Goal: Transaction & Acquisition: Purchase product/service

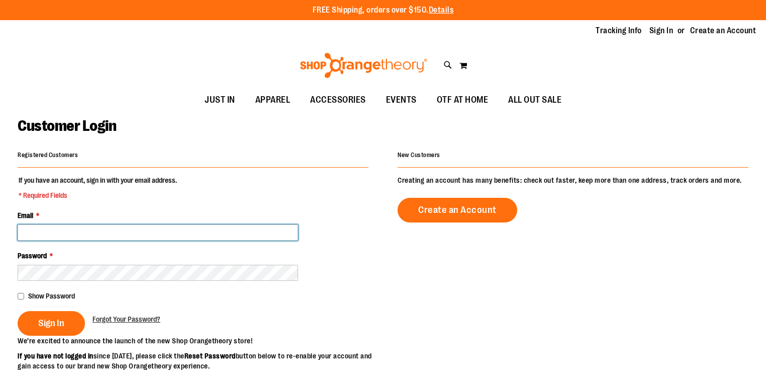
click at [71, 229] on input "Email *" at bounding box center [158, 232] width 281 height 16
drag, startPoint x: 71, startPoint y: 229, endPoint x: 0, endPoint y: 230, distance: 71.4
click at [0, 230] on main "**********" at bounding box center [383, 326] width 766 height 429
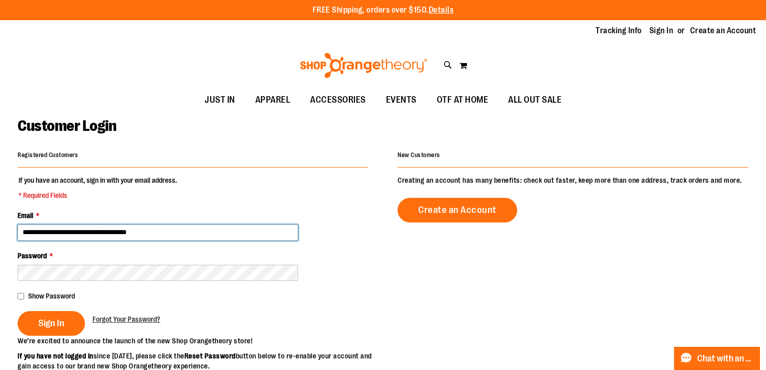
type input "**********"
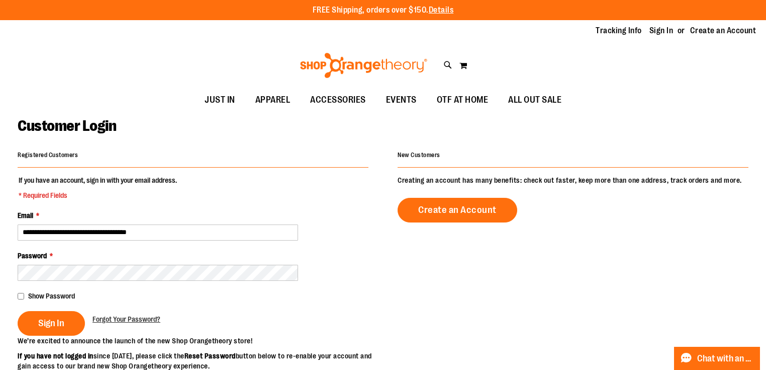
click at [57, 296] on span "Show Password" at bounding box center [51, 296] width 47 height 8
click at [47, 318] on span "Sign In" at bounding box center [51, 322] width 26 height 11
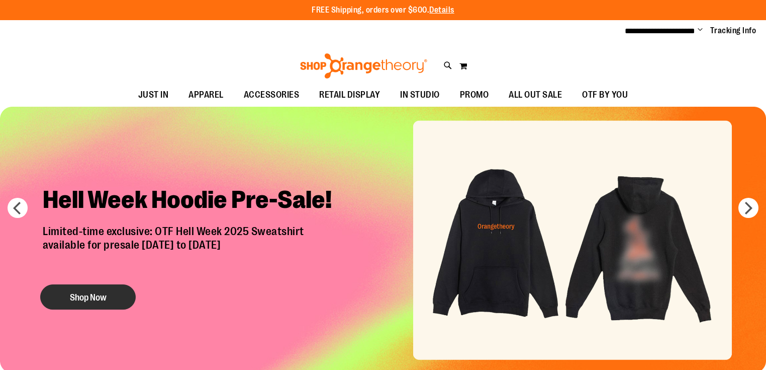
click at [117, 292] on button "Shop Now" at bounding box center [88, 296] width 96 height 25
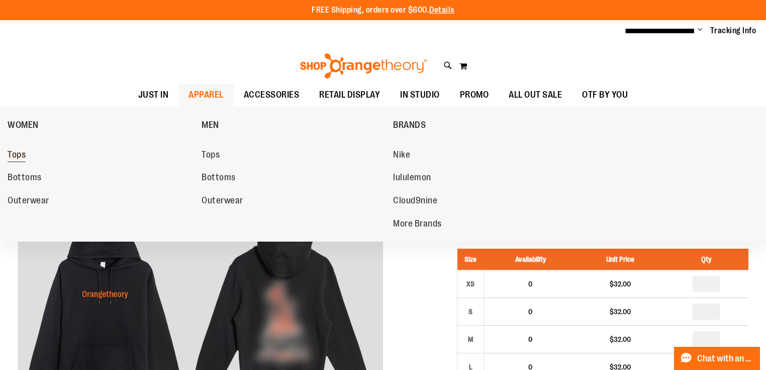
click at [12, 158] on span "Tops" at bounding box center [17, 155] width 18 height 13
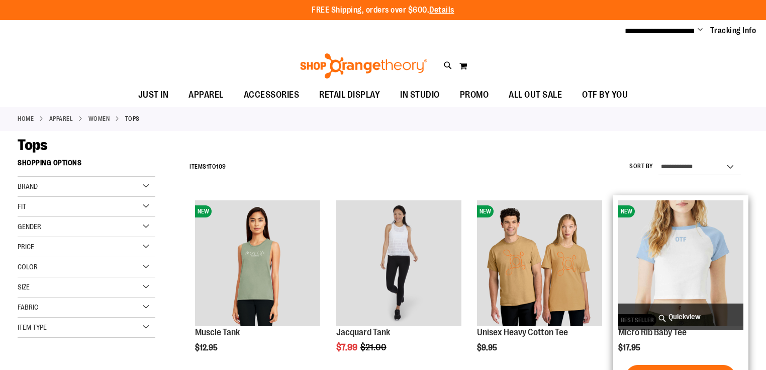
click at [675, 316] on span "Quickview" at bounding box center [680, 316] width 125 height 27
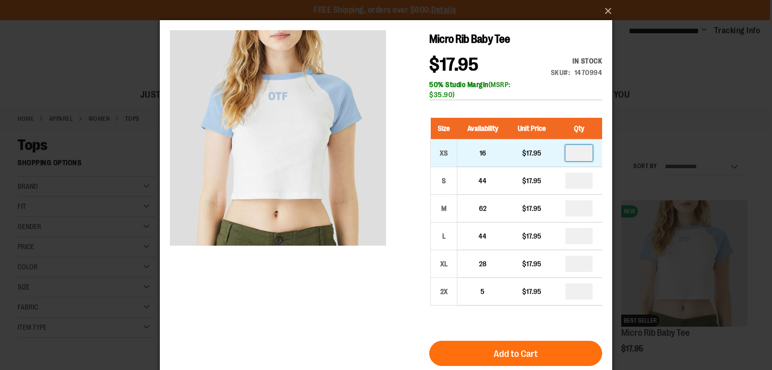
click at [574, 155] on input "number" at bounding box center [579, 153] width 27 height 16
type input "*"
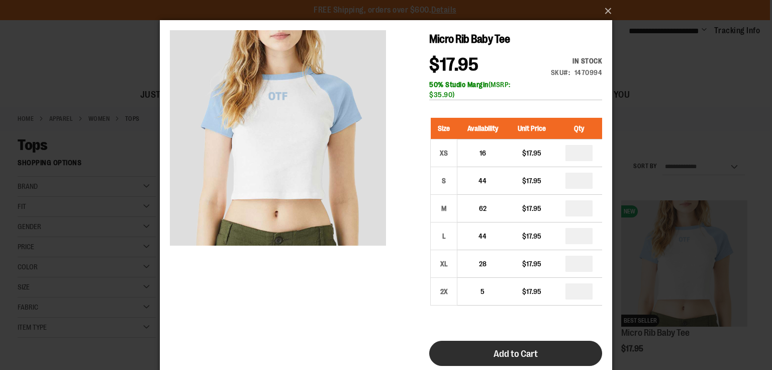
click at [533, 346] on button "Add to Cart" at bounding box center [515, 352] width 173 height 25
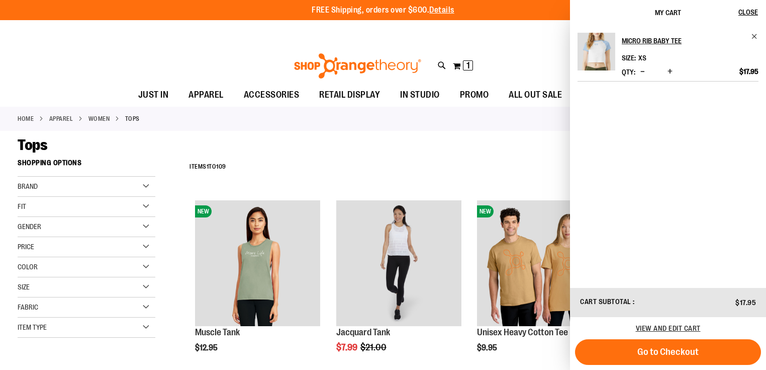
click at [442, 136] on div "Tops" at bounding box center [383, 145] width 731 height 18
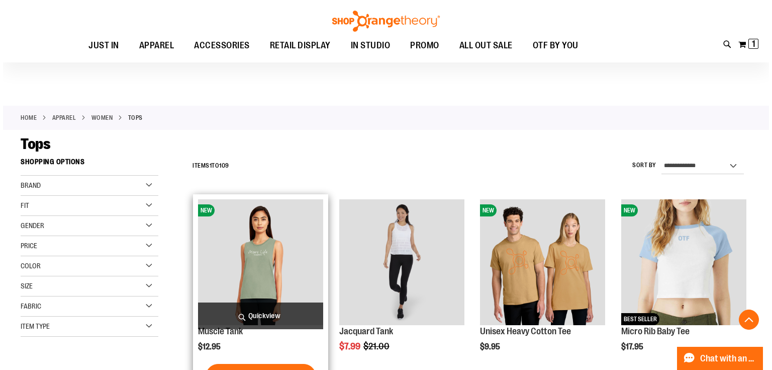
scroll to position [241, 0]
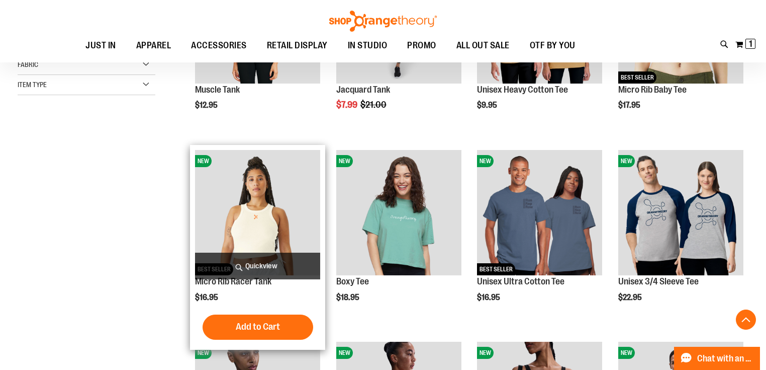
click at [270, 259] on span "Quickview" at bounding box center [257, 265] width 125 height 27
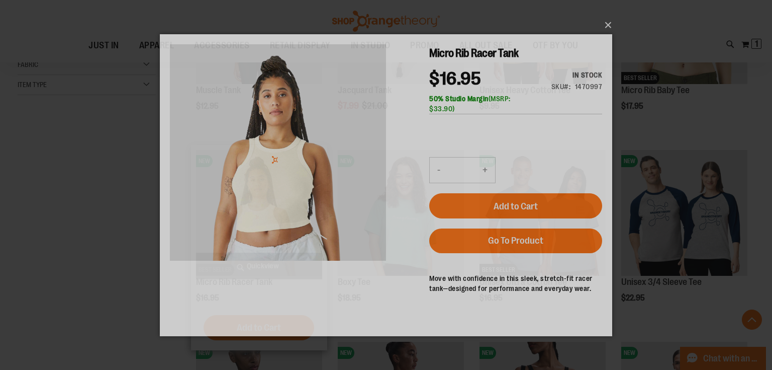
scroll to position [0, 0]
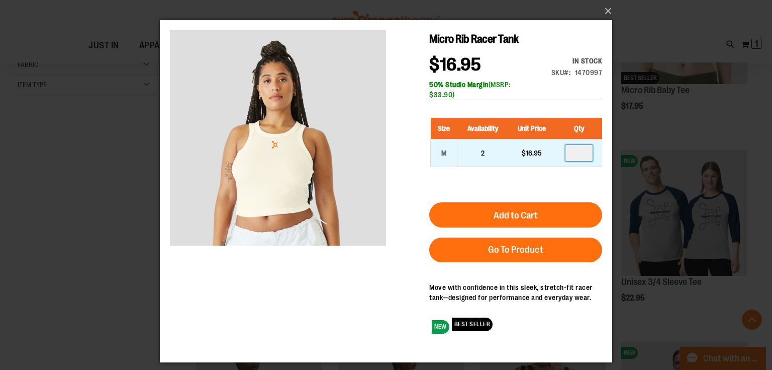
click at [581, 151] on input "number" at bounding box center [579, 153] width 27 height 16
type input "*"
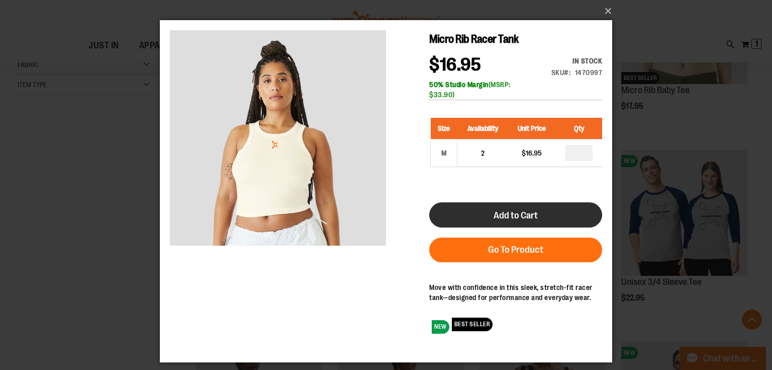
click at [538, 209] on button "Add to Cart" at bounding box center [515, 214] width 173 height 25
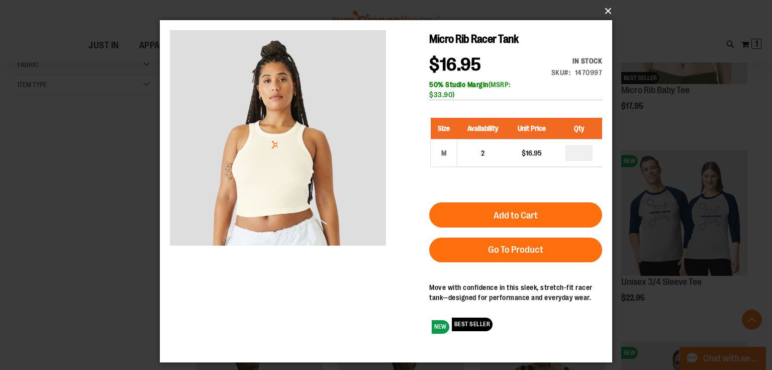
click at [610, 10] on button "×" at bounding box center [389, 11] width 453 height 22
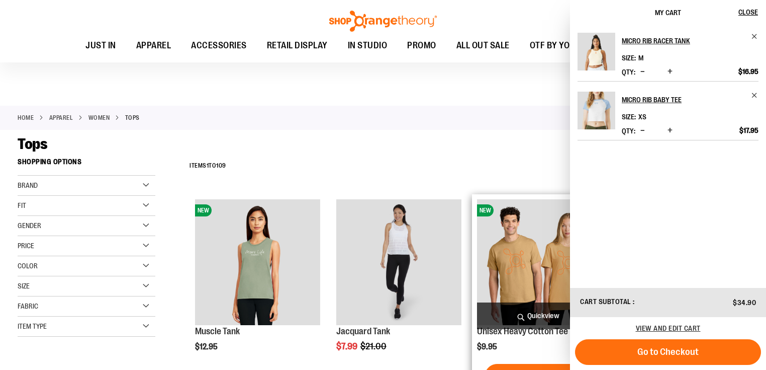
scroll to position [241, 0]
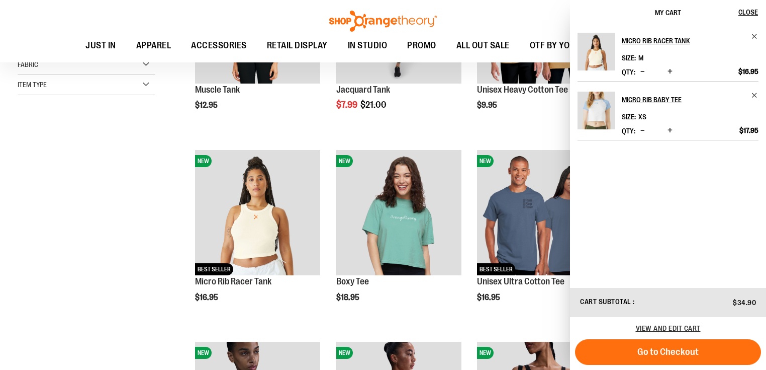
click at [143, 229] on div "**********" at bounding box center [383, 255] width 731 height 687
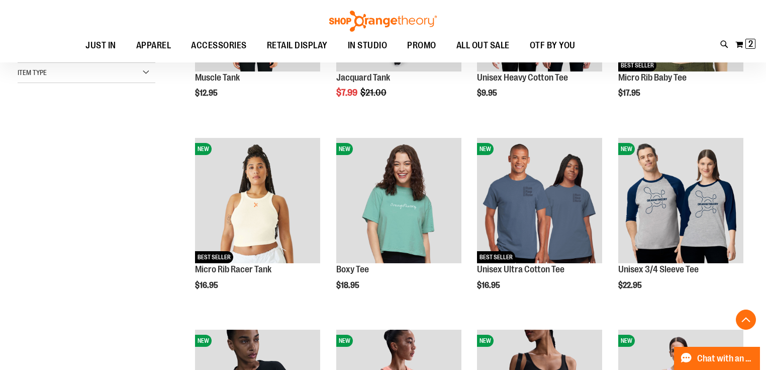
scroll to position [483, 0]
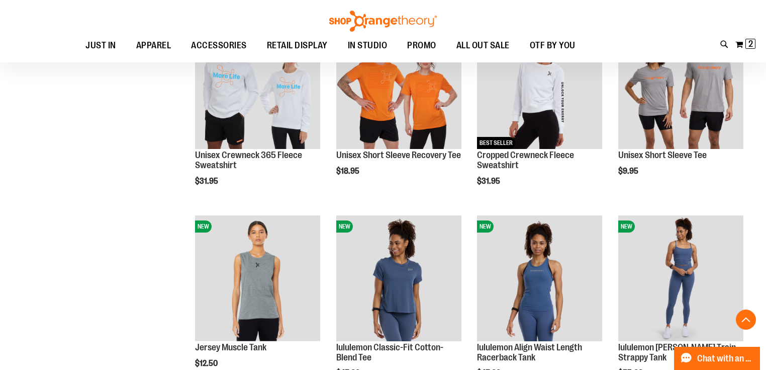
scroll to position [764, 0]
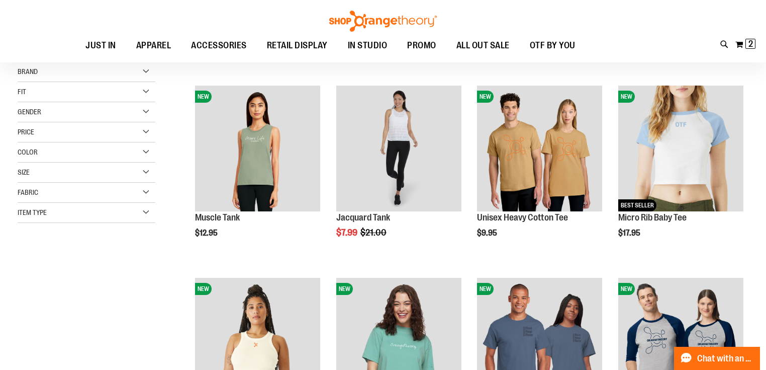
scroll to position [40, 0]
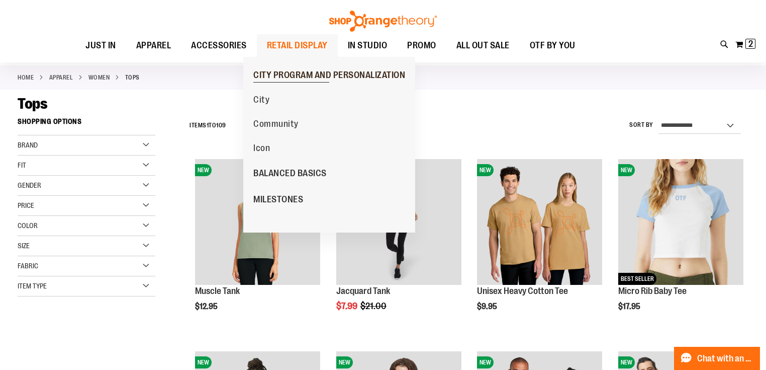
click at [302, 73] on span "CITY PROGRAM AND PERSONALIZATION" at bounding box center [329, 76] width 152 height 13
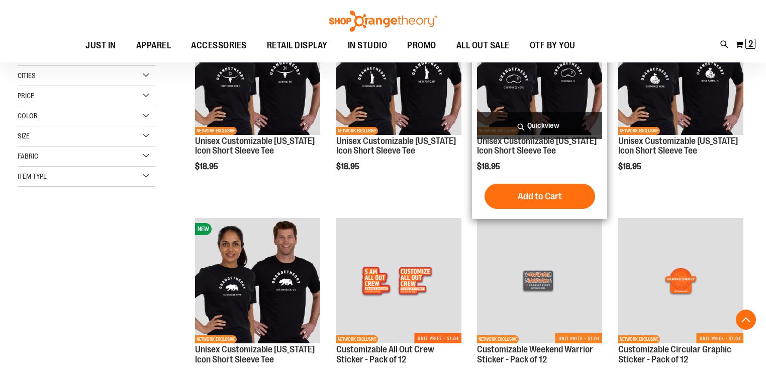
scroll to position [201, 0]
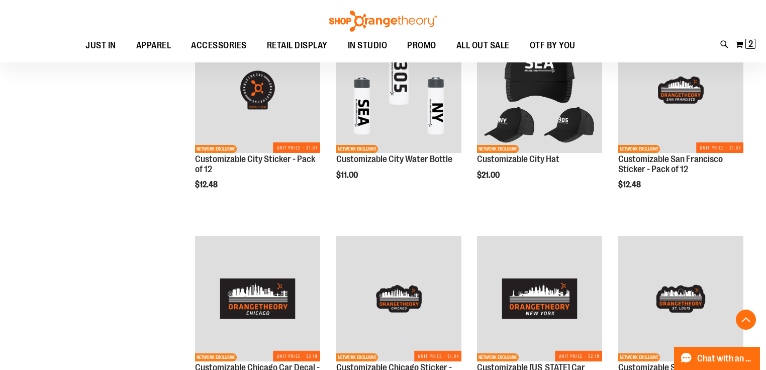
scroll to position [1006, 0]
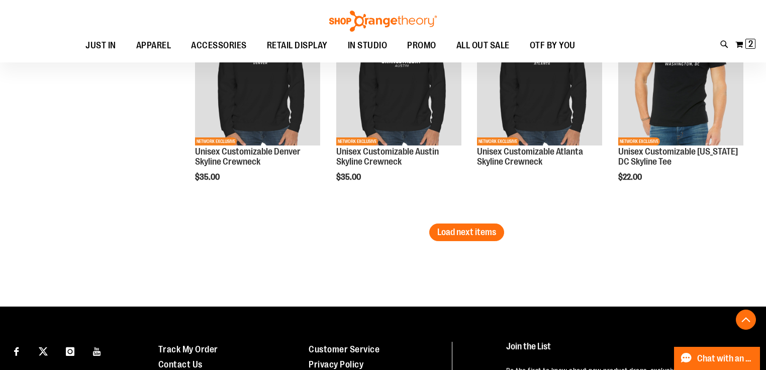
scroll to position [1850, 0]
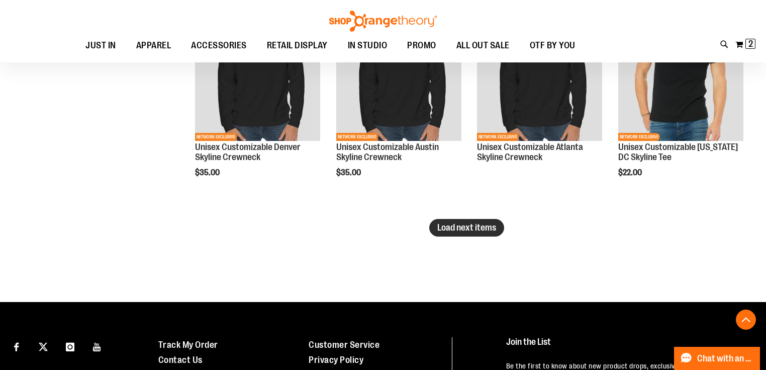
click at [482, 229] on span "Load next items" at bounding box center [466, 227] width 59 height 10
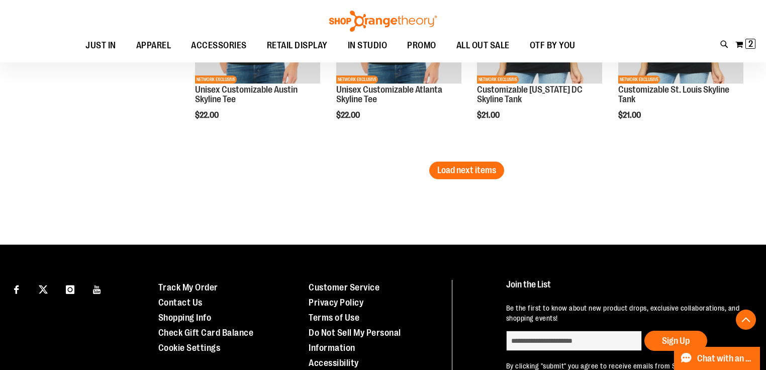
scroll to position [2534, 0]
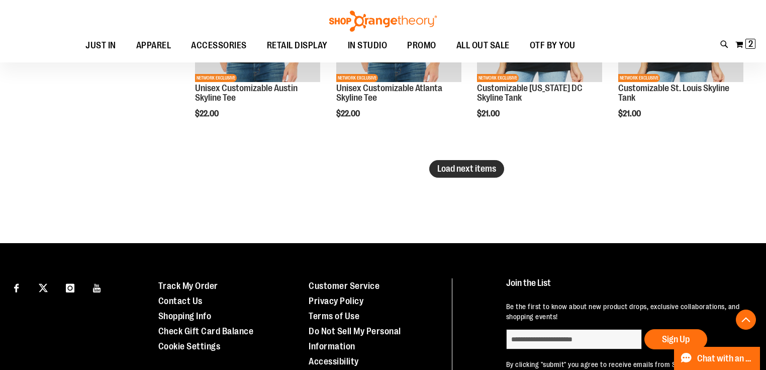
click at [447, 161] on button "Load next items" at bounding box center [466, 169] width 75 height 18
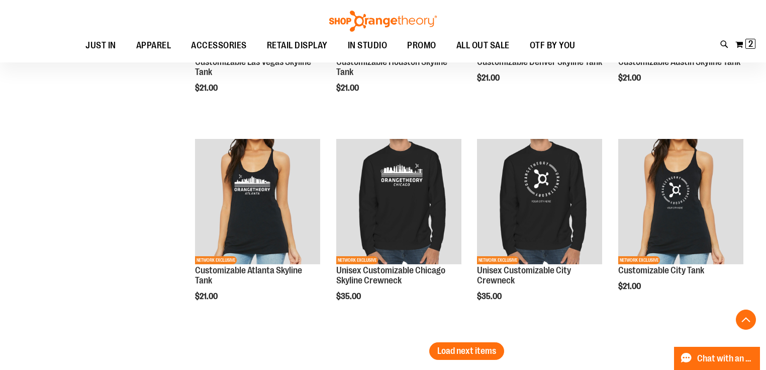
scroll to position [3017, 0]
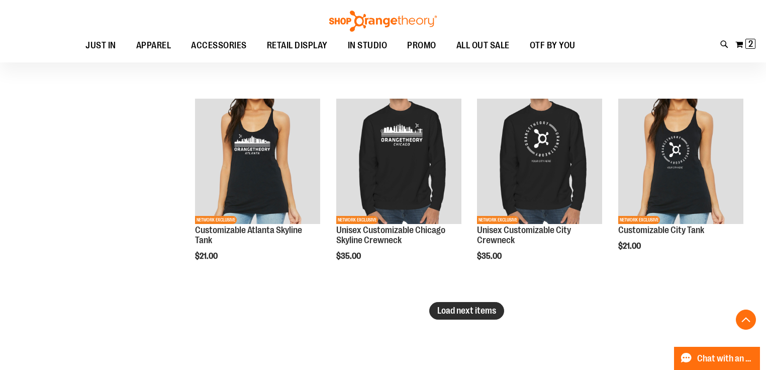
click at [469, 313] on span "Load next items" at bounding box center [466, 310] width 59 height 10
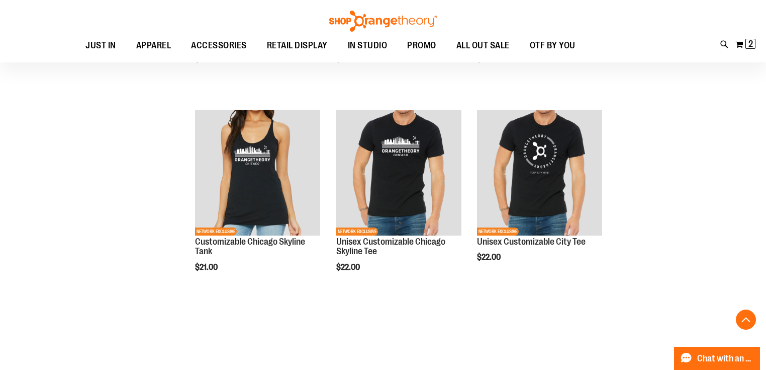
scroll to position [3218, 0]
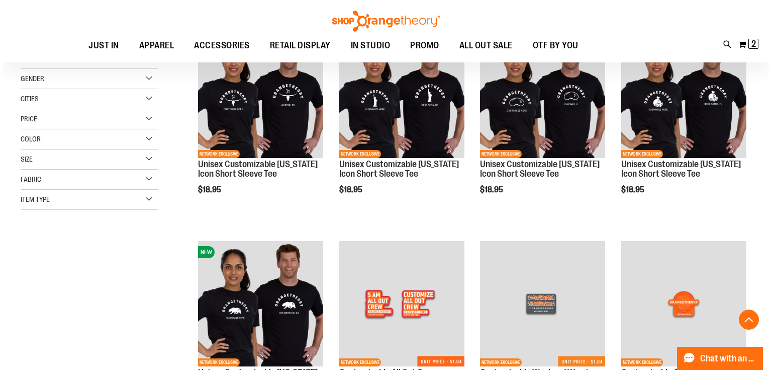
scroll to position [80, 0]
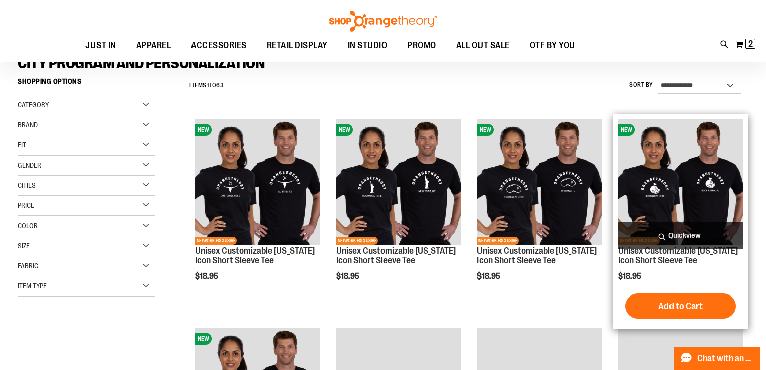
click at [670, 231] on span "Quickview" at bounding box center [680, 235] width 125 height 27
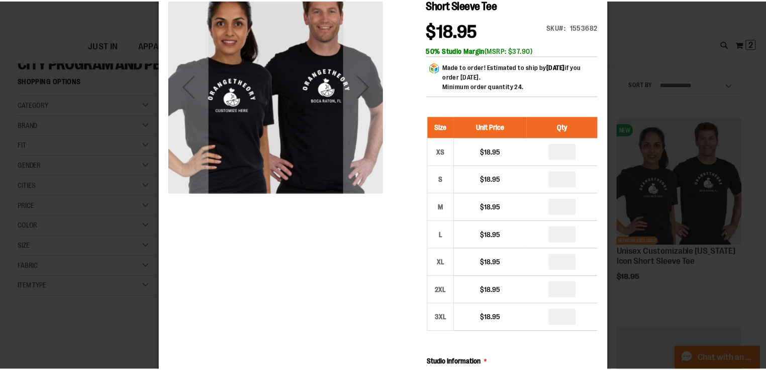
scroll to position [0, 0]
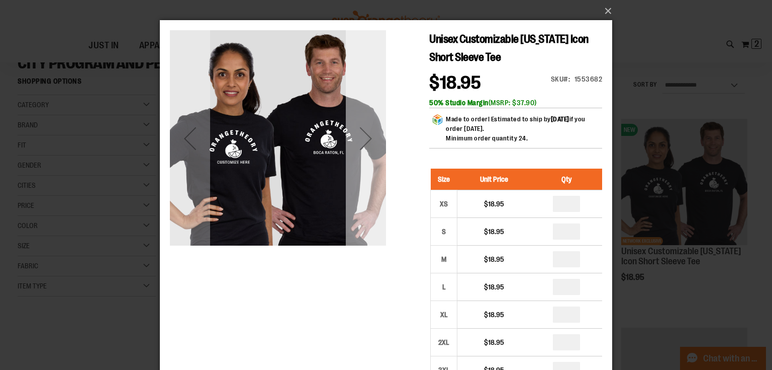
click at [365, 126] on div "Next" at bounding box center [366, 138] width 40 height 40
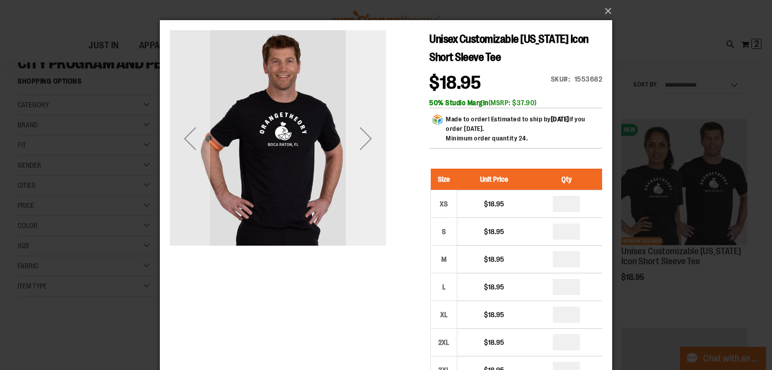
click at [365, 126] on div "Next" at bounding box center [366, 138] width 40 height 40
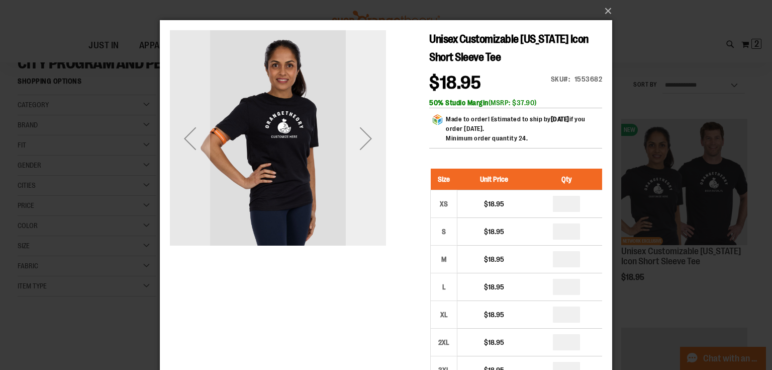
click at [365, 126] on div "Next" at bounding box center [366, 138] width 40 height 40
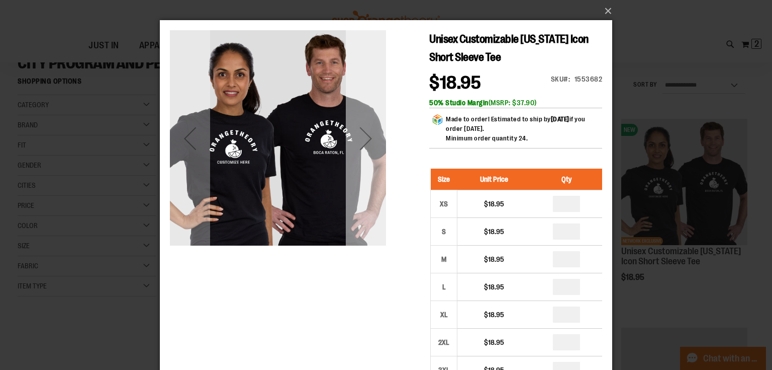
click at [365, 126] on div "Next" at bounding box center [366, 138] width 40 height 40
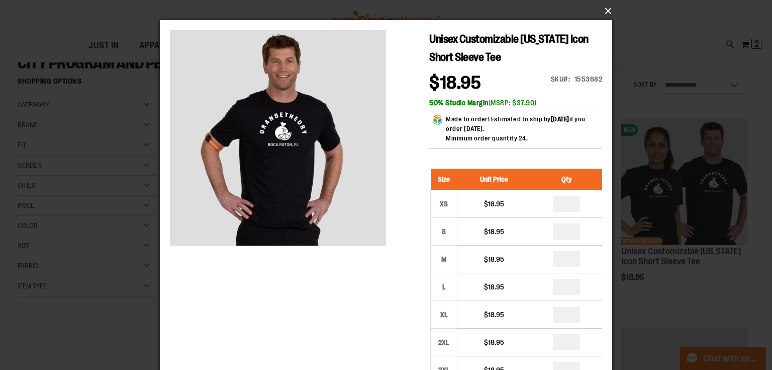
click at [612, 8] on button "×" at bounding box center [389, 11] width 453 height 22
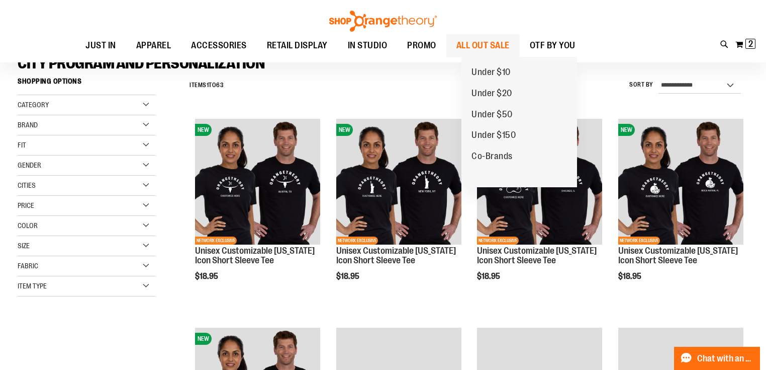
click at [479, 47] on span "ALL OUT SALE" at bounding box center [483, 45] width 53 height 23
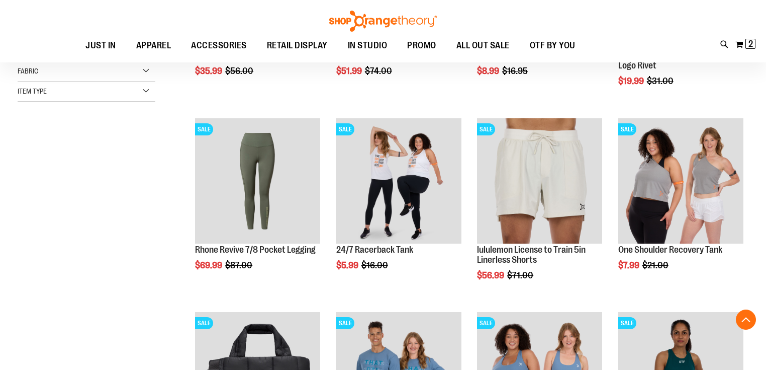
scroll to position [282, 0]
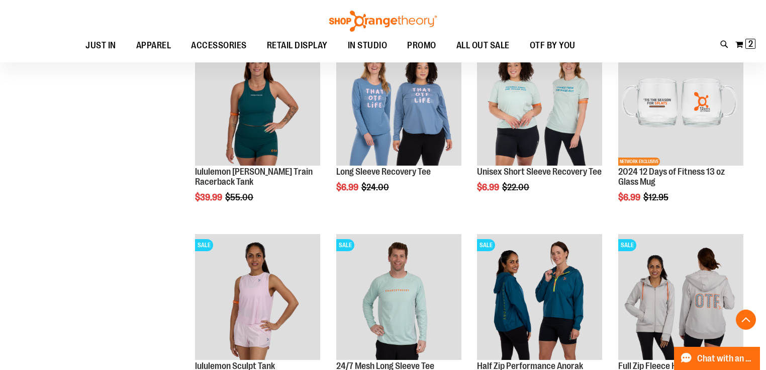
scroll to position [885, 0]
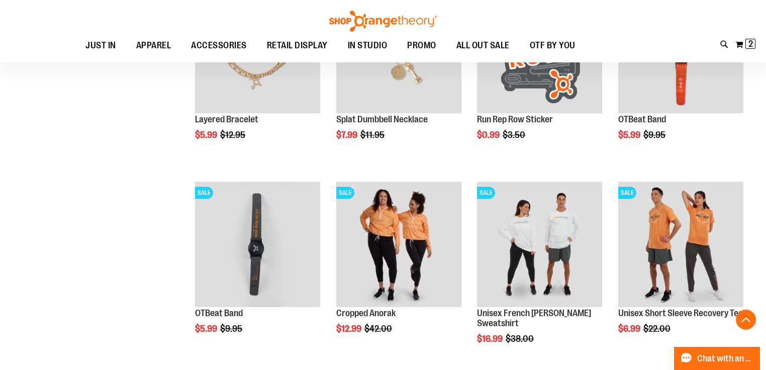
scroll to position [1609, 0]
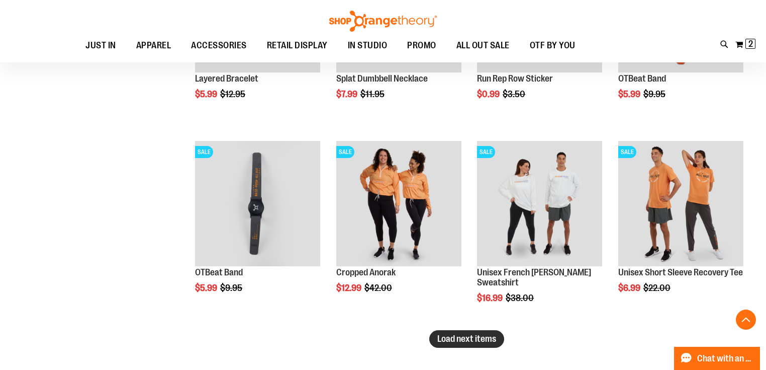
click at [476, 335] on span "Load next items" at bounding box center [466, 338] width 59 height 10
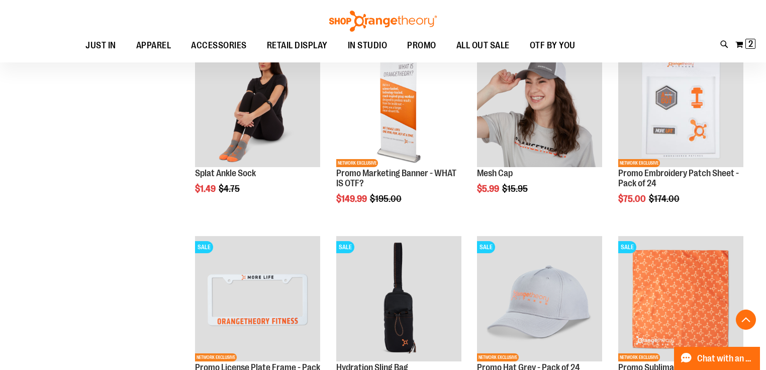
scroll to position [2293, 0]
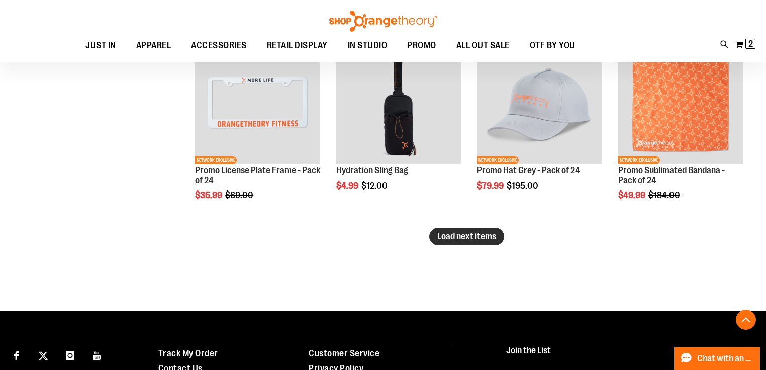
click at [473, 241] on button "Load next items" at bounding box center [466, 236] width 75 height 18
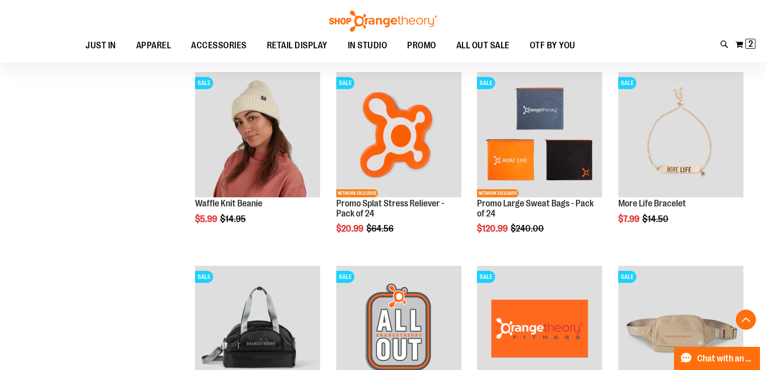
scroll to position [2856, 0]
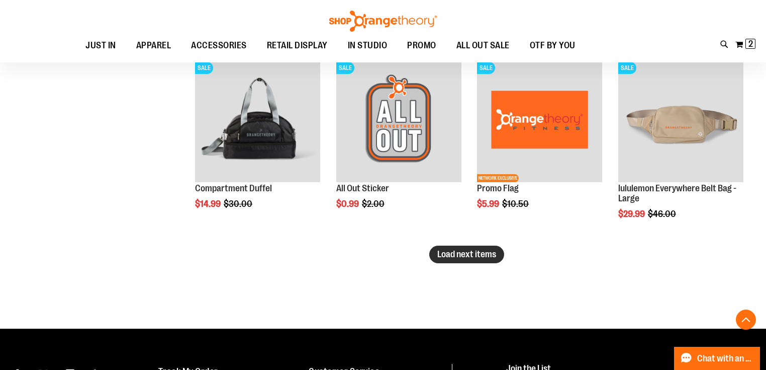
click at [451, 257] on span "Load next items" at bounding box center [466, 254] width 59 height 10
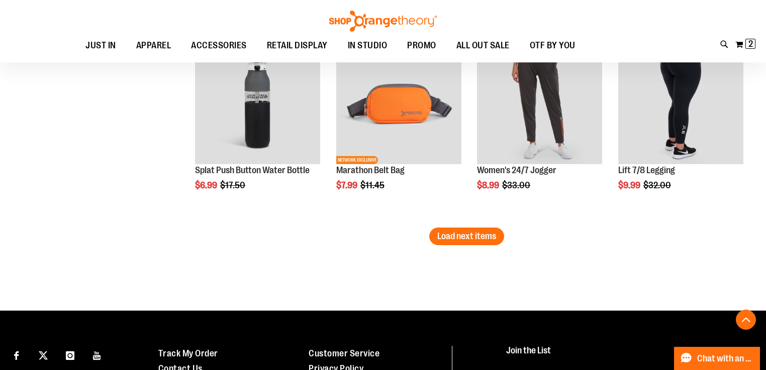
scroll to position [3460, 0]
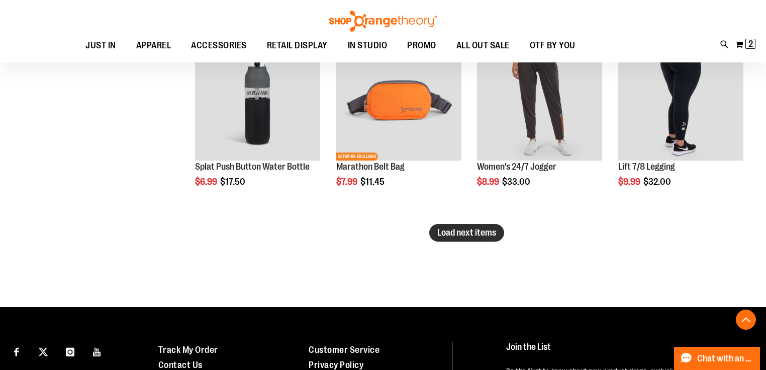
click at [462, 234] on span "Load next items" at bounding box center [466, 232] width 59 height 10
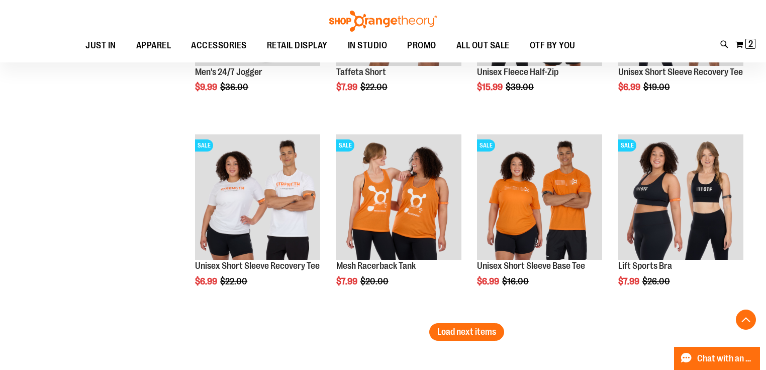
scroll to position [4023, 0]
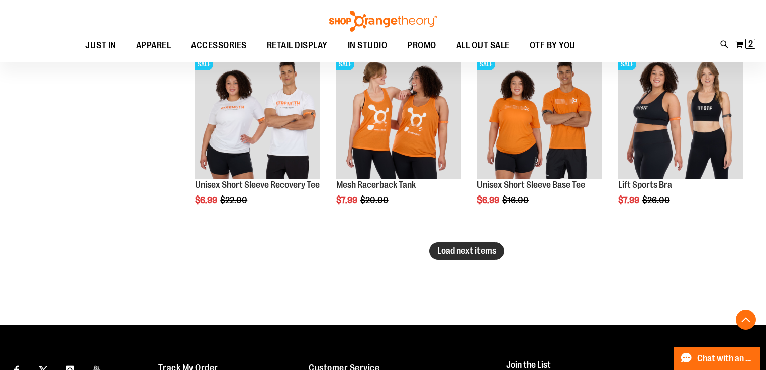
click at [449, 253] on span "Load next items" at bounding box center [466, 250] width 59 height 10
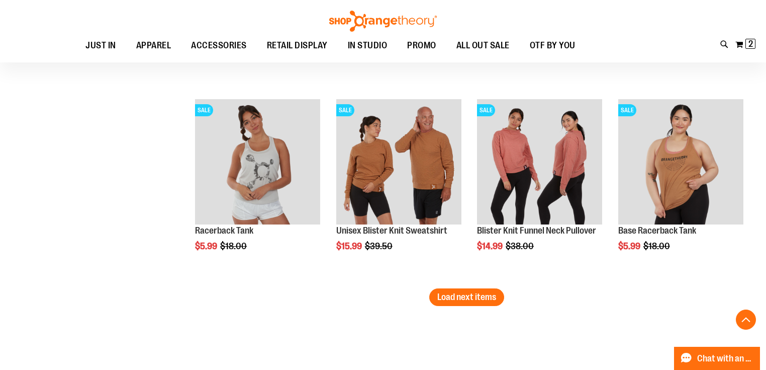
scroll to position [4666, 0]
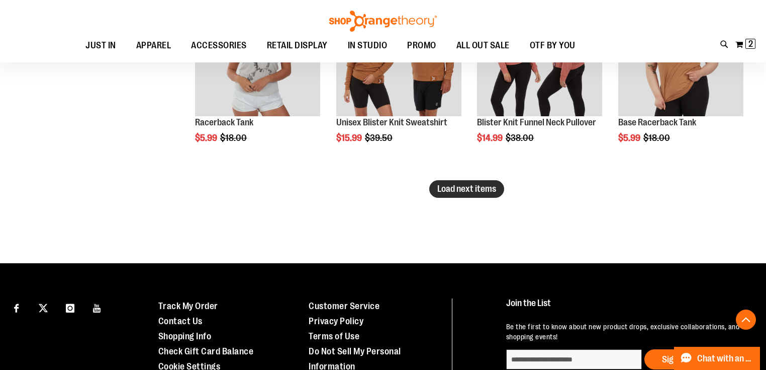
click at [457, 191] on span "Load next items" at bounding box center [466, 189] width 59 height 10
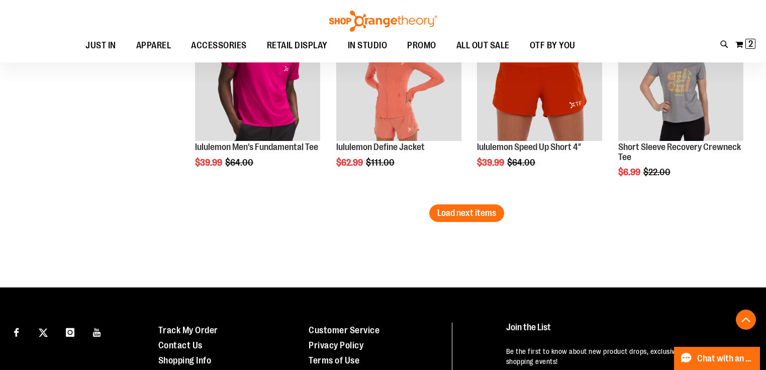
scroll to position [5229, 0]
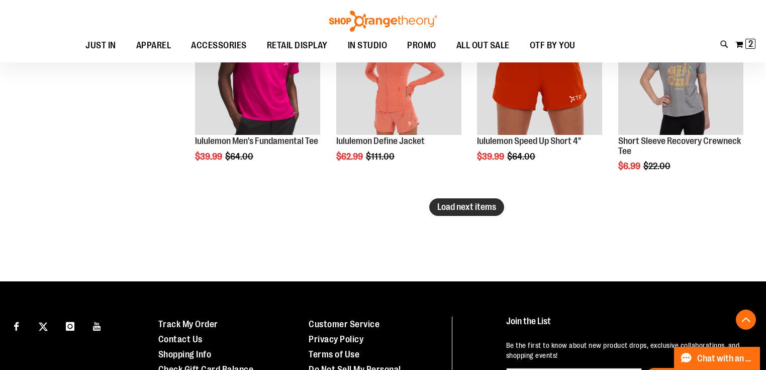
click at [455, 211] on span "Load next items" at bounding box center [466, 207] width 59 height 10
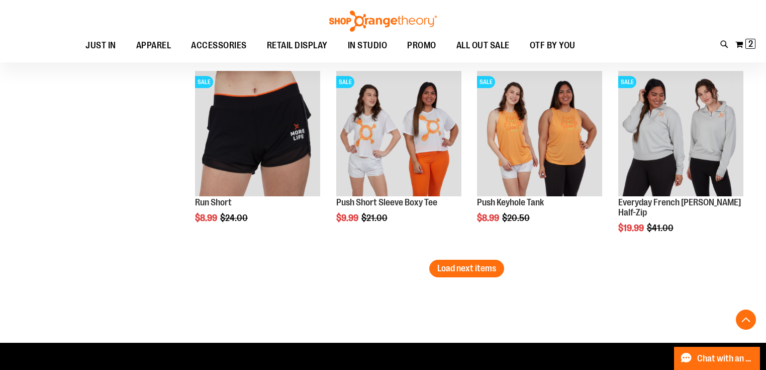
scroll to position [5752, 0]
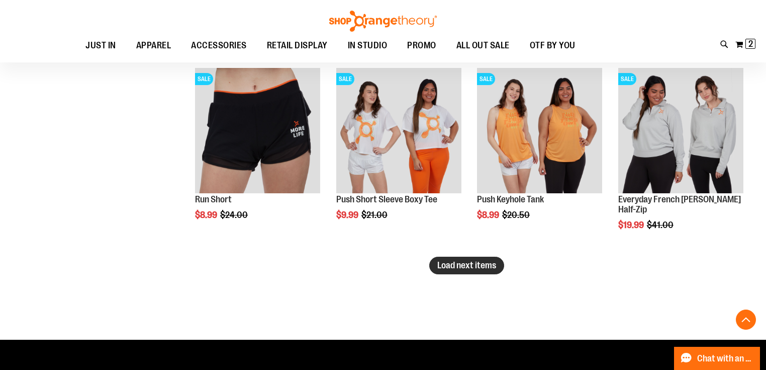
click at [483, 265] on span "Load next items" at bounding box center [466, 265] width 59 height 10
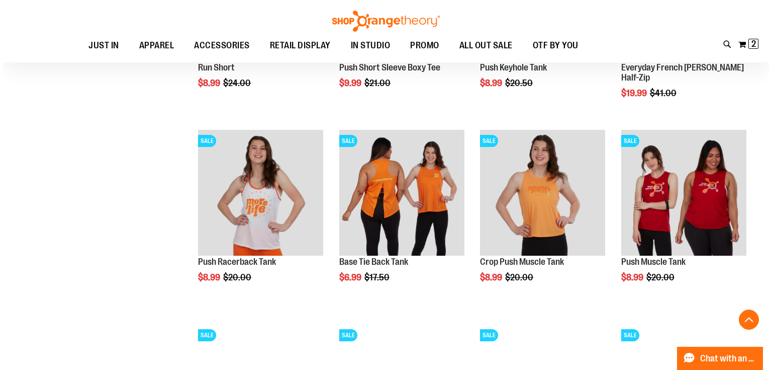
scroll to position [5954, 0]
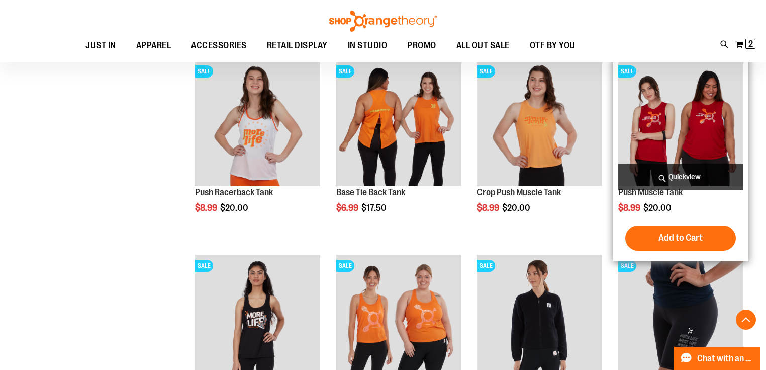
click at [661, 177] on span "Quickview" at bounding box center [680, 176] width 125 height 27
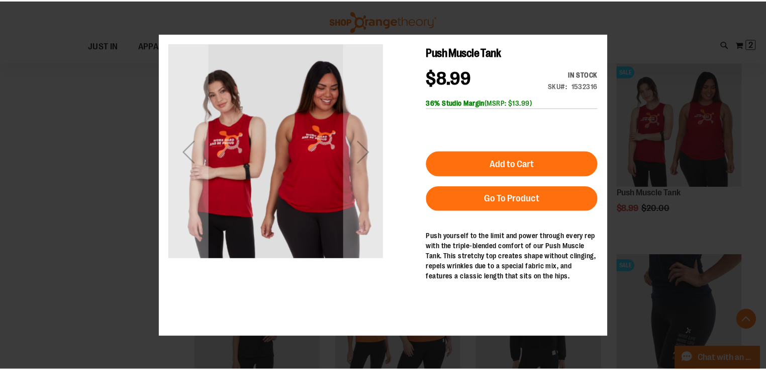
scroll to position [0, 0]
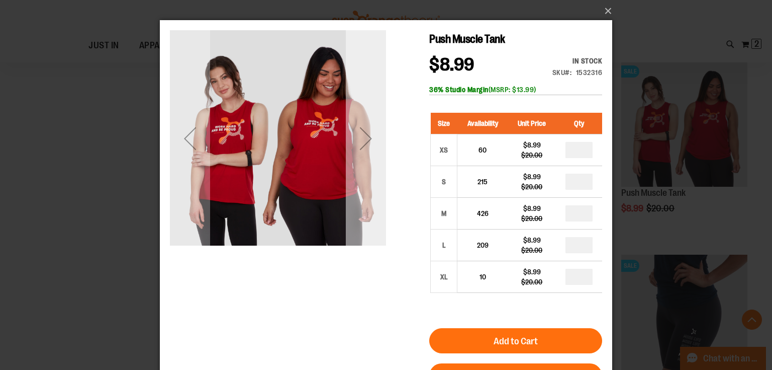
click at [369, 146] on div "Next" at bounding box center [366, 138] width 40 height 40
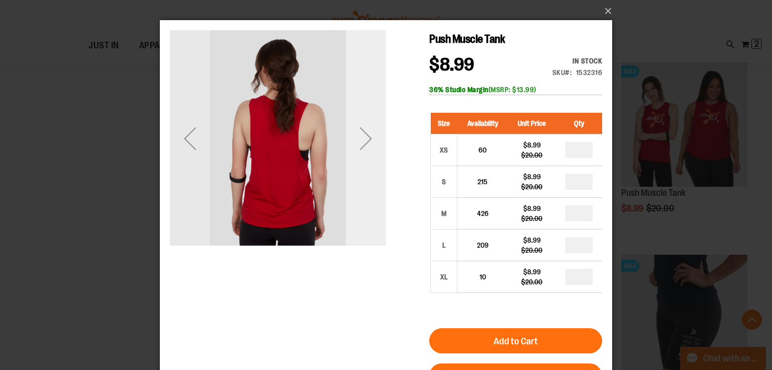
click at [369, 146] on div "Next" at bounding box center [366, 138] width 40 height 40
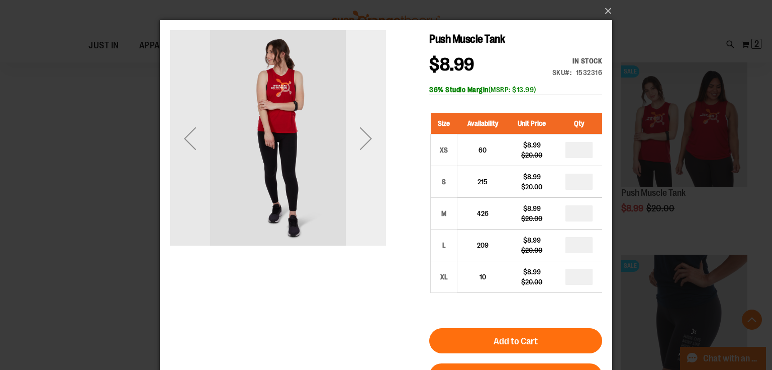
click at [369, 146] on div "Next" at bounding box center [366, 138] width 40 height 40
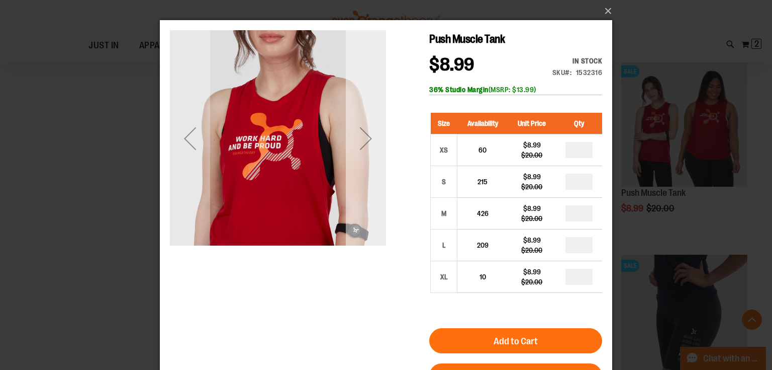
click at [369, 146] on div "Next" at bounding box center [366, 138] width 40 height 40
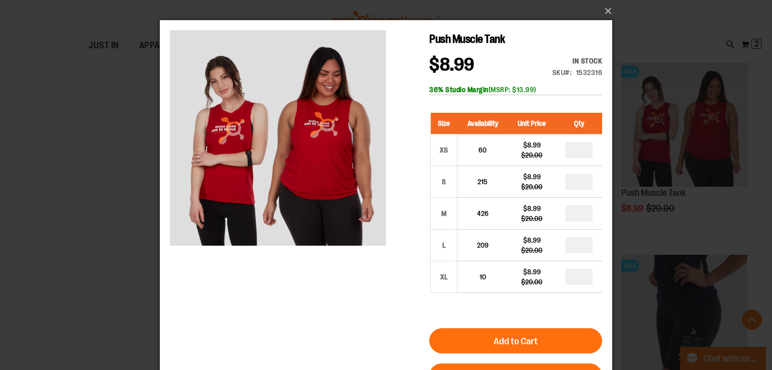
click at [91, 126] on div "×" at bounding box center [386, 185] width 772 height 370
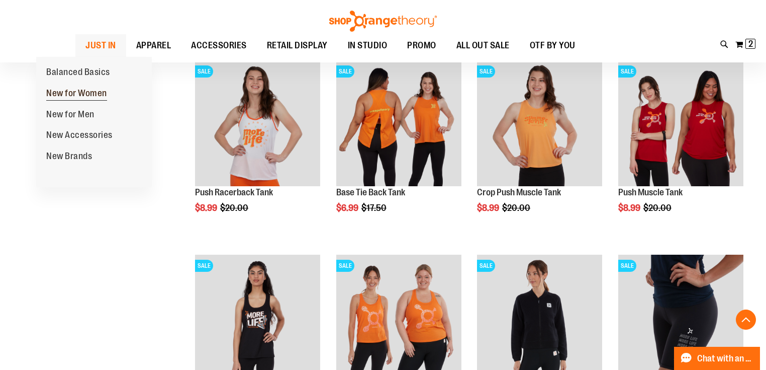
click at [74, 92] on span "New for Women" at bounding box center [76, 94] width 61 height 13
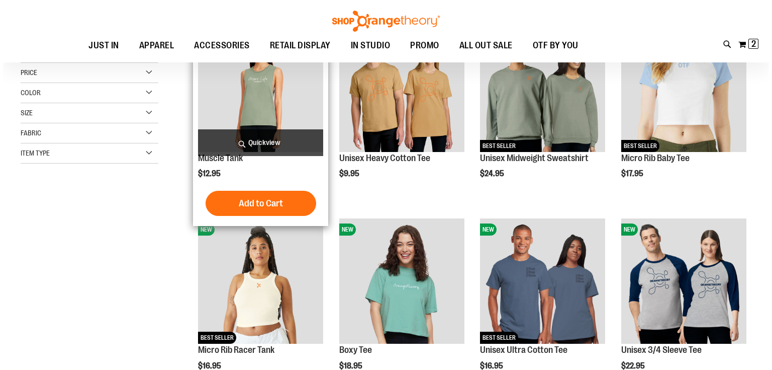
scroll to position [121, 0]
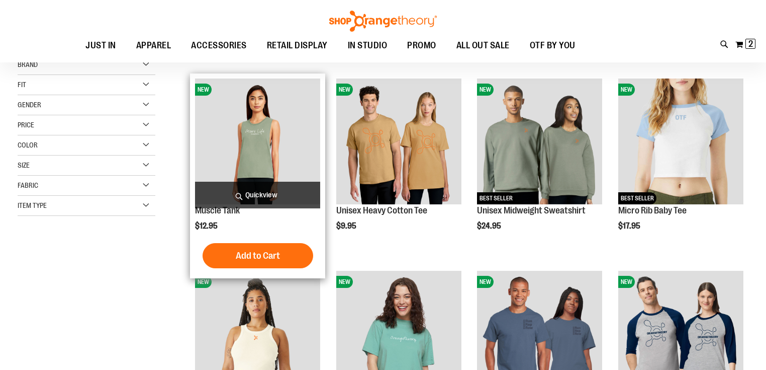
click at [249, 190] on span "Quickview" at bounding box center [257, 195] width 125 height 27
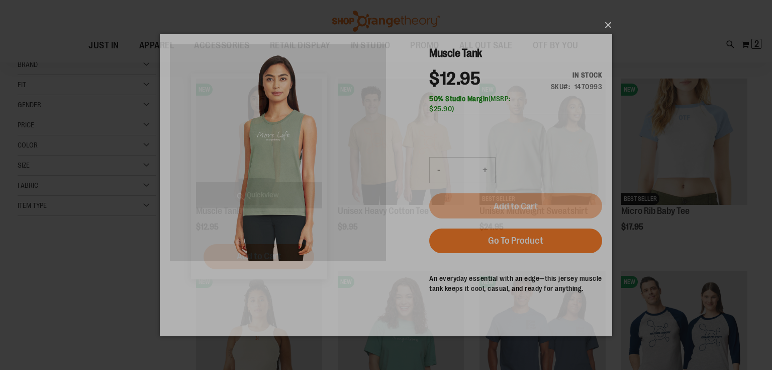
scroll to position [0, 0]
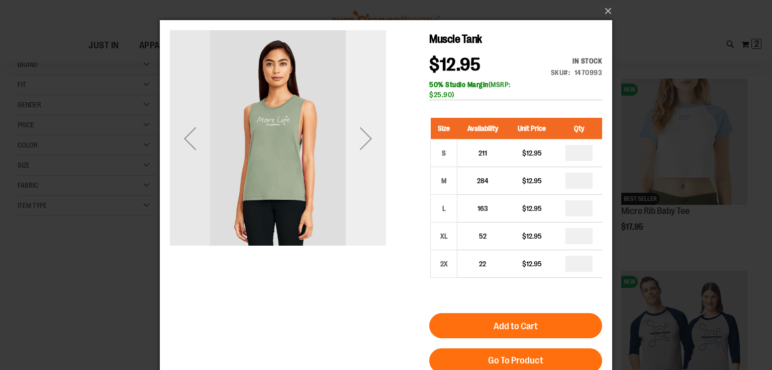
click at [383, 153] on div "Next" at bounding box center [366, 138] width 40 height 40
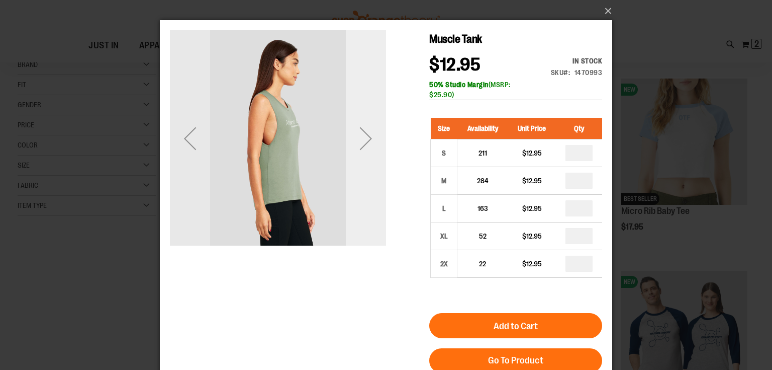
click at [373, 136] on div "Next" at bounding box center [366, 138] width 40 height 40
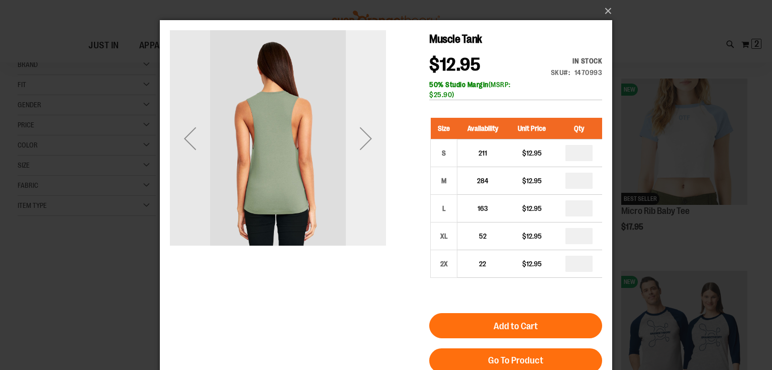
click at [373, 136] on div "Next" at bounding box center [366, 138] width 40 height 40
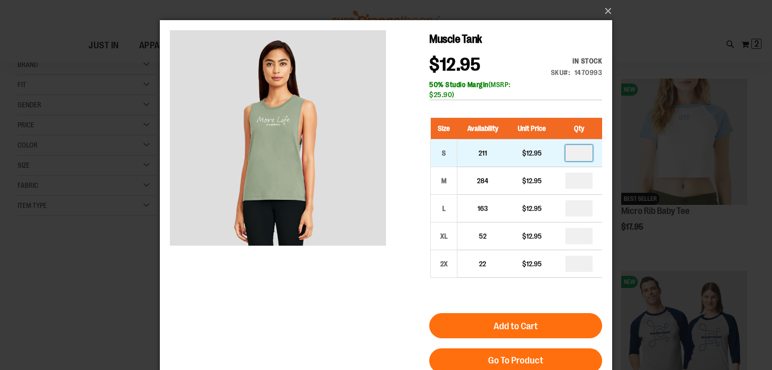
drag, startPoint x: 578, startPoint y: 152, endPoint x: 584, endPoint y: 151, distance: 6.1
click at [584, 151] on input "number" at bounding box center [579, 153] width 27 height 16
type input "*"
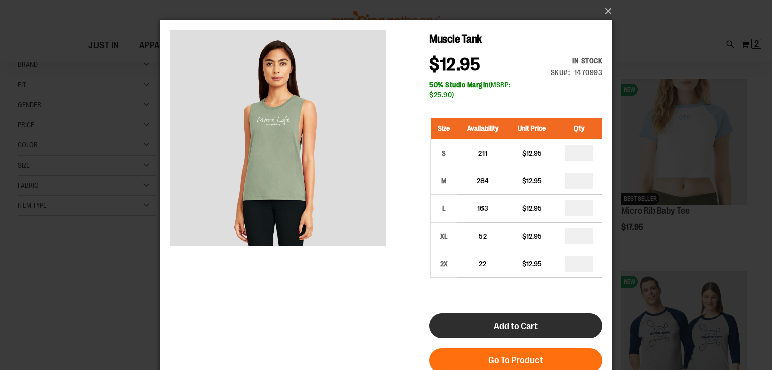
click at [551, 320] on button "Add to Cart" at bounding box center [515, 325] width 173 height 25
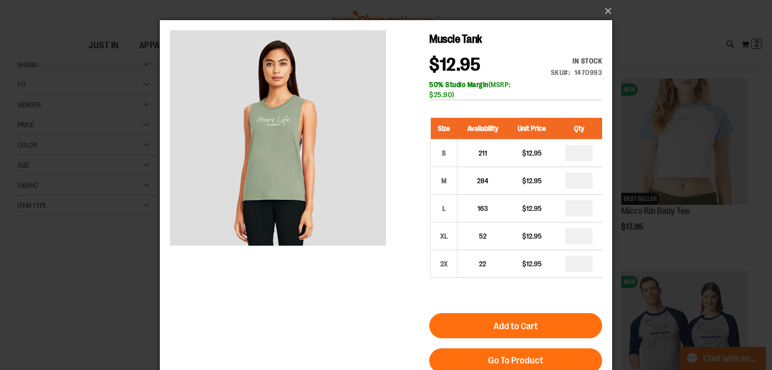
click at [104, 215] on div "×" at bounding box center [386, 185] width 772 height 370
click at [605, 10] on button "×" at bounding box center [389, 11] width 453 height 22
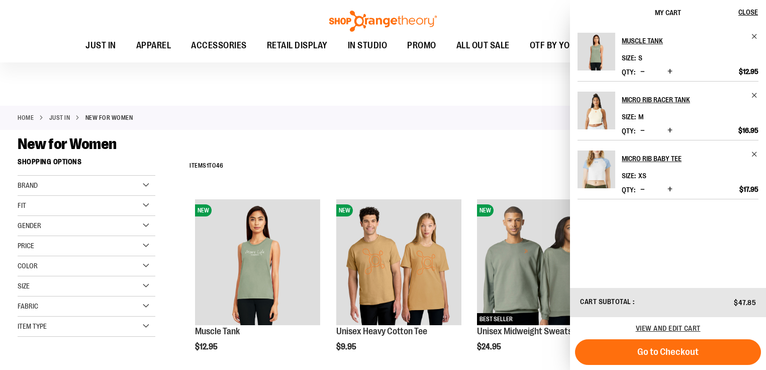
scroll to position [161, 0]
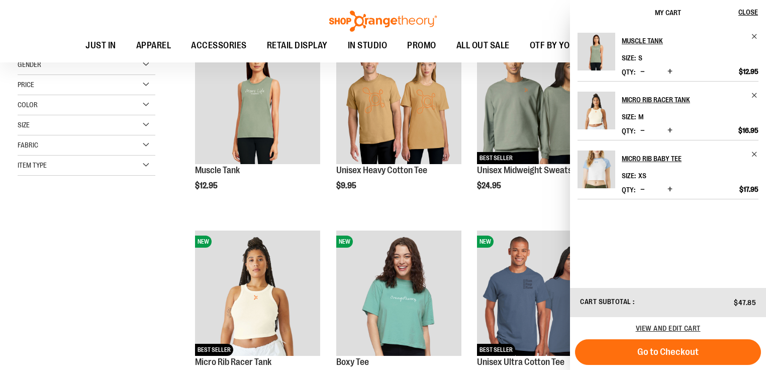
click at [141, 234] on div "**********" at bounding box center [383, 330] width 731 height 677
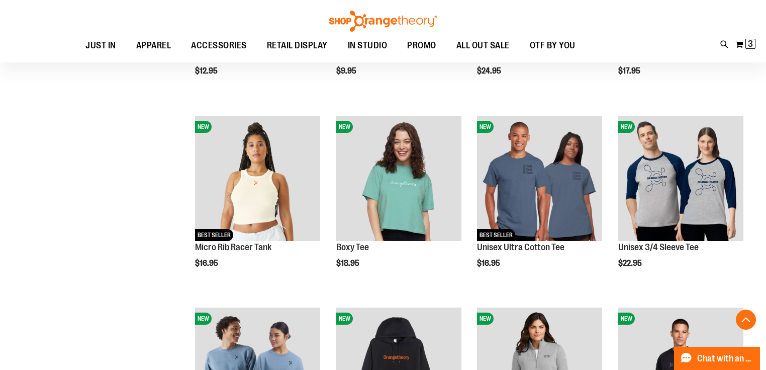
scroll to position [322, 0]
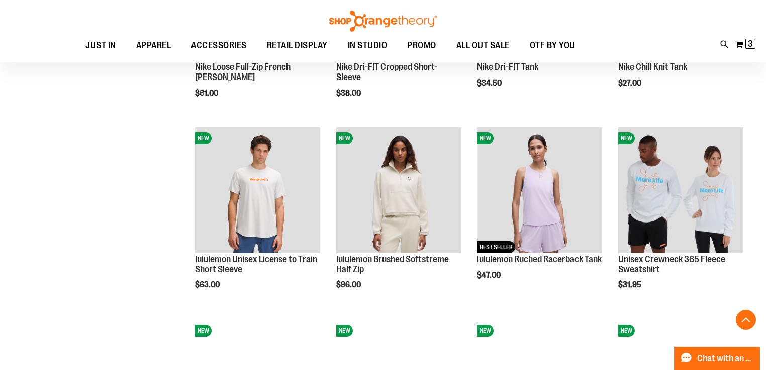
scroll to position [845, 0]
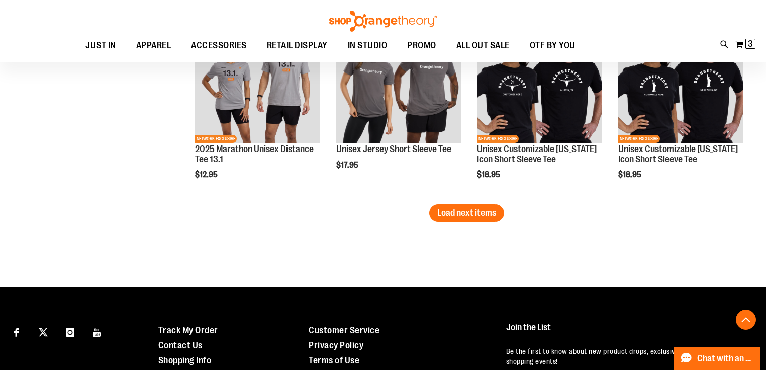
scroll to position [1730, 0]
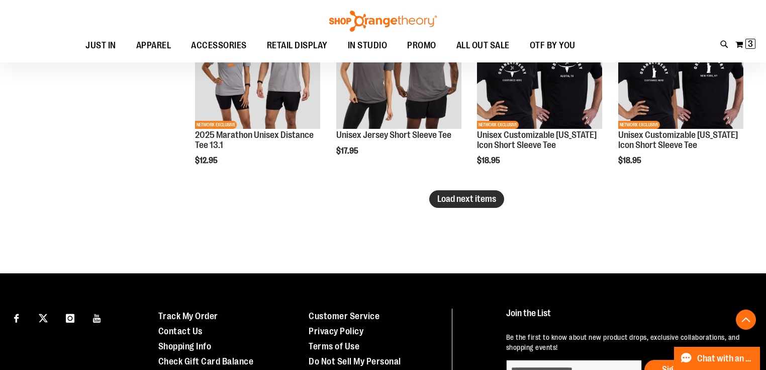
click at [467, 203] on span "Load next items" at bounding box center [466, 199] width 59 height 10
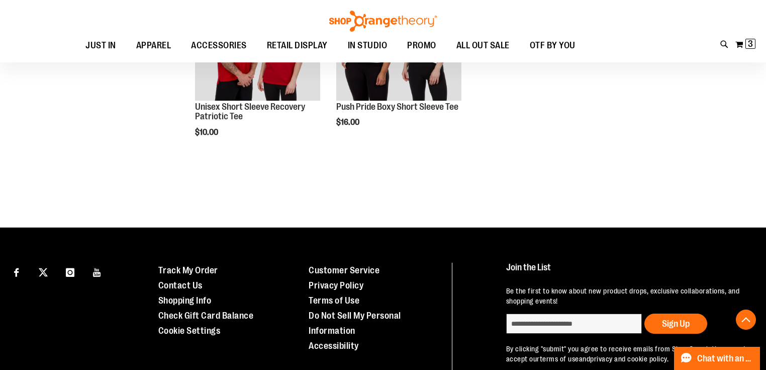
scroll to position [2293, 0]
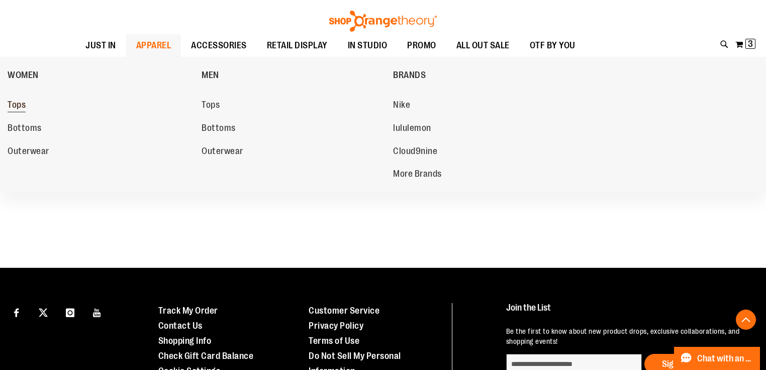
click at [18, 105] on span "Tops" at bounding box center [17, 106] width 18 height 13
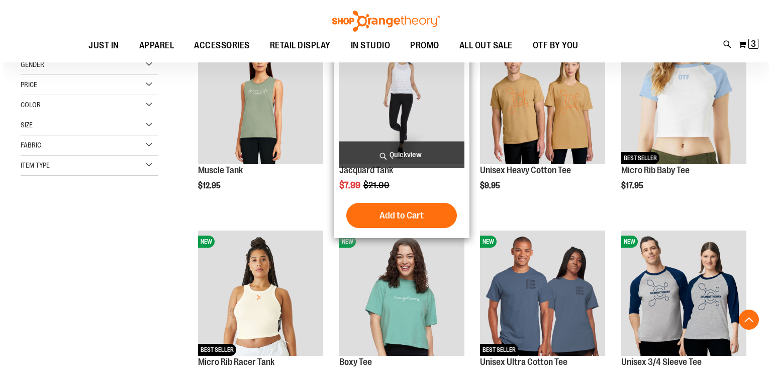
scroll to position [161, 0]
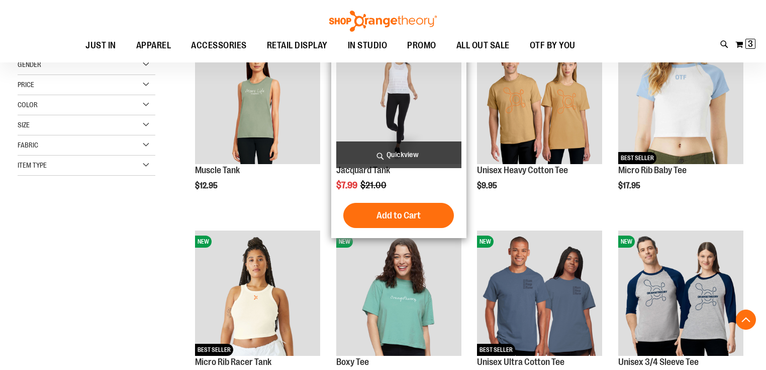
click at [398, 151] on span "Quickview" at bounding box center [398, 154] width 125 height 27
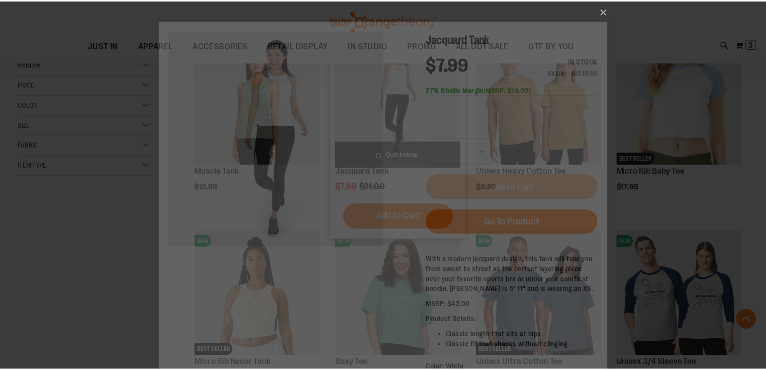
scroll to position [0, 0]
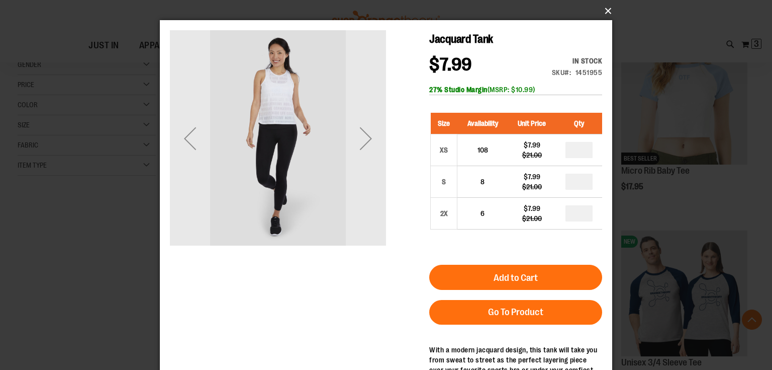
click at [601, 10] on button "×" at bounding box center [389, 11] width 453 height 22
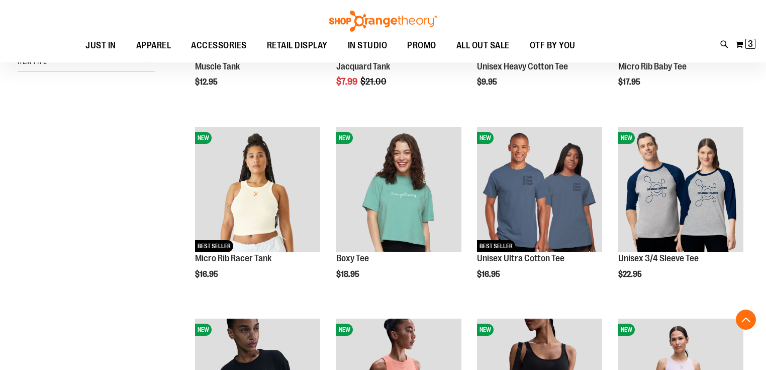
scroll to position [282, 0]
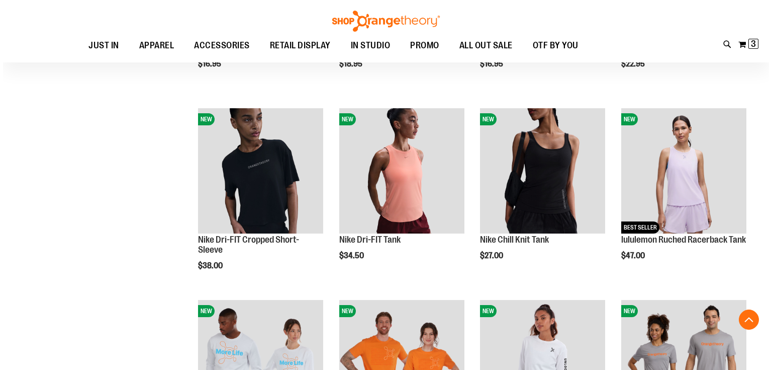
scroll to position [563, 0]
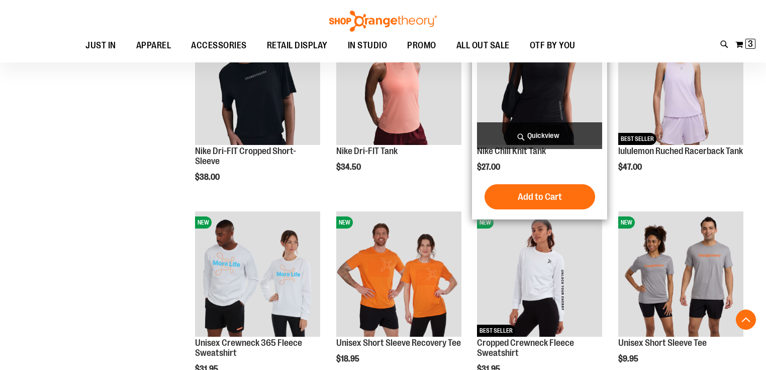
click at [529, 139] on span "Quickview" at bounding box center [539, 135] width 125 height 27
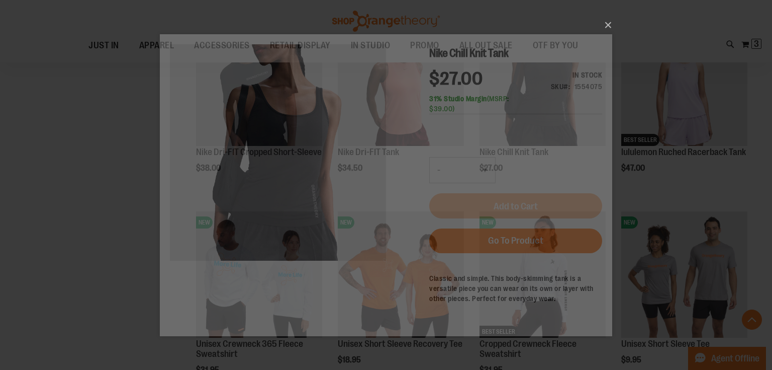
scroll to position [0, 0]
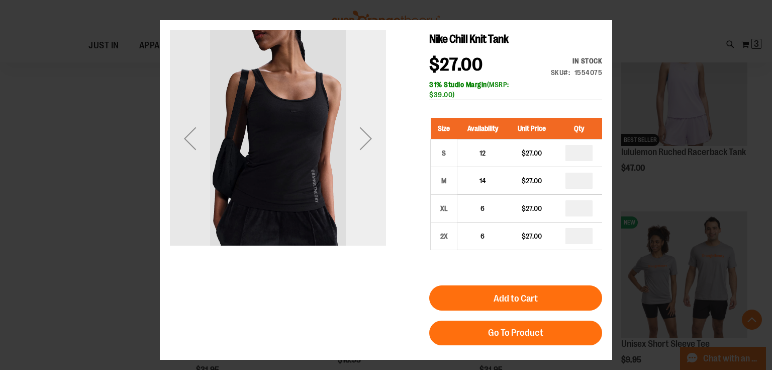
drag, startPoint x: 362, startPoint y: 150, endPoint x: 362, endPoint y: 156, distance: 6.5
click at [363, 157] on div "Next" at bounding box center [366, 138] width 40 height 40
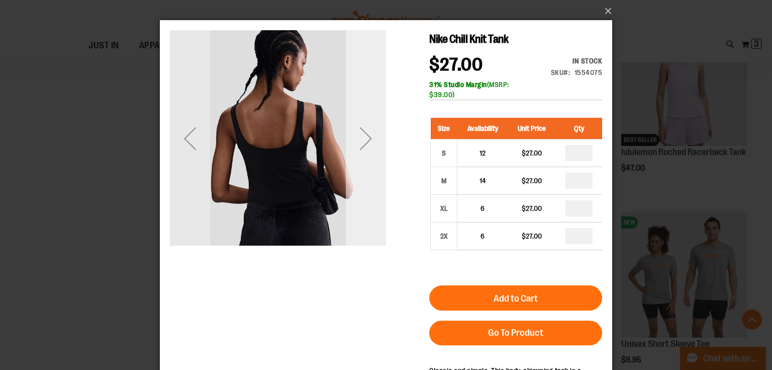
click at [358, 149] on div "Next" at bounding box center [366, 138] width 40 height 40
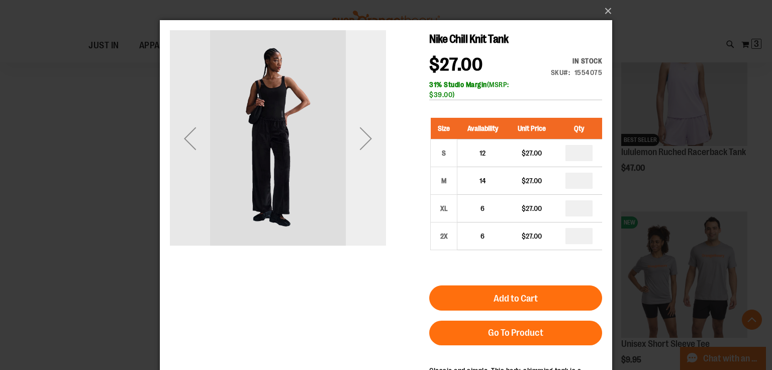
click at [358, 149] on div "Next" at bounding box center [366, 138] width 40 height 40
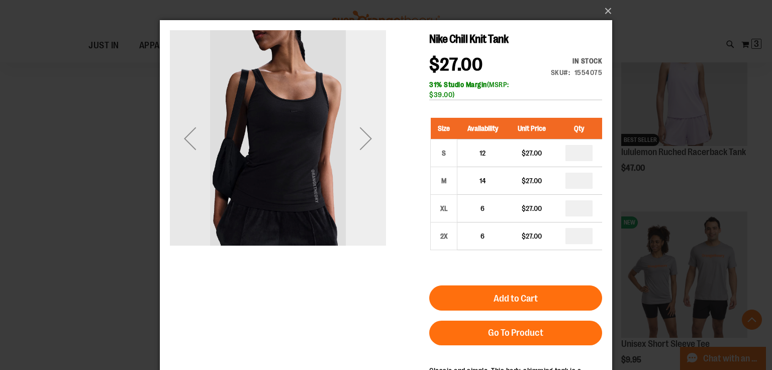
click at [358, 149] on div "Next" at bounding box center [366, 138] width 40 height 40
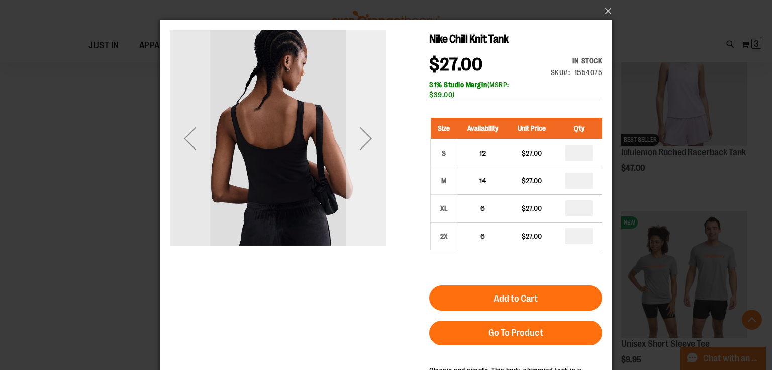
click at [358, 149] on div "Next" at bounding box center [366, 138] width 40 height 40
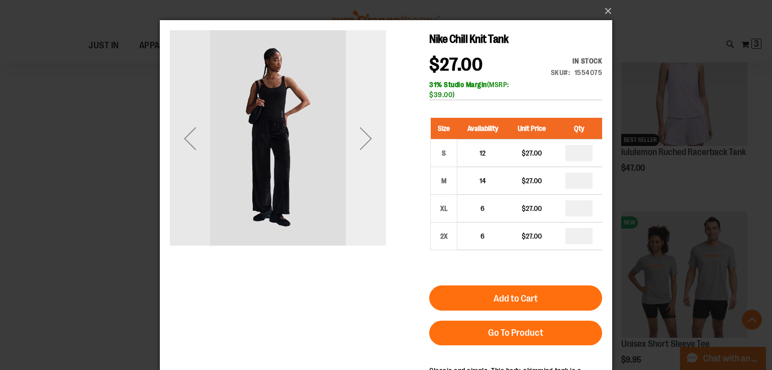
click at [358, 149] on div "Next" at bounding box center [366, 138] width 40 height 40
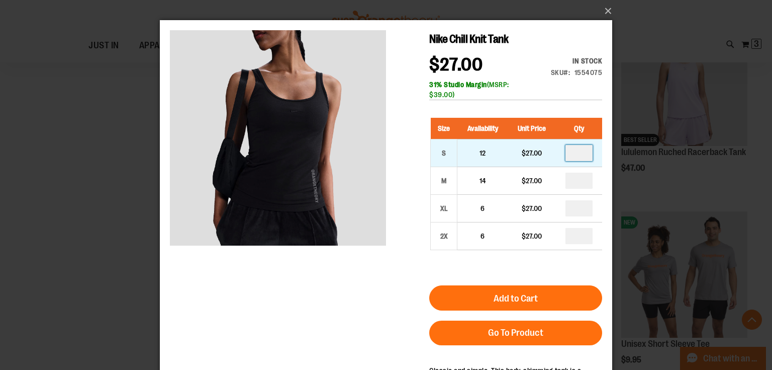
click at [584, 153] on input "number" at bounding box center [579, 153] width 27 height 16
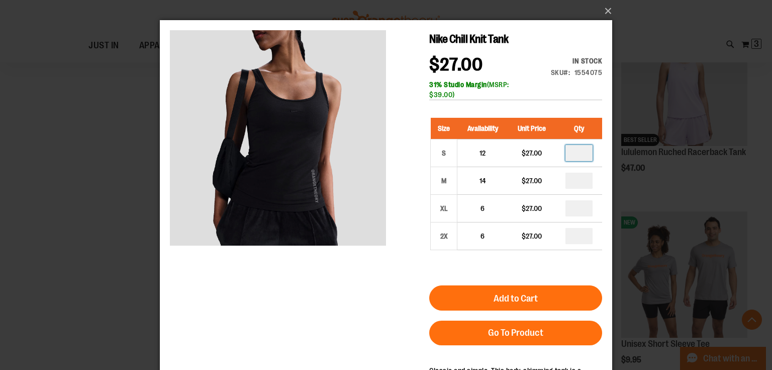
type input "*"
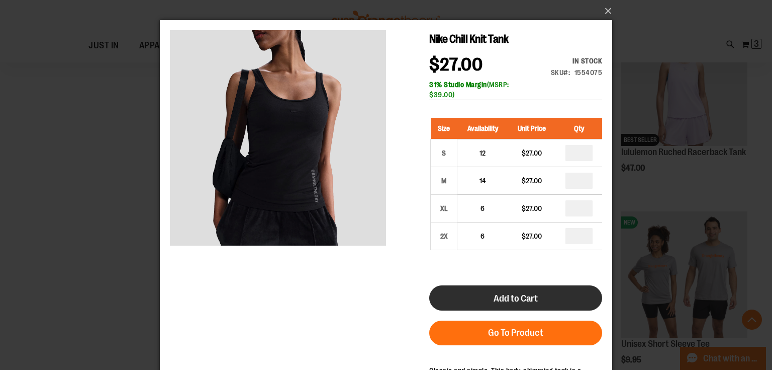
click at [528, 294] on span "Add to Cart" at bounding box center [516, 298] width 44 height 11
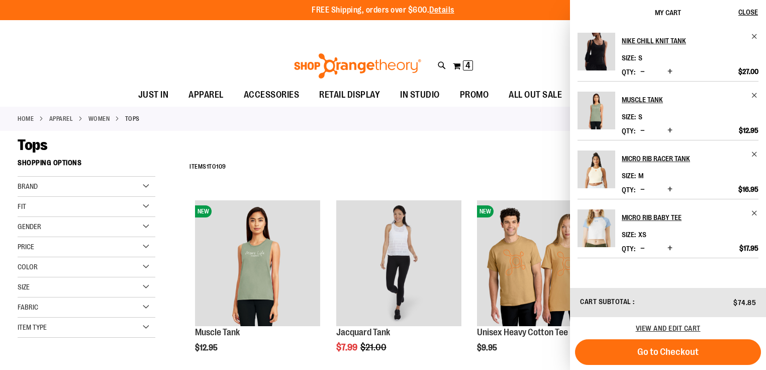
click at [438, 163] on div "**********" at bounding box center [467, 167] width 564 height 26
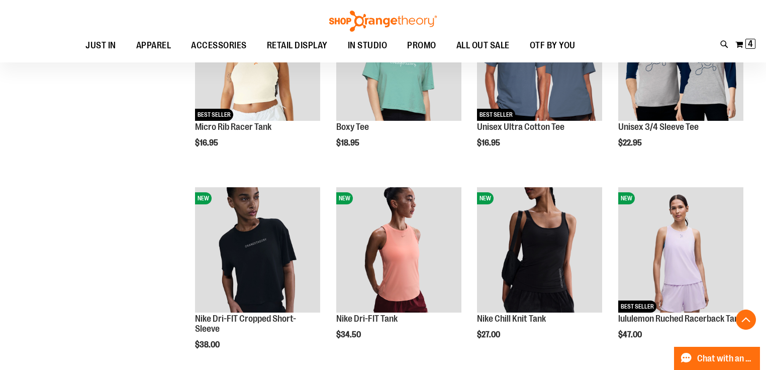
scroll to position [402, 0]
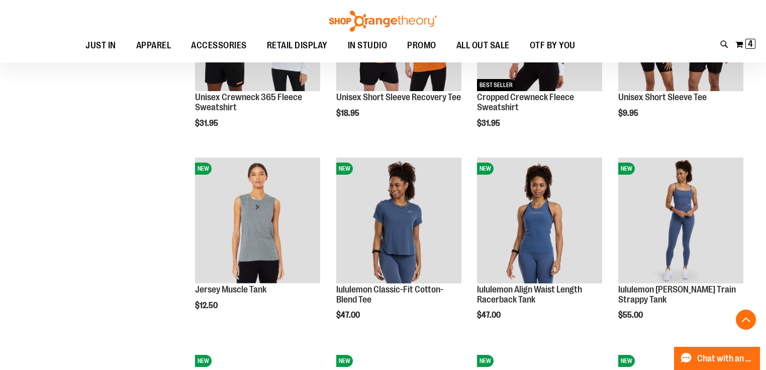
scroll to position [885, 0]
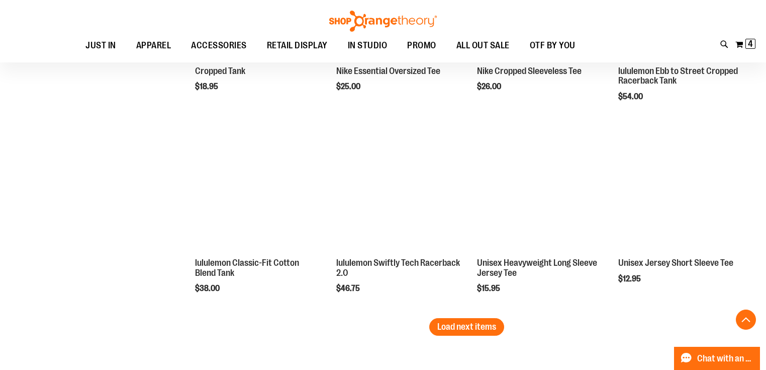
scroll to position [1609, 0]
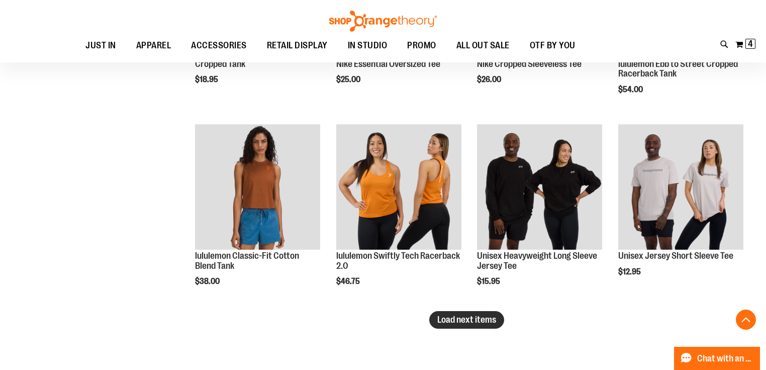
click at [469, 320] on span "Load next items" at bounding box center [466, 319] width 59 height 10
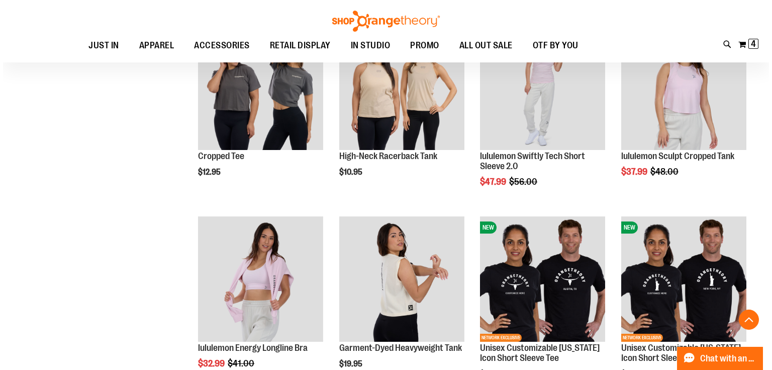
scroll to position [1810, 0]
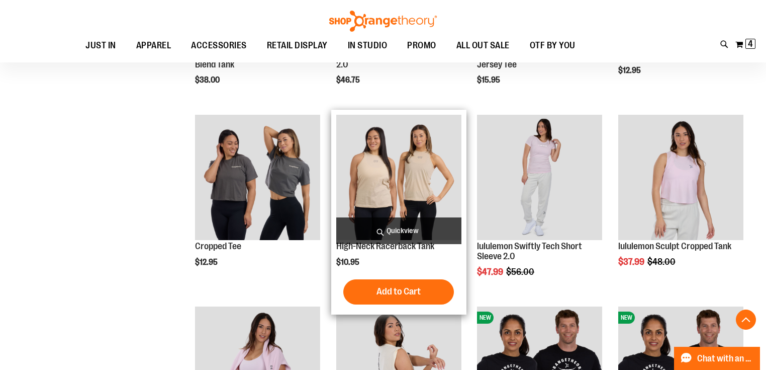
click at [390, 234] on span "Quickview" at bounding box center [398, 230] width 125 height 27
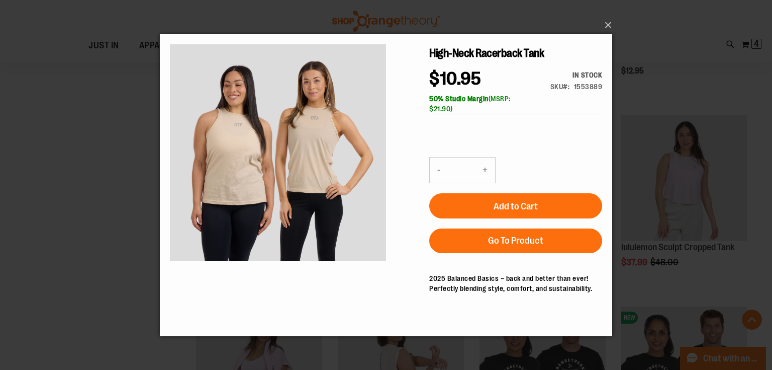
scroll to position [0, 0]
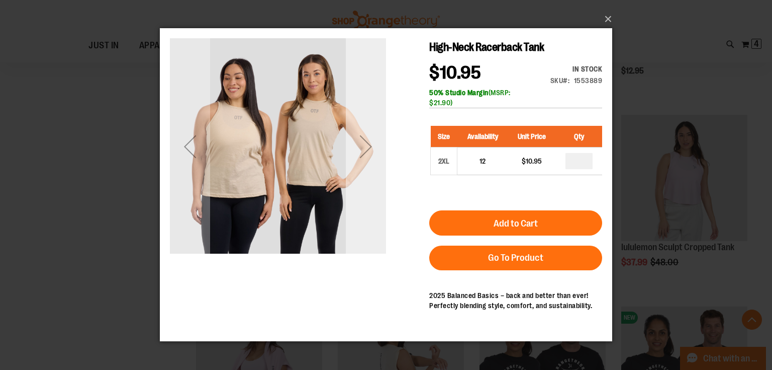
click at [366, 140] on div "Next" at bounding box center [366, 146] width 40 height 40
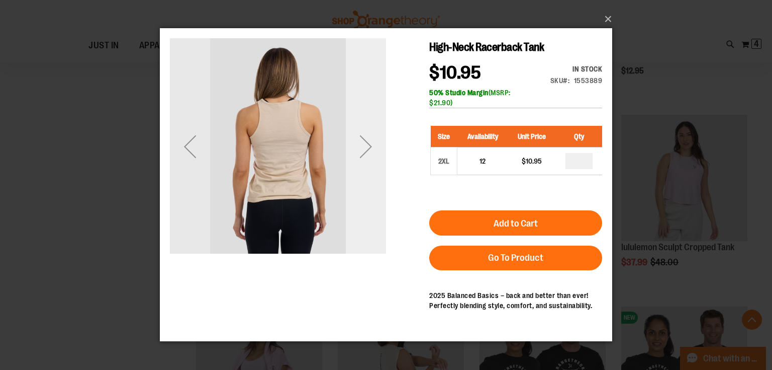
click at [366, 140] on div "Next" at bounding box center [366, 146] width 40 height 40
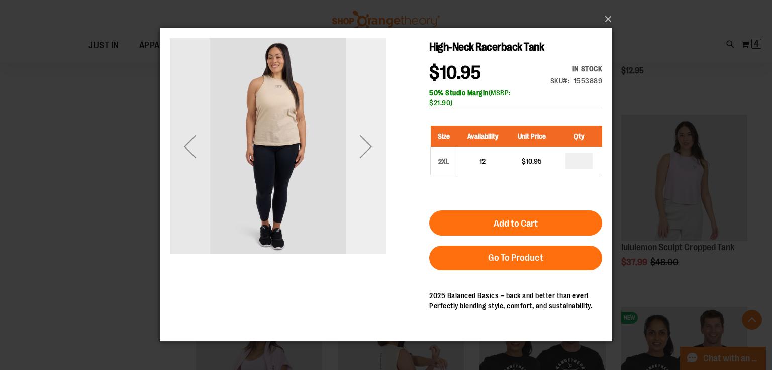
click at [366, 140] on div "Next" at bounding box center [366, 146] width 40 height 40
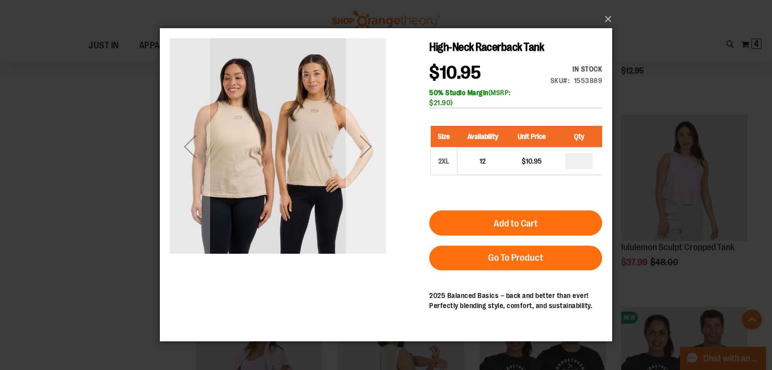
click at [366, 140] on div "Next" at bounding box center [366, 146] width 40 height 40
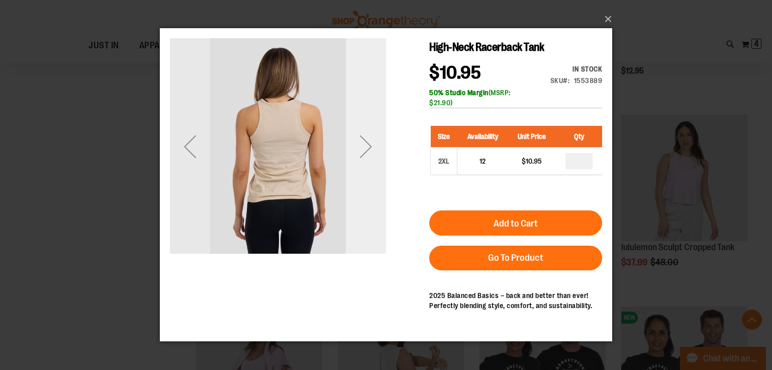
click at [366, 140] on div "Next" at bounding box center [366, 146] width 40 height 40
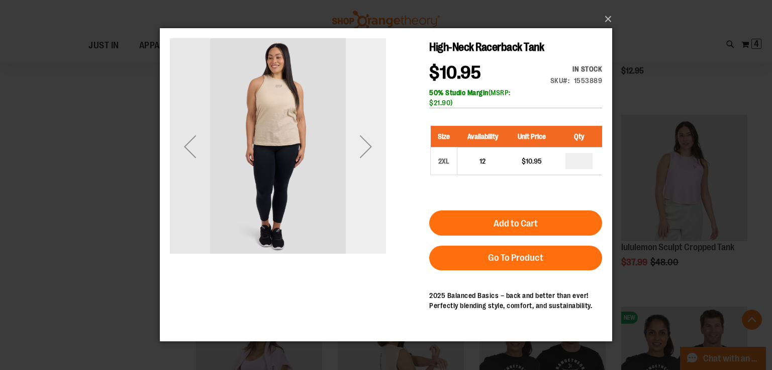
click at [366, 140] on div "Next" at bounding box center [366, 146] width 40 height 40
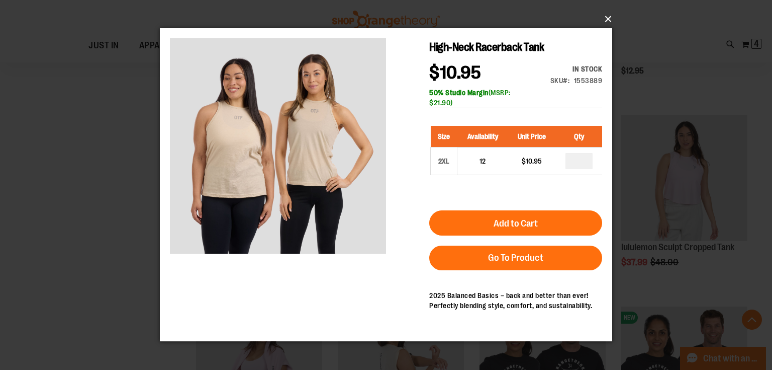
click at [609, 20] on button "×" at bounding box center [389, 19] width 453 height 22
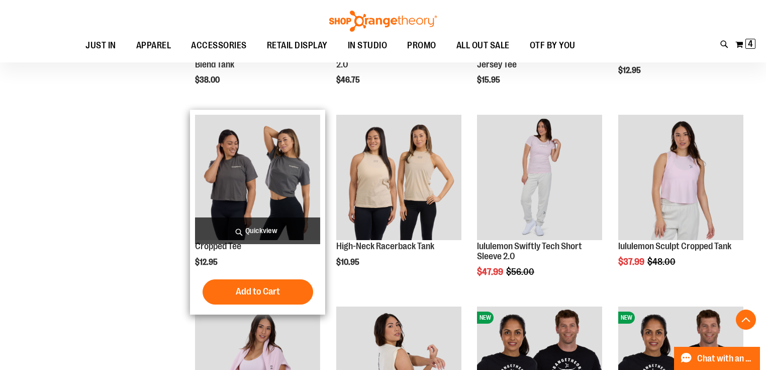
click at [285, 229] on span "Quickview" at bounding box center [257, 230] width 125 height 27
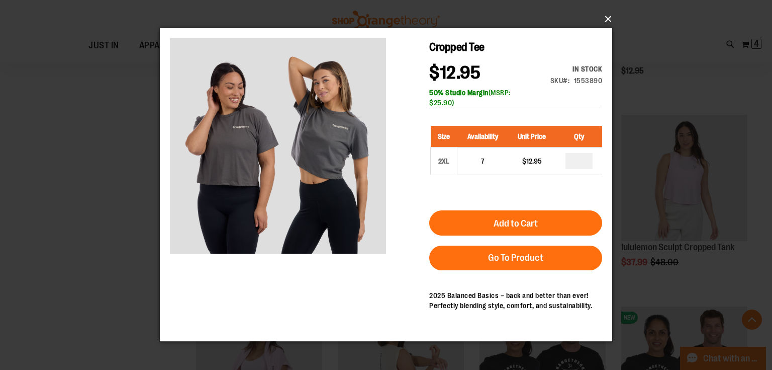
click at [608, 21] on button "×" at bounding box center [389, 19] width 453 height 22
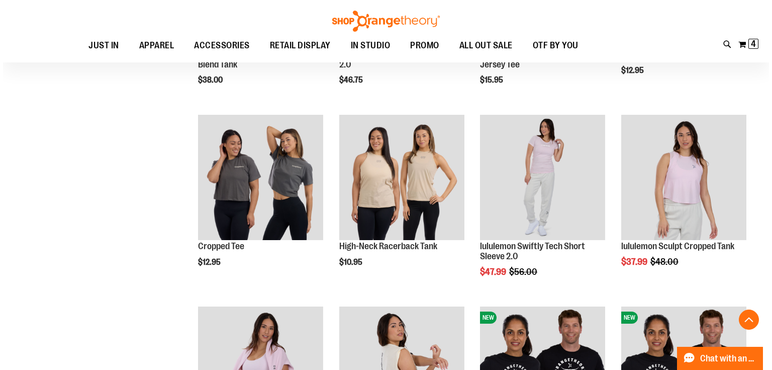
scroll to position [1971, 0]
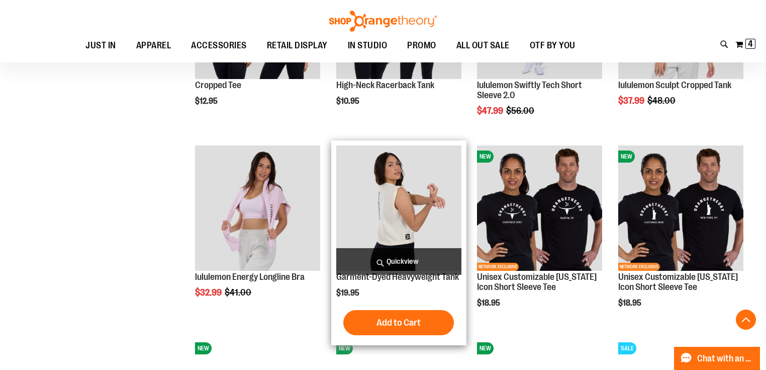
click at [388, 264] on span "Quickview" at bounding box center [398, 261] width 125 height 27
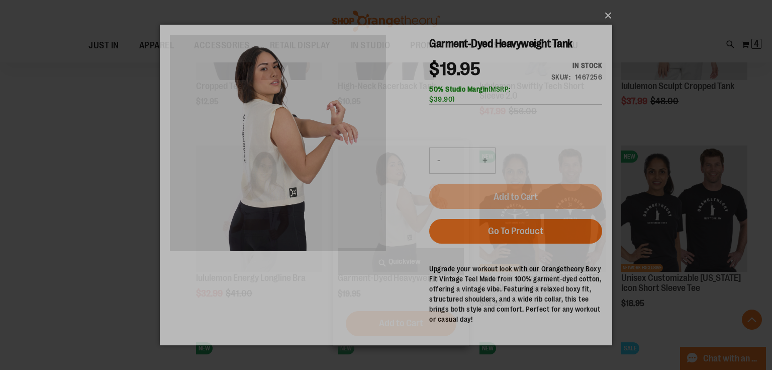
scroll to position [0, 0]
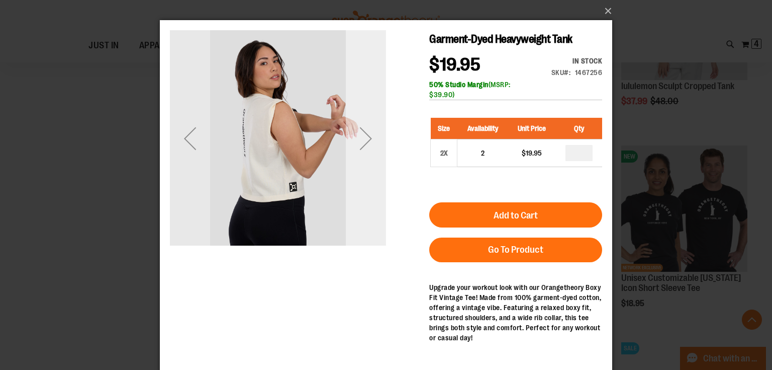
click at [367, 141] on div "Next" at bounding box center [366, 138] width 40 height 40
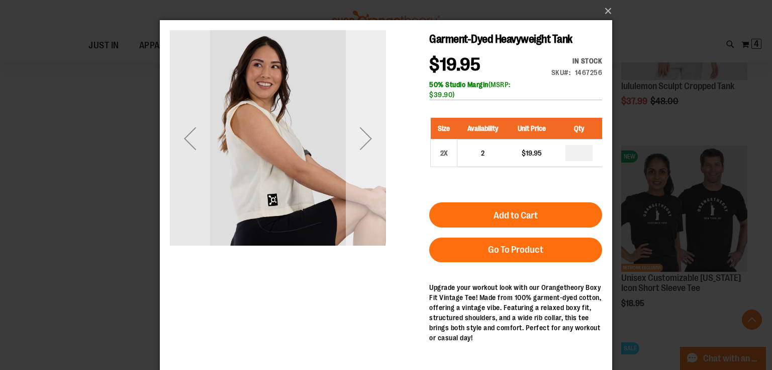
click at [381, 143] on div "Next" at bounding box center [366, 138] width 40 height 40
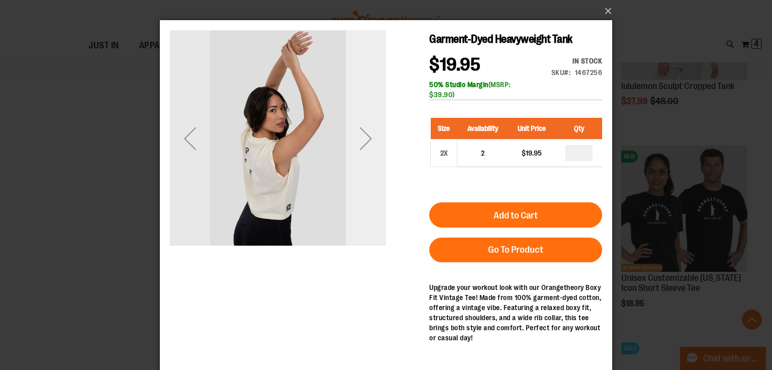
click at [381, 143] on div "Next" at bounding box center [366, 138] width 40 height 40
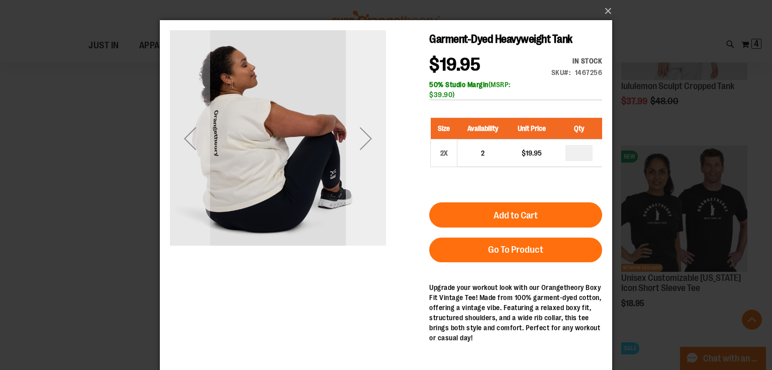
click at [381, 143] on div "Next" at bounding box center [366, 138] width 40 height 40
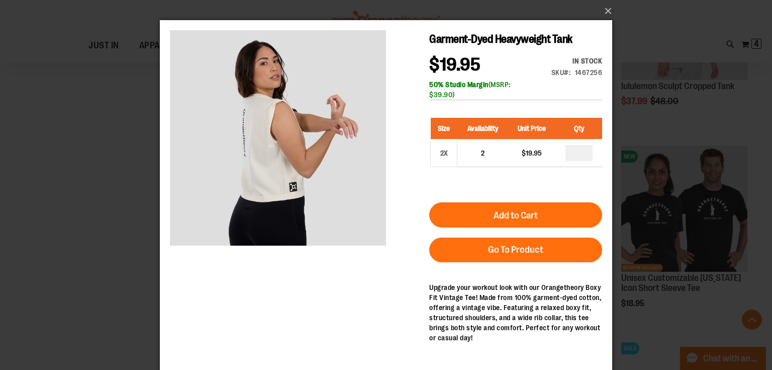
click at [71, 197] on div "×" at bounding box center [386, 185] width 772 height 370
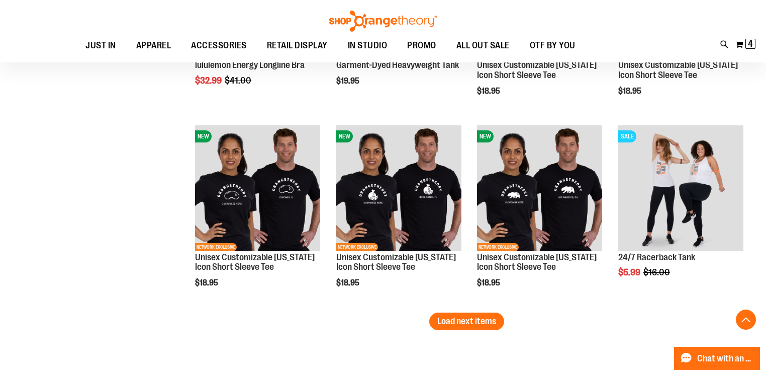
scroll to position [2373, 0]
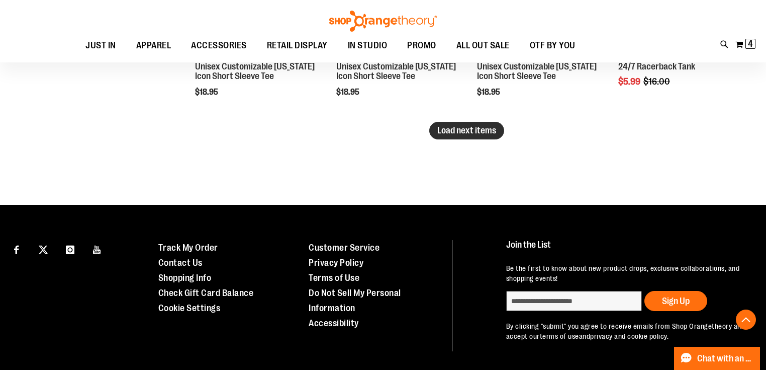
click at [457, 136] on button "Load next items" at bounding box center [466, 131] width 75 height 18
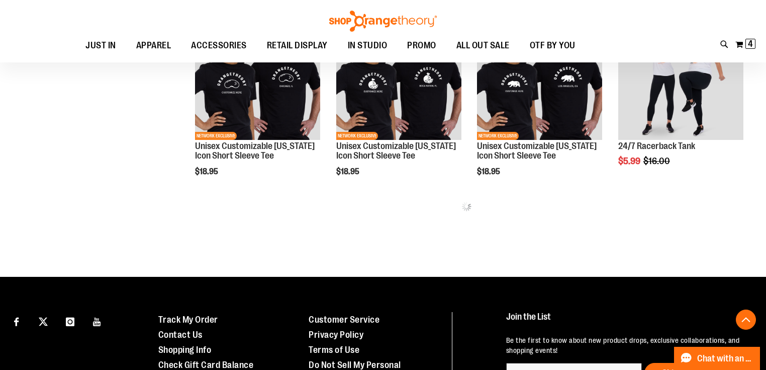
scroll to position [2293, 0]
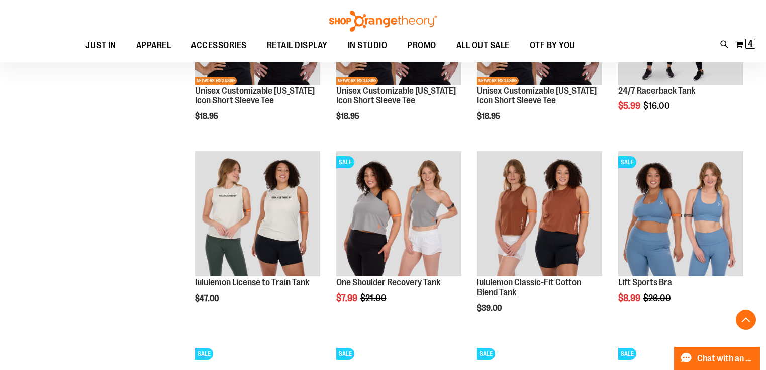
scroll to position [2373, 0]
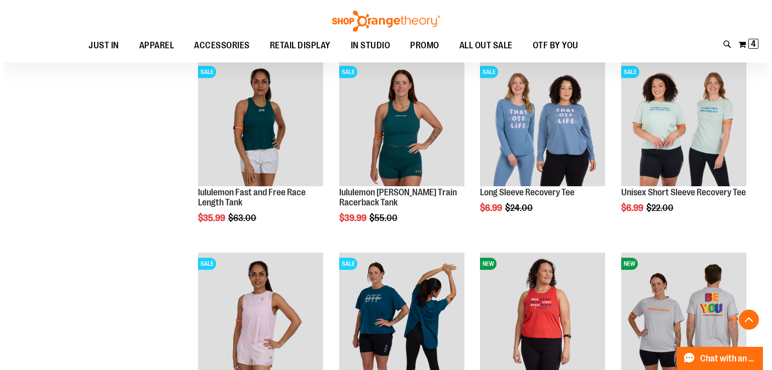
scroll to position [2735, 0]
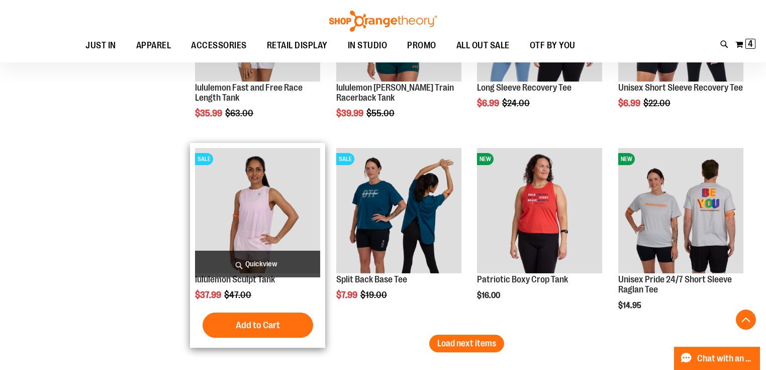
click at [274, 258] on span "Quickview" at bounding box center [257, 263] width 125 height 27
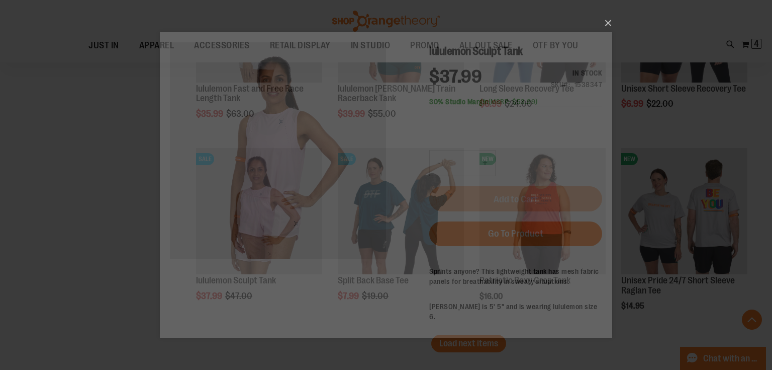
scroll to position [0, 0]
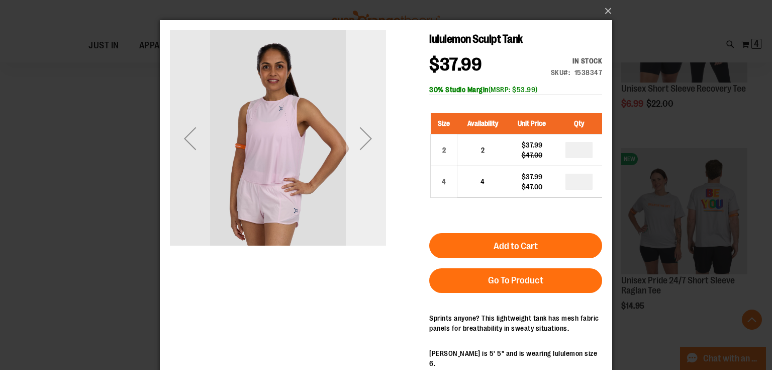
click at [366, 168] on div "Next" at bounding box center [366, 138] width 40 height 216
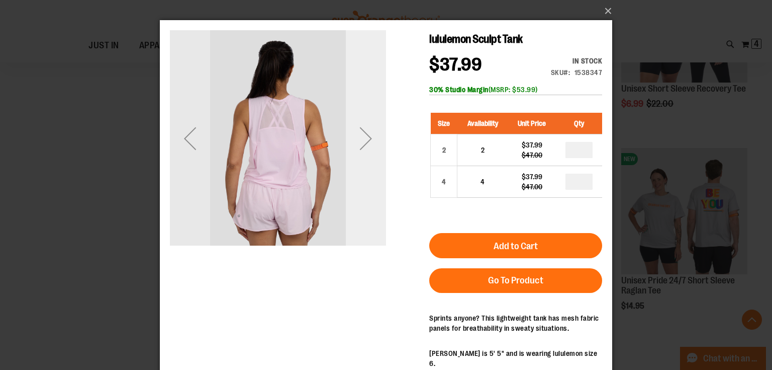
click at [366, 168] on div "Next" at bounding box center [366, 138] width 40 height 216
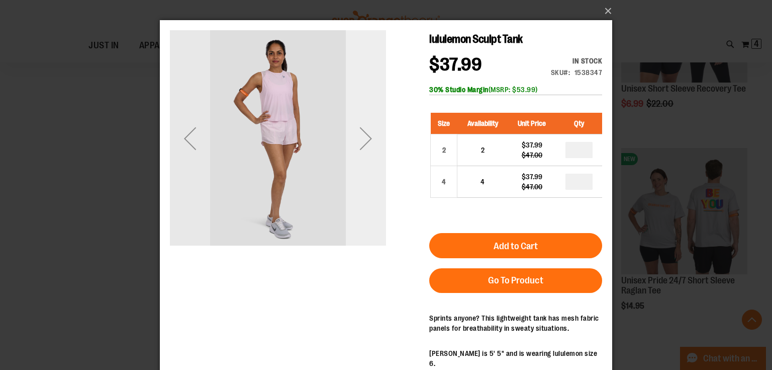
click at [366, 168] on div "Next" at bounding box center [366, 138] width 40 height 216
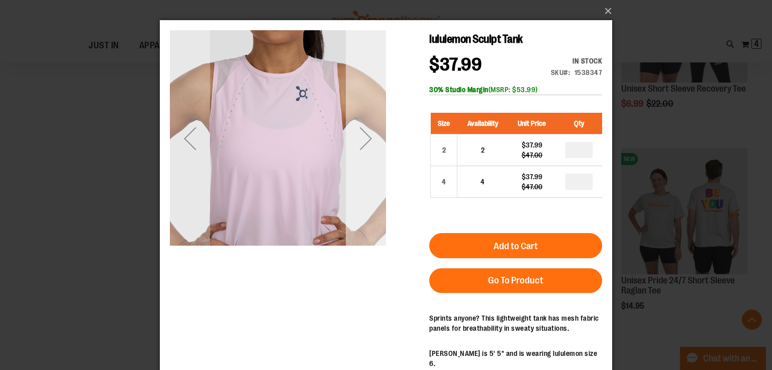
click at [366, 168] on div "Next" at bounding box center [366, 138] width 40 height 216
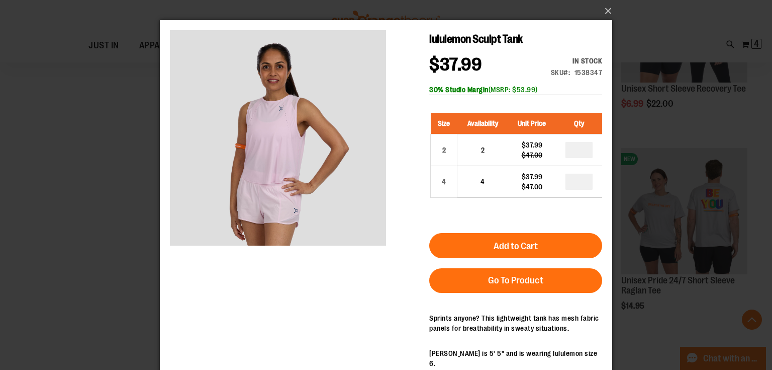
click at [119, 169] on div "×" at bounding box center [386, 185] width 772 height 370
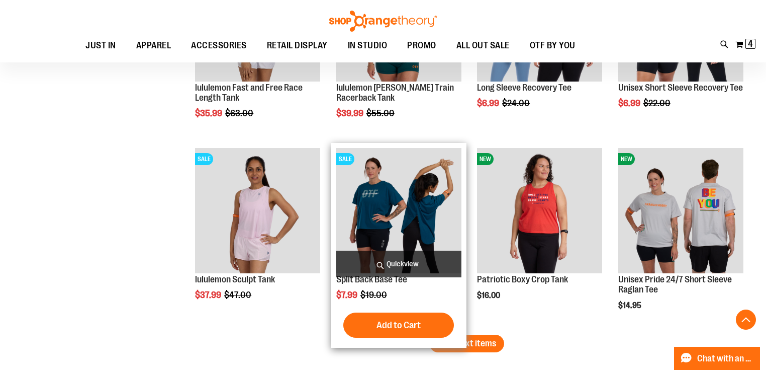
click at [365, 265] on span "Quickview" at bounding box center [398, 263] width 125 height 27
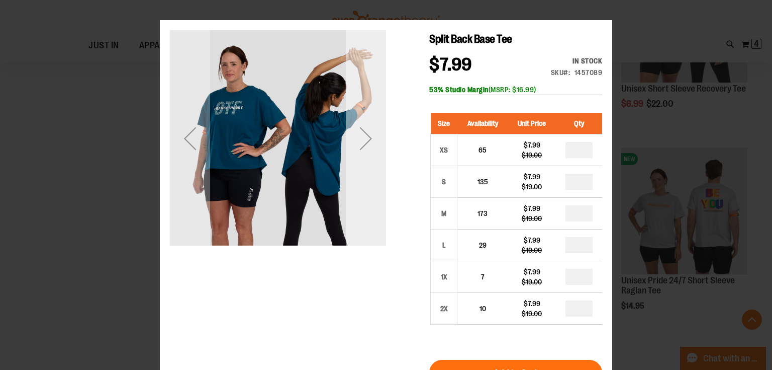
click at [373, 145] on div "Next" at bounding box center [366, 138] width 40 height 40
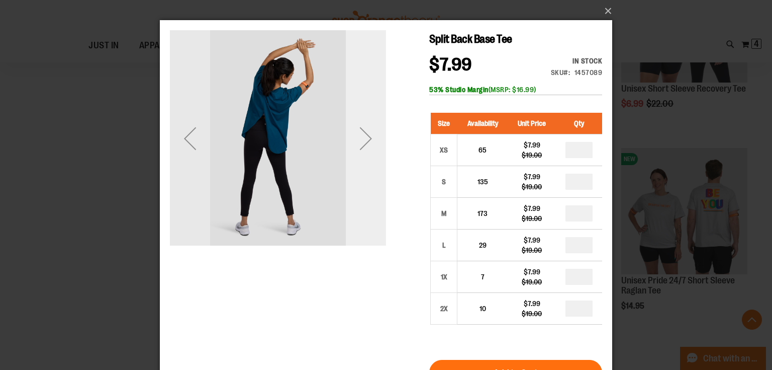
click at [373, 145] on div "Next" at bounding box center [366, 138] width 40 height 40
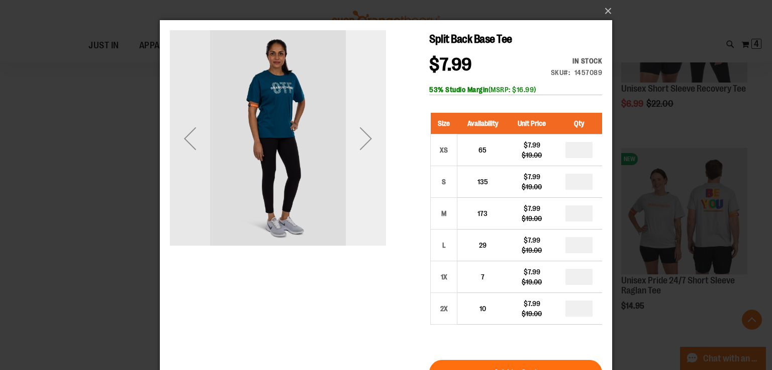
click at [373, 145] on div "Next" at bounding box center [366, 138] width 40 height 40
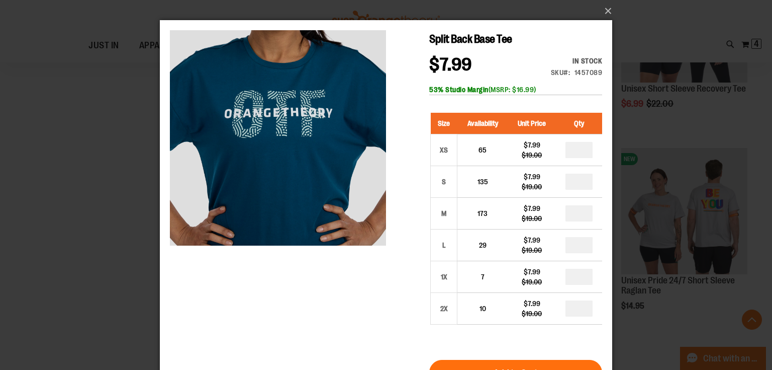
click at [93, 179] on div "×" at bounding box center [386, 185] width 772 height 370
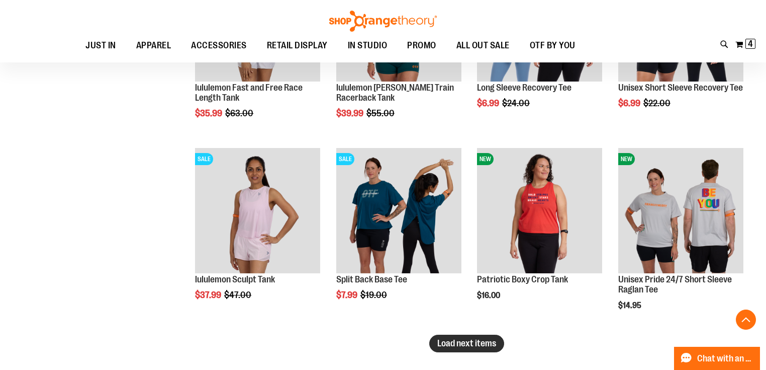
click at [459, 349] on button "Load next items" at bounding box center [466, 343] width 75 height 18
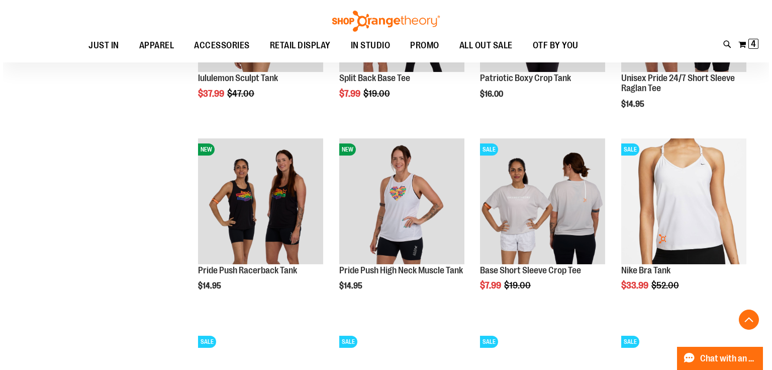
scroll to position [2977, 0]
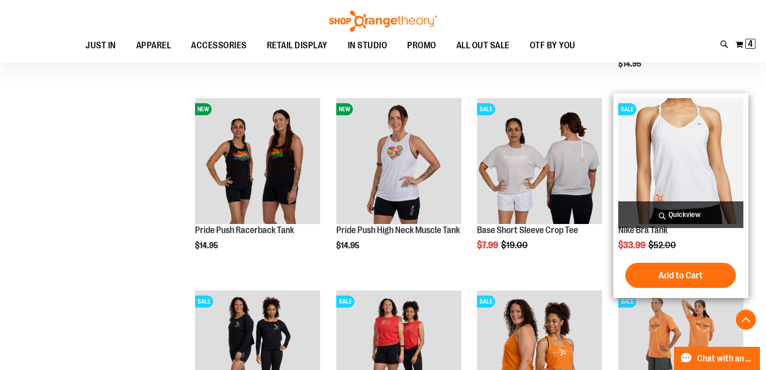
click at [665, 210] on span "Quickview" at bounding box center [680, 214] width 125 height 27
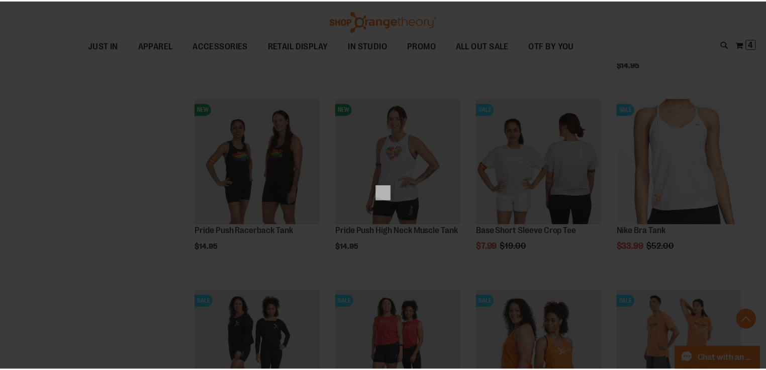
scroll to position [0, 0]
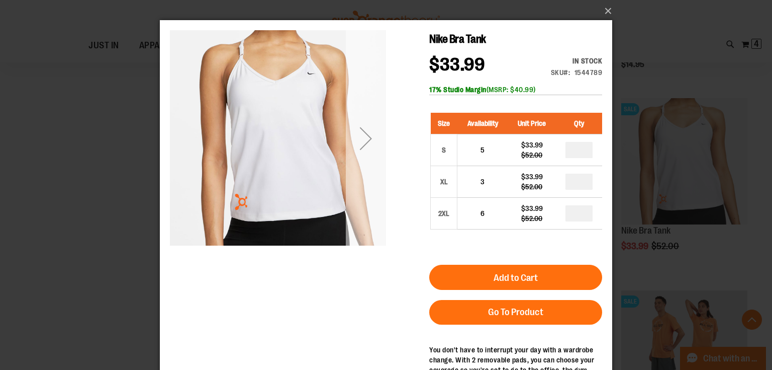
click at [377, 146] on div "Next" at bounding box center [366, 138] width 40 height 40
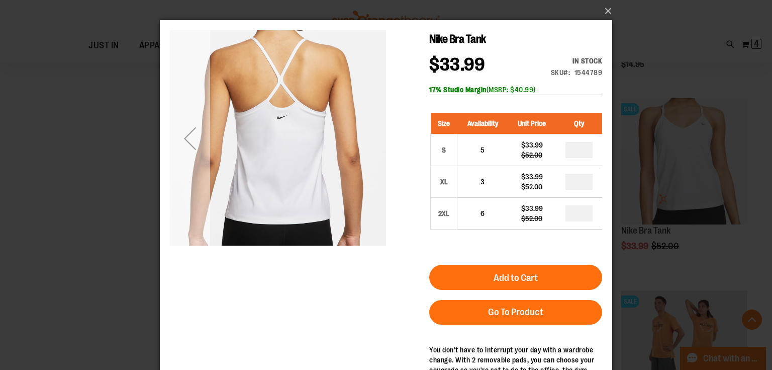
click at [183, 156] on div "Previous" at bounding box center [190, 138] width 40 height 40
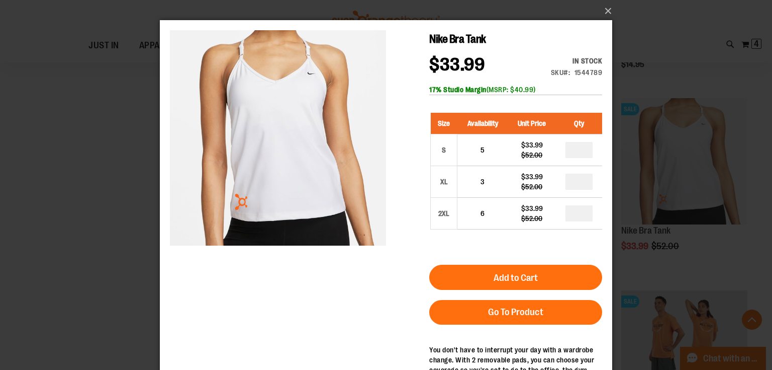
click at [118, 165] on div "×" at bounding box center [386, 185] width 772 height 370
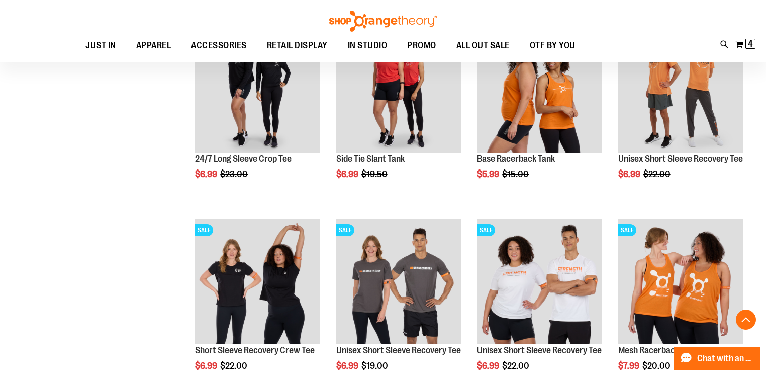
scroll to position [3339, 0]
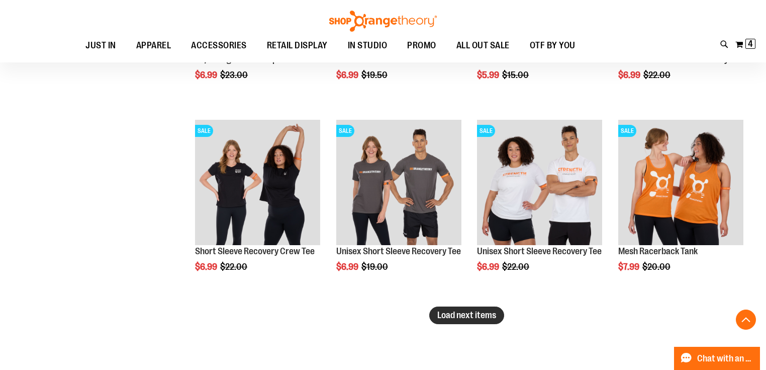
click at [481, 316] on span "Load next items" at bounding box center [466, 315] width 59 height 10
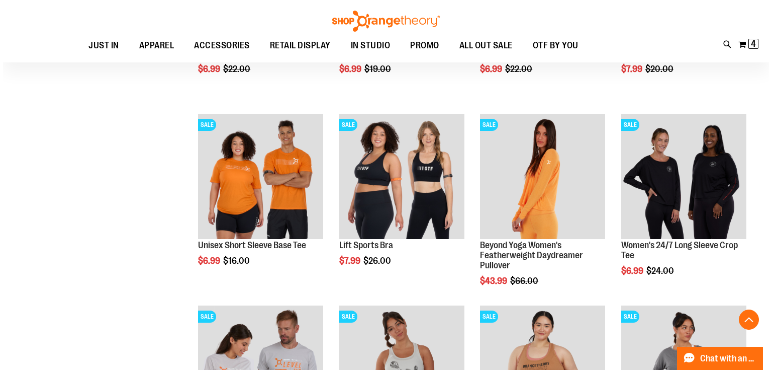
scroll to position [3540, 0]
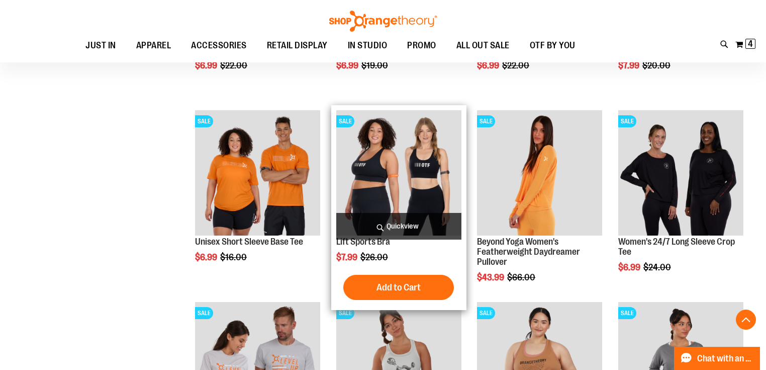
click at [412, 231] on span "Quickview" at bounding box center [398, 226] width 125 height 27
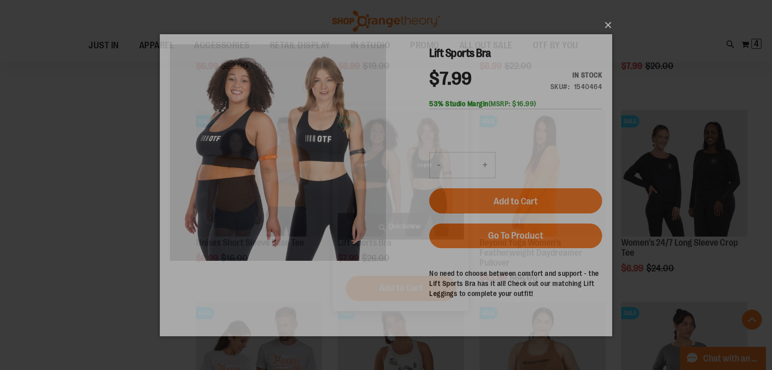
scroll to position [0, 0]
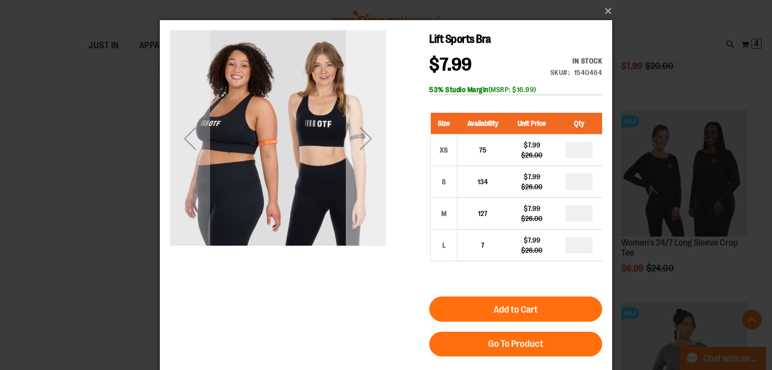
click at [373, 144] on div "Next" at bounding box center [366, 138] width 40 height 40
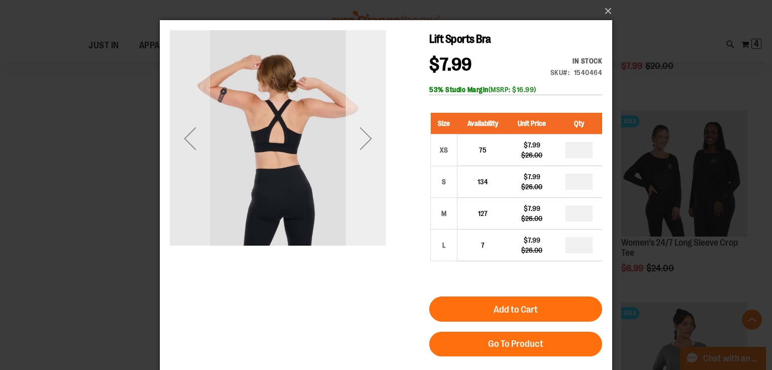
click at [373, 144] on div "Next" at bounding box center [366, 138] width 40 height 40
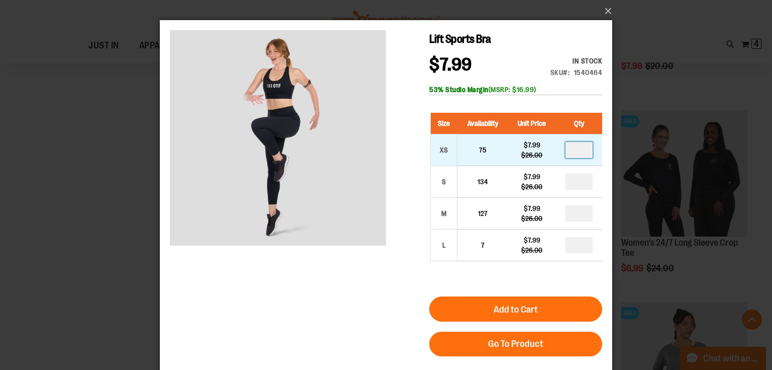
click at [581, 147] on input "number" at bounding box center [579, 150] width 27 height 16
type input "*"
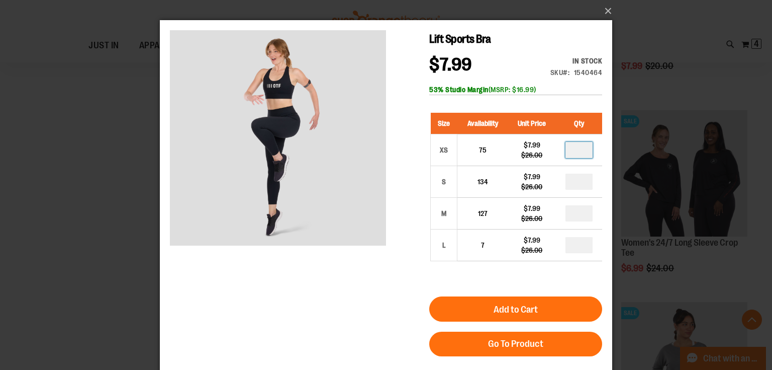
click at [361, 306] on div "Lift Sports Bra $7.99 Regular Price $26.00 In stock Only %1 left SKU 1540464 53…" at bounding box center [386, 237] width 432 height 415
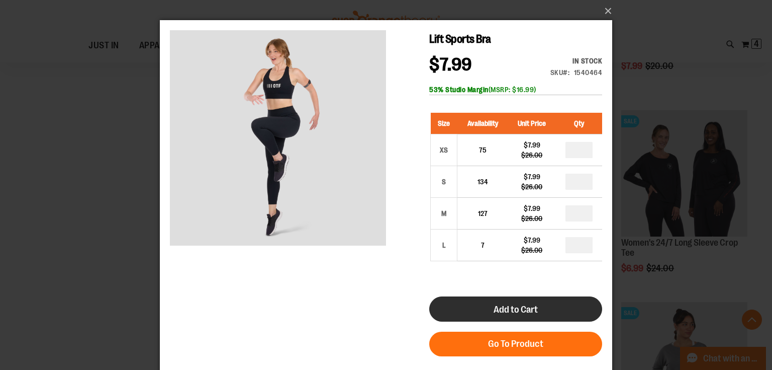
click at [525, 300] on button "Add to Cart" at bounding box center [515, 308] width 173 height 25
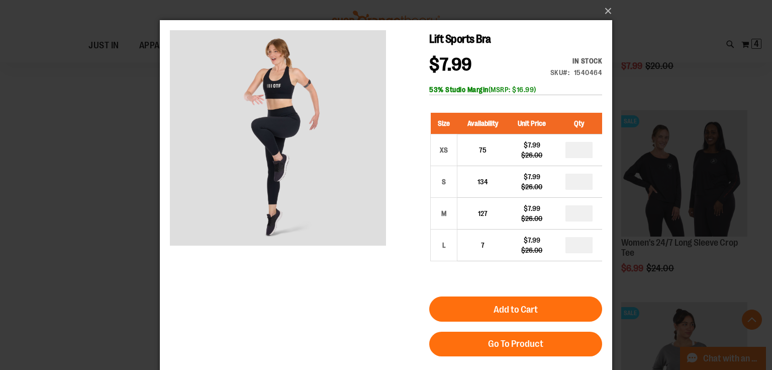
click at [136, 241] on div "×" at bounding box center [386, 185] width 772 height 370
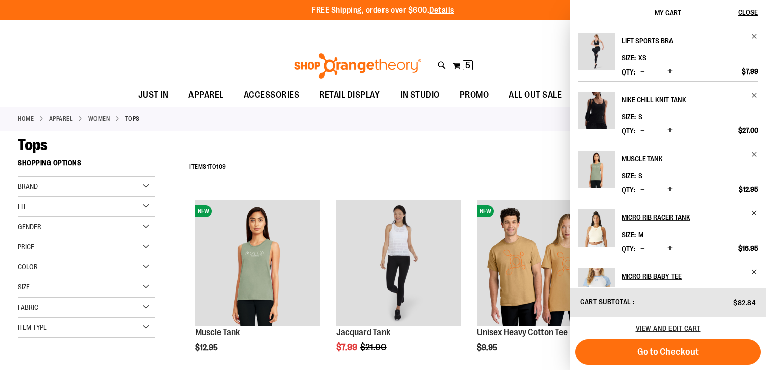
scroll to position [39, 0]
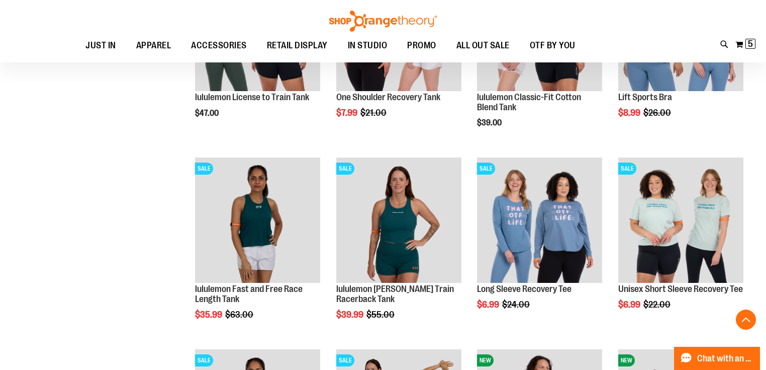
scroll to position [2333, 0]
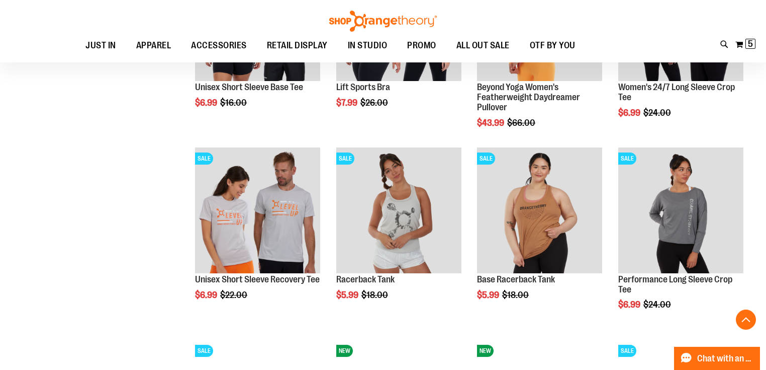
scroll to position [3822, 0]
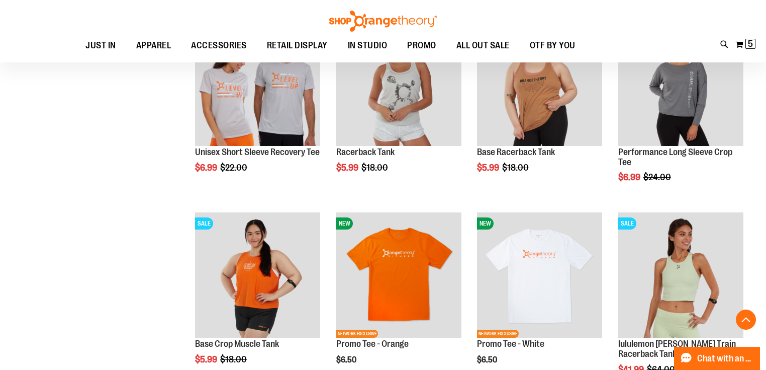
drag, startPoint x: 120, startPoint y: 290, endPoint x: 31, endPoint y: 324, distance: 95.2
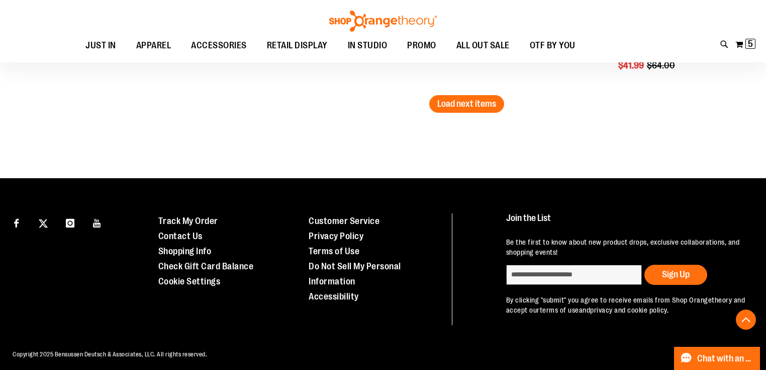
scroll to position [4131, 0]
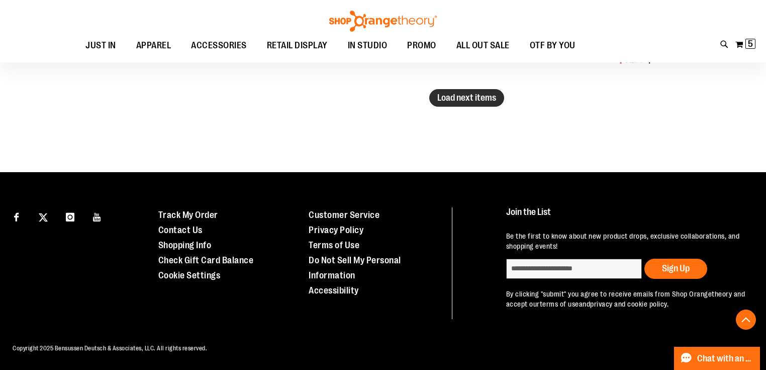
click at [478, 97] on span "Load next items" at bounding box center [466, 98] width 59 height 10
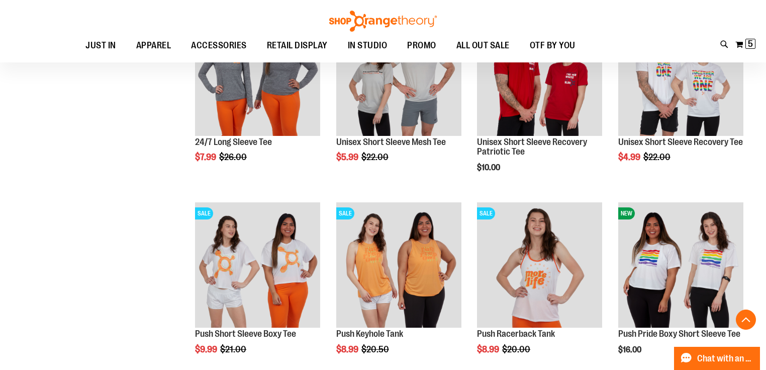
scroll to position [4526, 0]
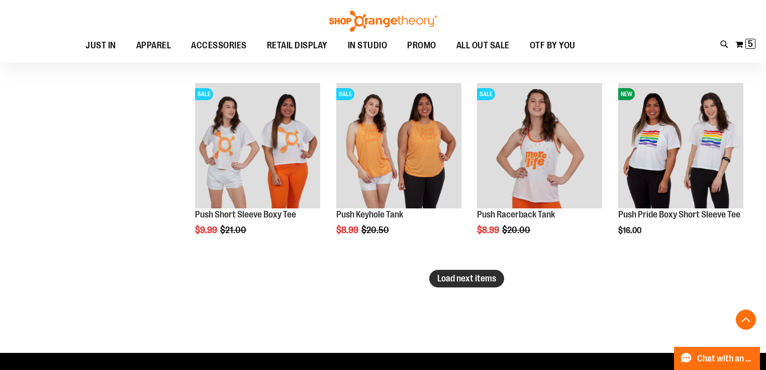
click at [448, 275] on span "Load next items" at bounding box center [466, 278] width 59 height 10
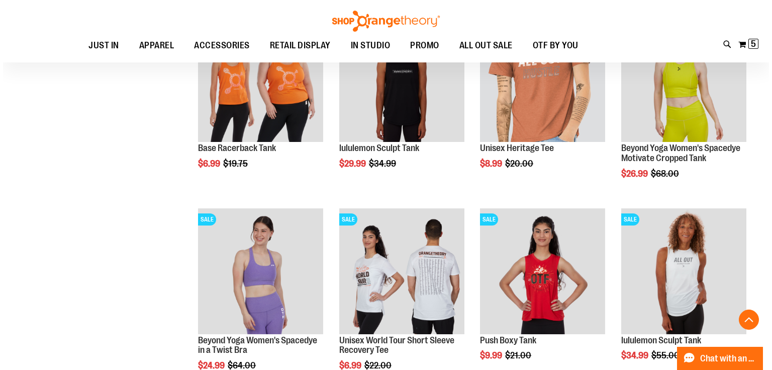
scroll to position [5101, 0]
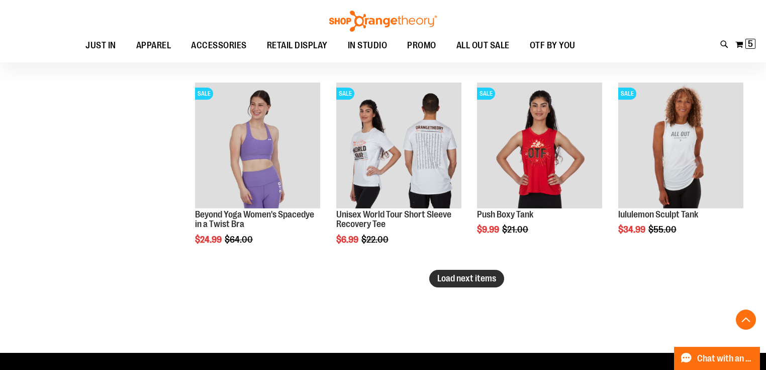
click at [491, 281] on span "Load next items" at bounding box center [466, 278] width 59 height 10
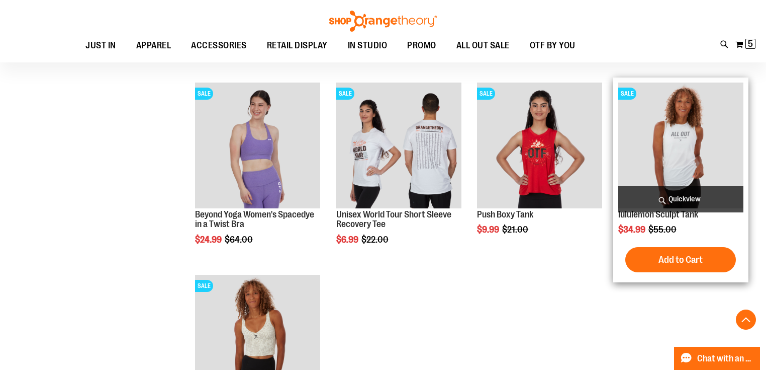
click at [694, 195] on span "Quickview" at bounding box center [680, 199] width 125 height 27
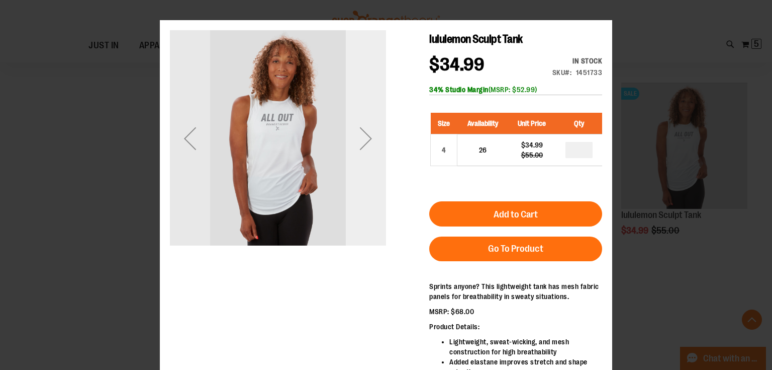
click at [379, 190] on div "Next" at bounding box center [366, 138] width 40 height 216
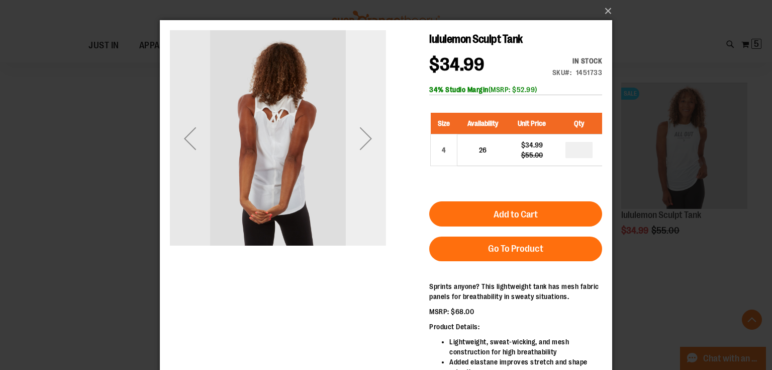
click at [379, 190] on div "Next" at bounding box center [366, 138] width 40 height 216
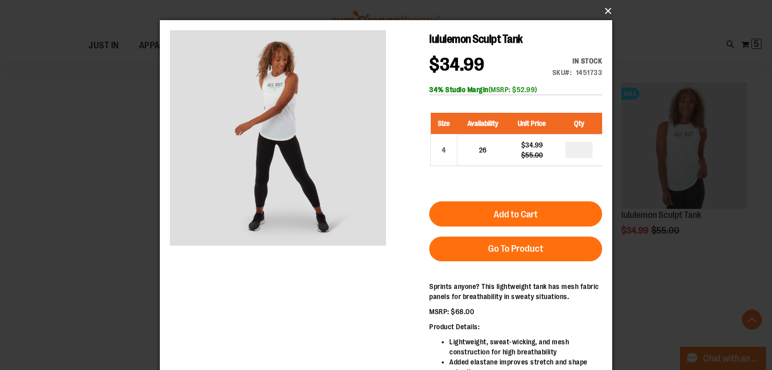
click at [603, 14] on button "×" at bounding box center [389, 11] width 453 height 22
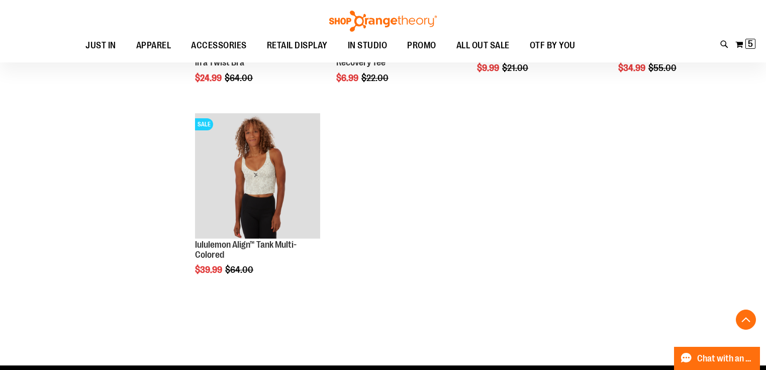
scroll to position [5302, 0]
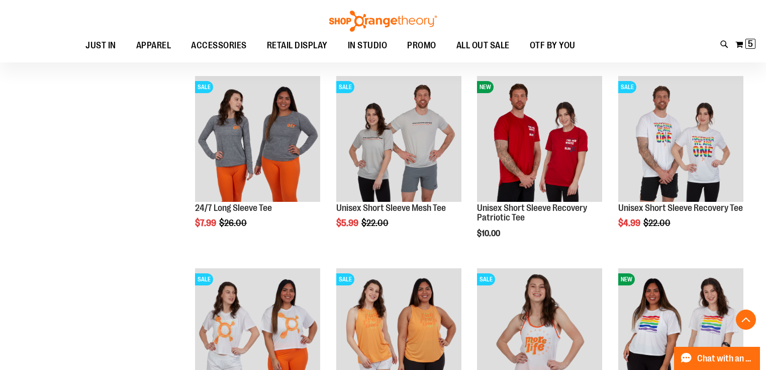
scroll to position [4176, 0]
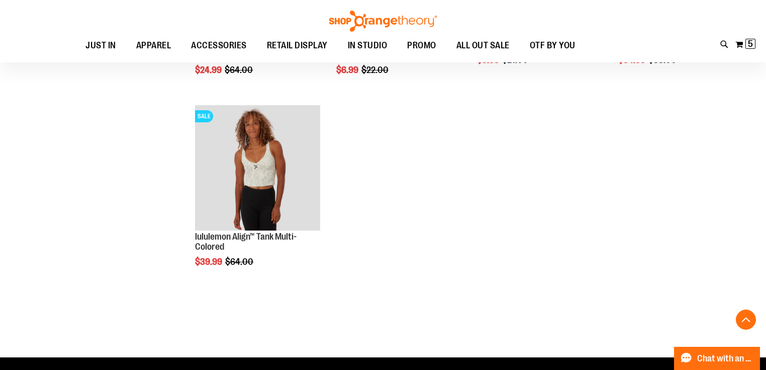
scroll to position [5214, 0]
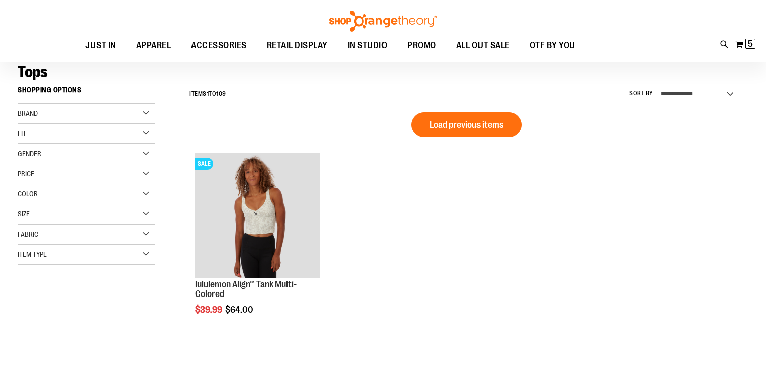
scroll to position [40, 0]
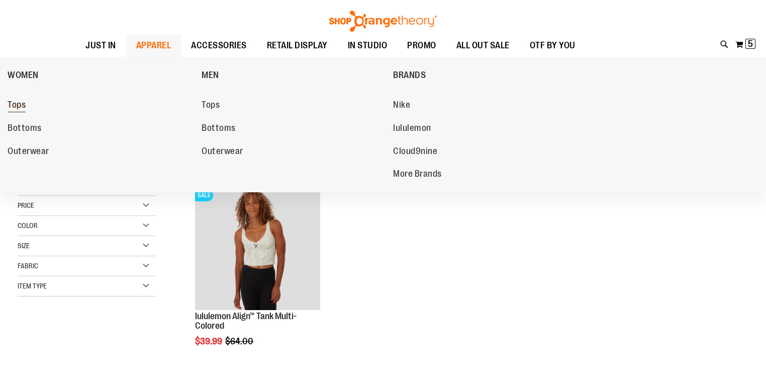
click at [19, 111] on span "Tops" at bounding box center [17, 106] width 18 height 13
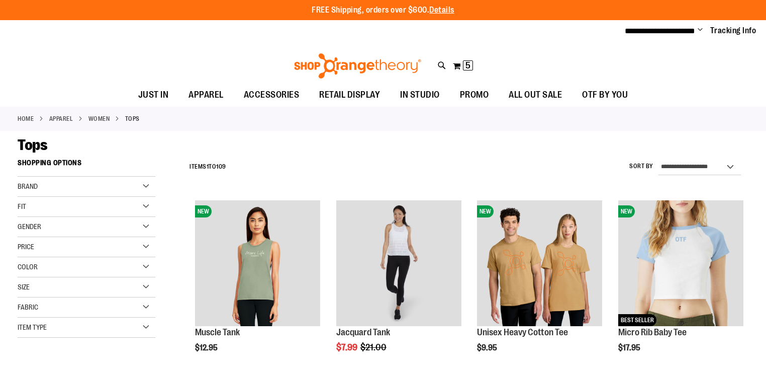
click at [659, 159] on select "**********" at bounding box center [700, 167] width 82 height 16
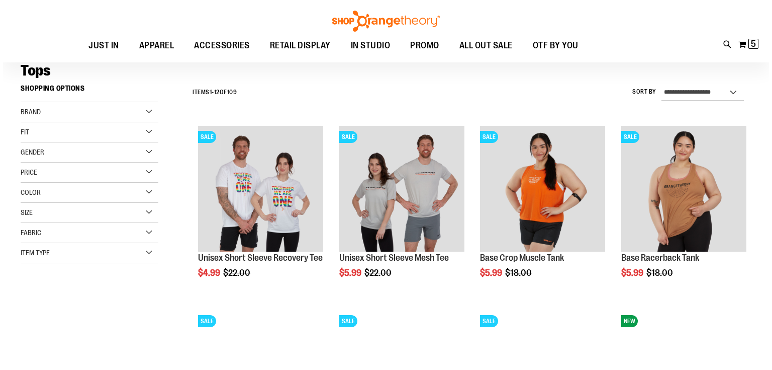
scroll to position [72, 0]
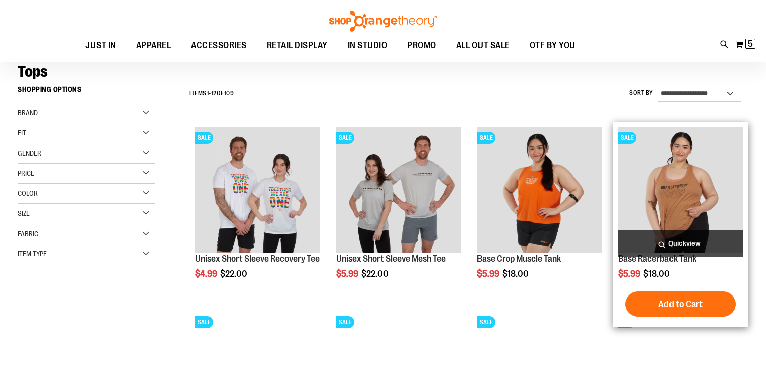
click at [711, 240] on span "Quickview" at bounding box center [680, 243] width 125 height 27
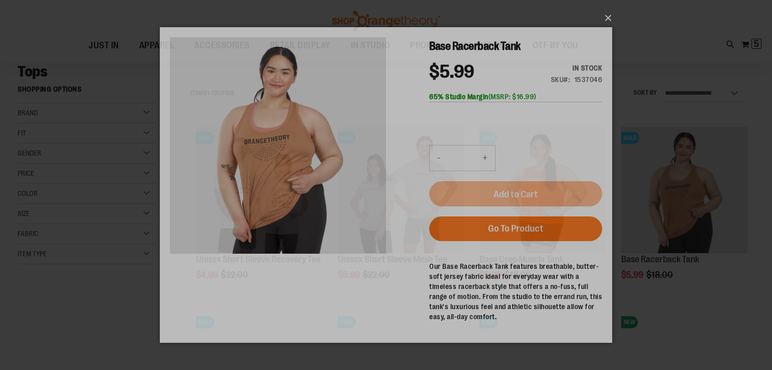
scroll to position [0, 0]
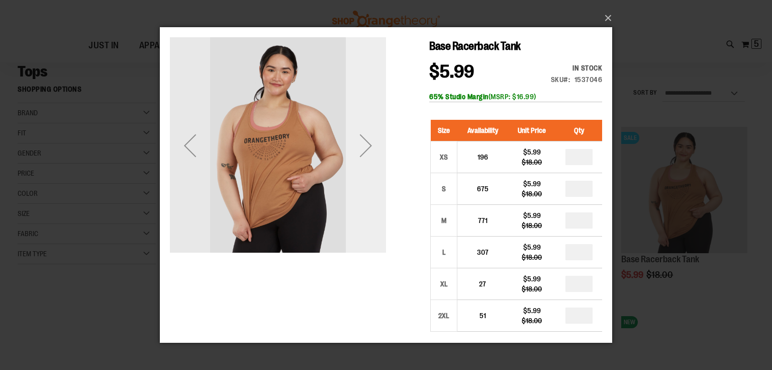
click at [361, 171] on div "Next" at bounding box center [366, 145] width 40 height 216
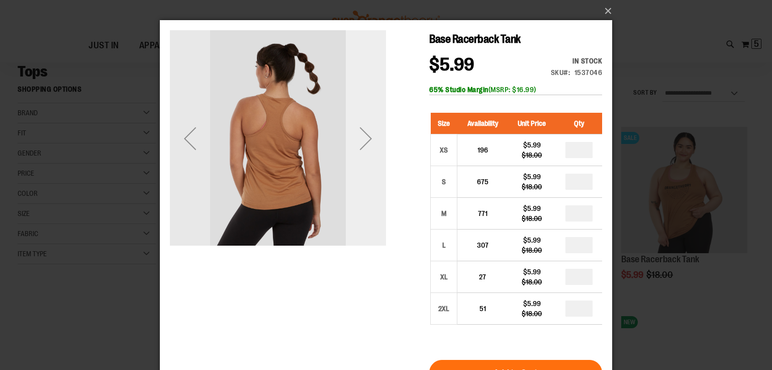
click at [361, 164] on div "Next" at bounding box center [366, 138] width 40 height 216
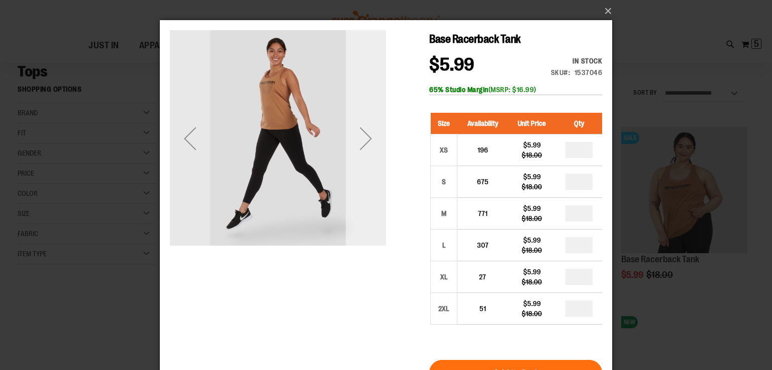
click at [361, 164] on div "Next" at bounding box center [366, 138] width 40 height 216
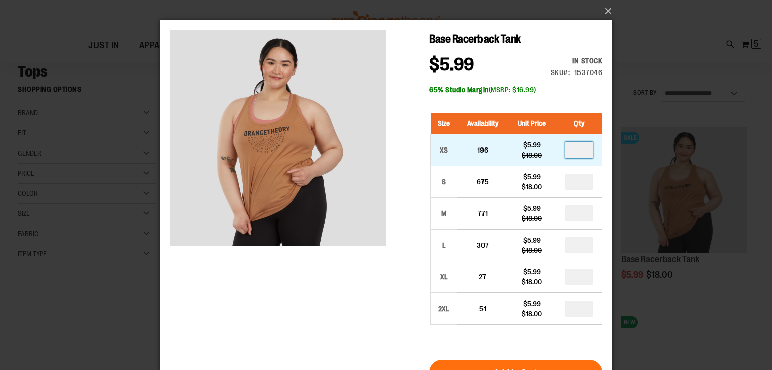
click at [572, 151] on input "number" at bounding box center [579, 150] width 27 height 16
type input "*"
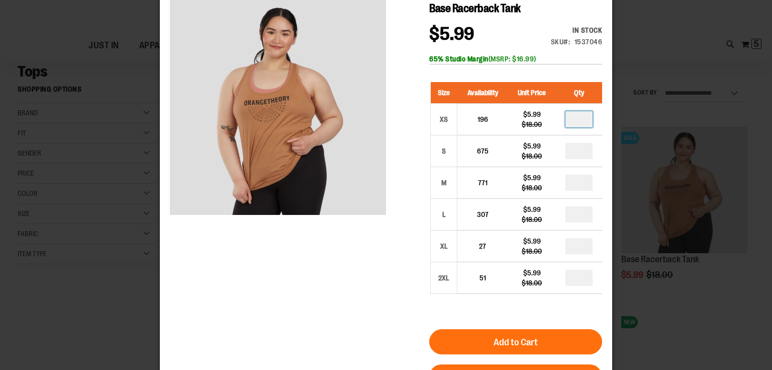
scroll to position [80, 0]
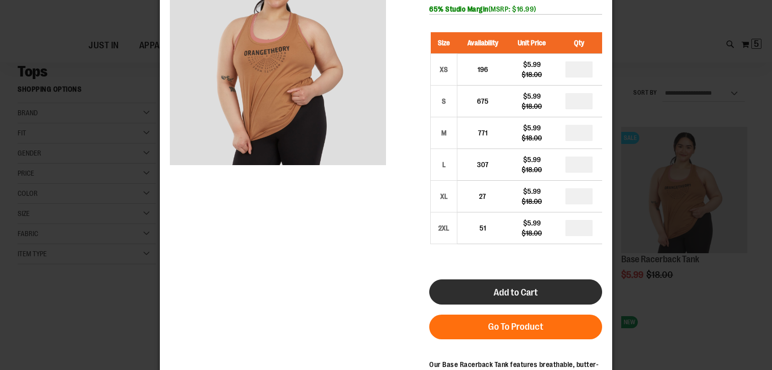
click at [516, 290] on span "Add to Cart" at bounding box center [516, 292] width 44 height 11
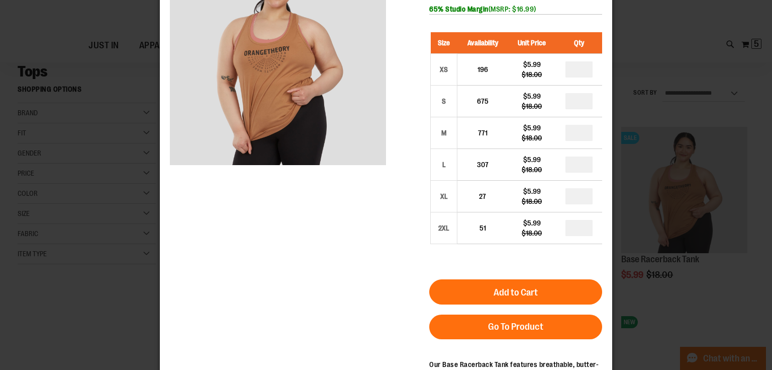
scroll to position [0, 0]
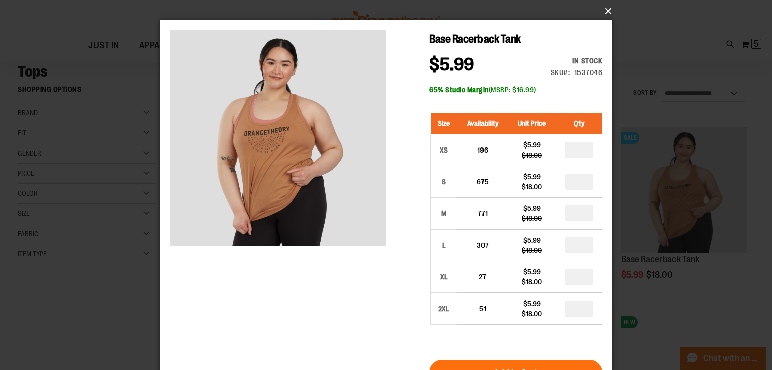
click at [599, 10] on button "×" at bounding box center [389, 11] width 453 height 22
click at [607, 8] on button "×" at bounding box center [389, 11] width 453 height 22
click at [609, 12] on button "×" at bounding box center [389, 11] width 453 height 22
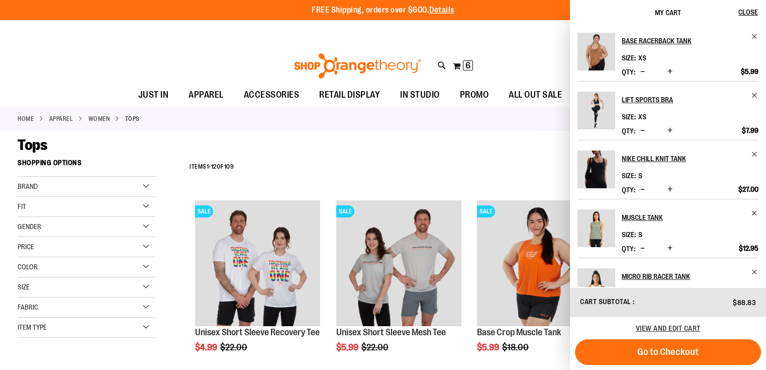
click at [462, 165] on div "**********" at bounding box center [467, 167] width 564 height 26
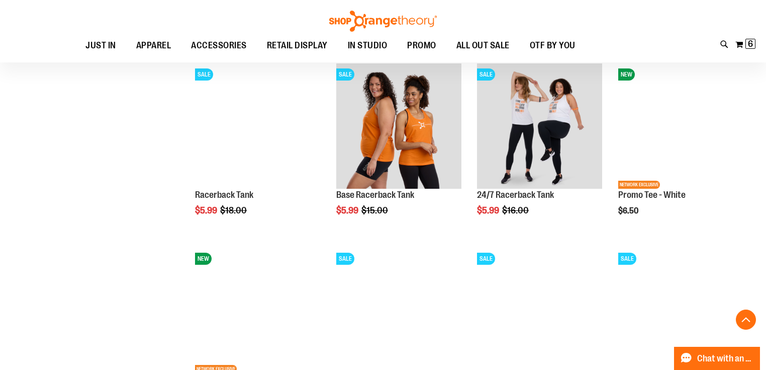
scroll to position [322, 0]
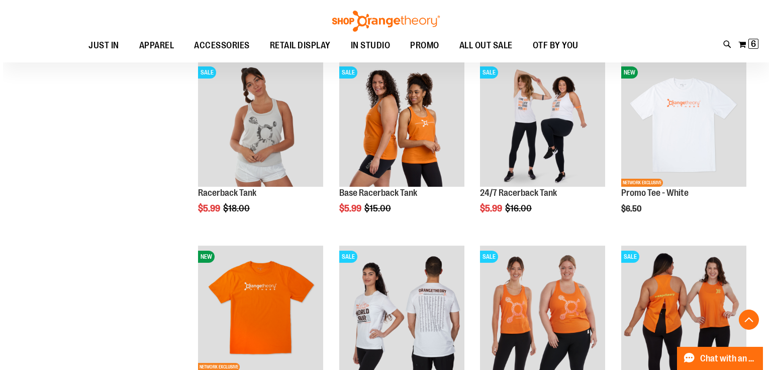
scroll to position [483, 0]
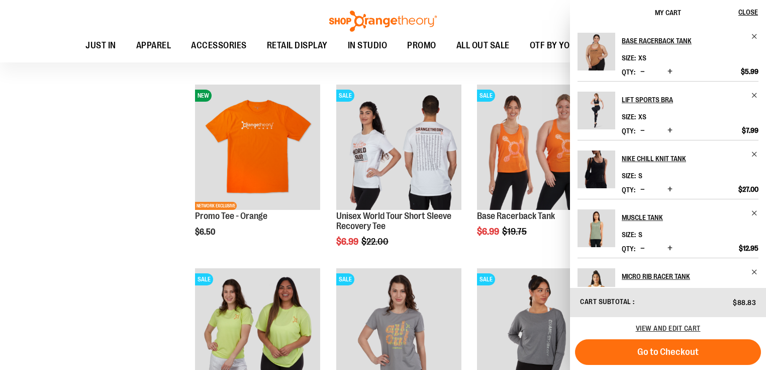
click at [153, 280] on div "**********" at bounding box center [383, 272] width 731 height 1205
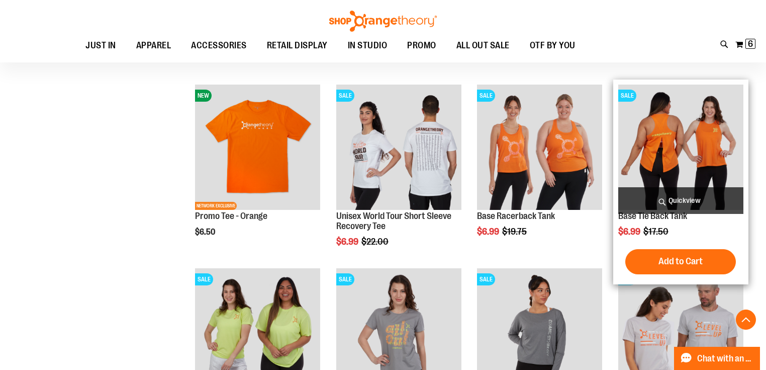
click at [686, 200] on span "Quickview" at bounding box center [680, 200] width 125 height 27
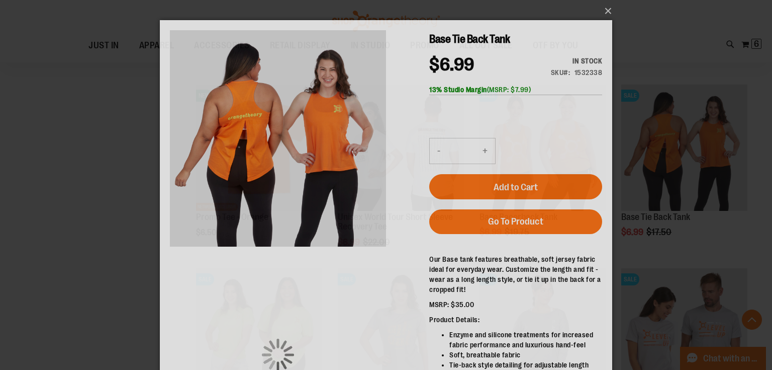
scroll to position [0, 0]
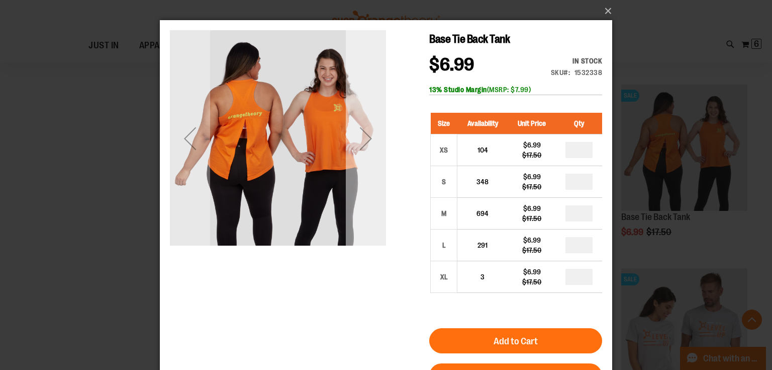
click at [365, 144] on div "Next" at bounding box center [366, 138] width 40 height 40
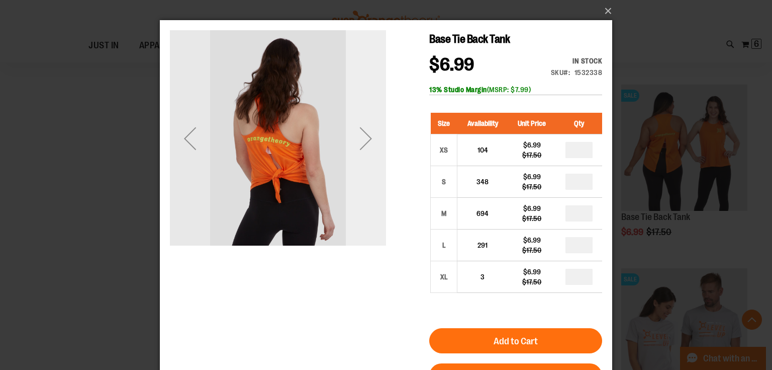
click at [365, 144] on div "Next" at bounding box center [366, 138] width 40 height 40
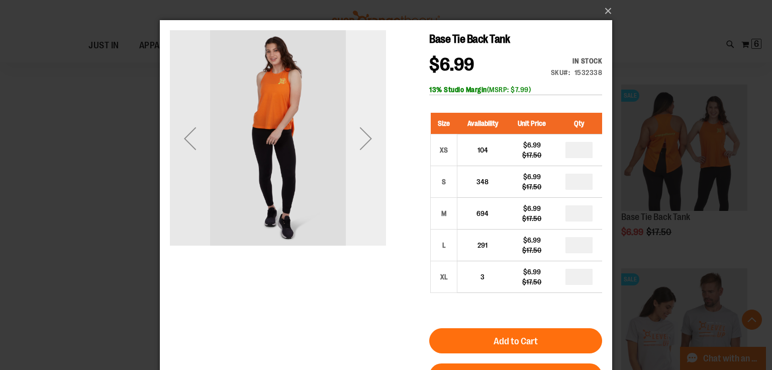
click at [365, 144] on div "Next" at bounding box center [366, 138] width 40 height 40
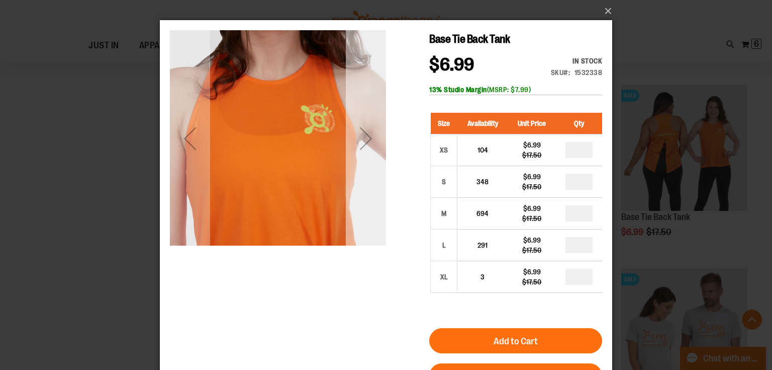
click at [365, 144] on div "Next" at bounding box center [366, 138] width 40 height 40
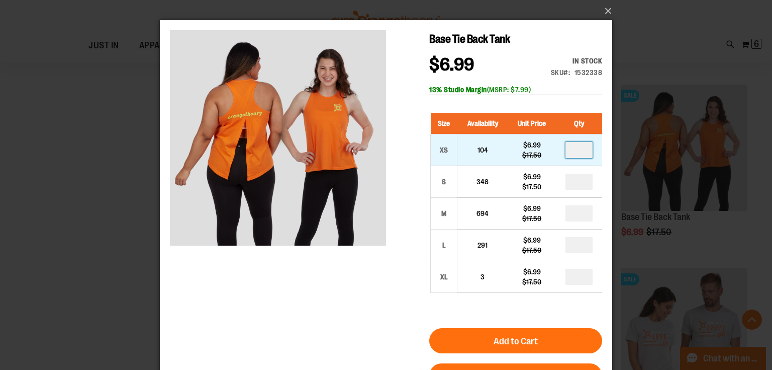
click at [584, 150] on input "number" at bounding box center [579, 150] width 27 height 16
type input "*"
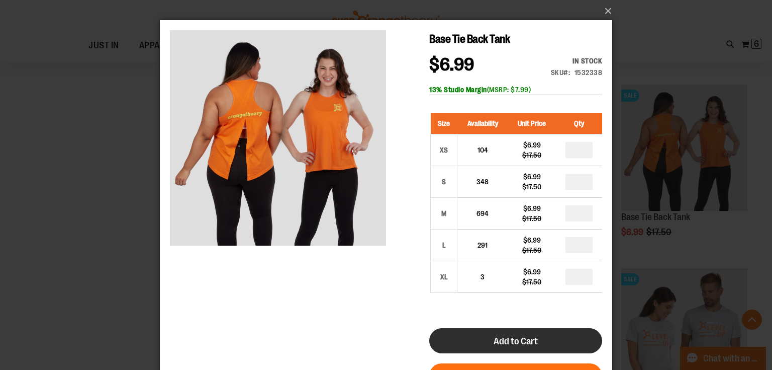
click at [489, 344] on button "Add to Cart" at bounding box center [515, 340] width 173 height 25
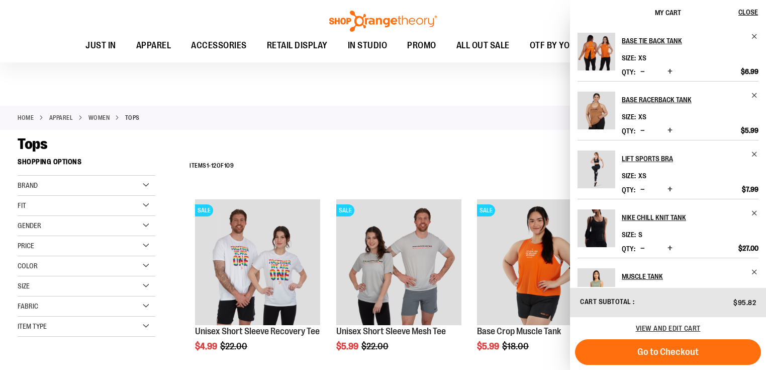
scroll to position [241, 0]
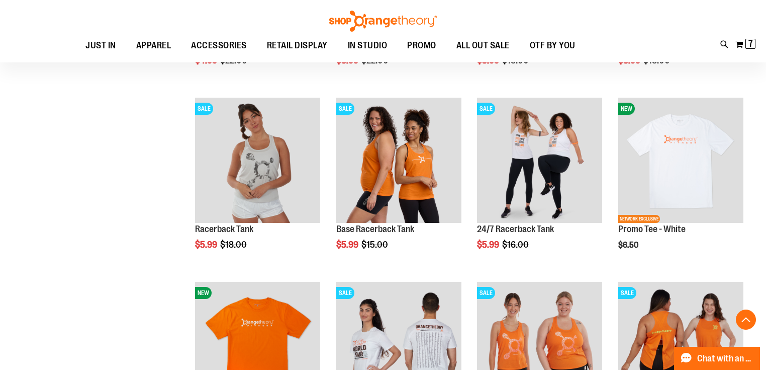
scroll to position [442, 0]
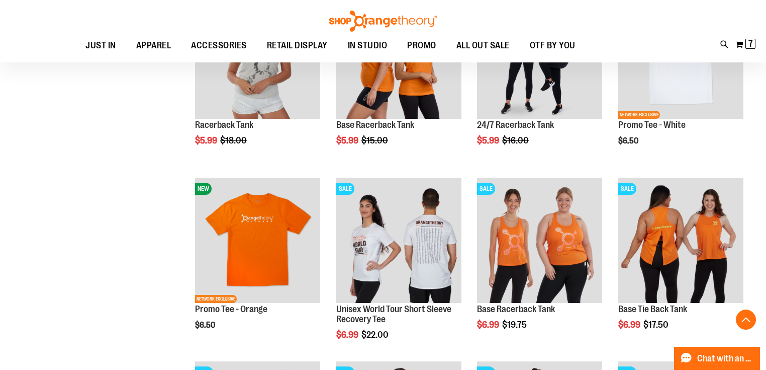
scroll to position [282, 0]
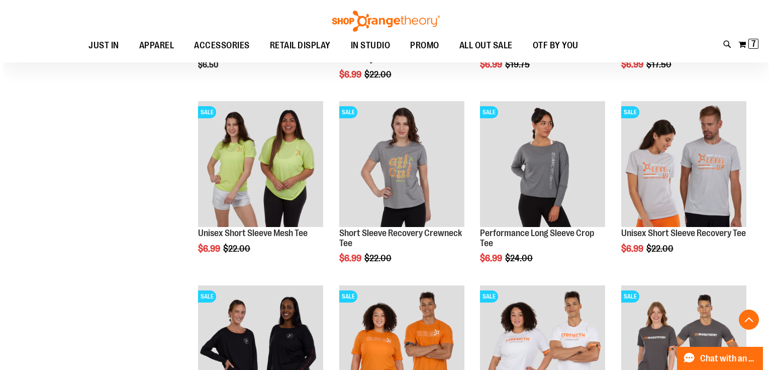
scroll to position [644, 0]
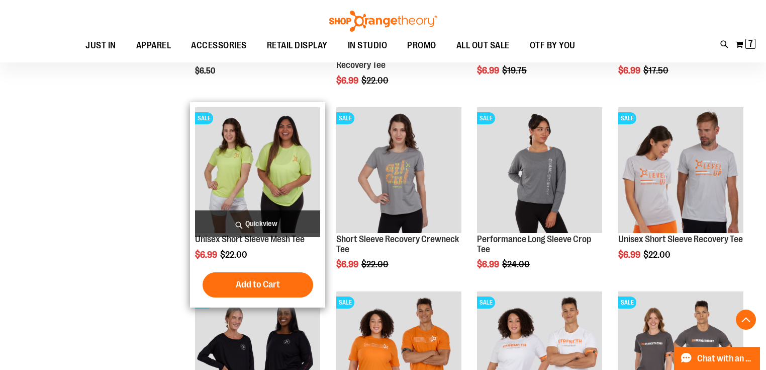
click at [267, 213] on span "Quickview" at bounding box center [257, 223] width 125 height 27
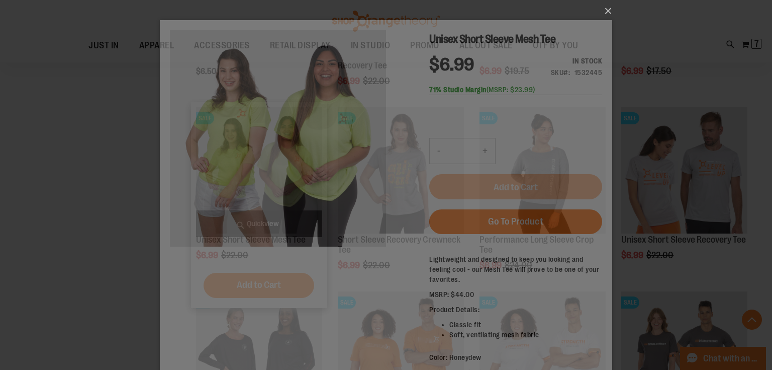
scroll to position [0, 0]
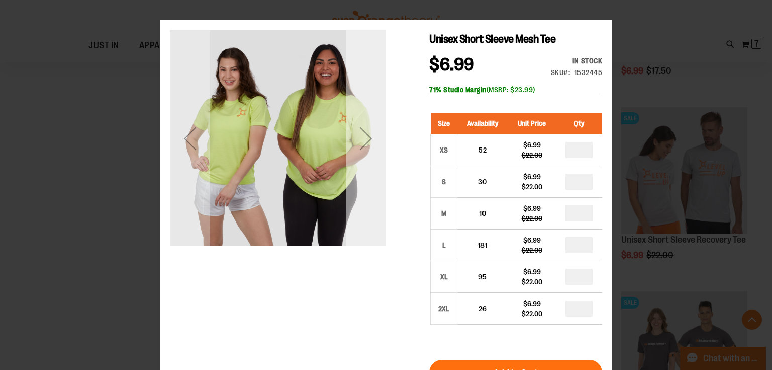
click at [353, 143] on div "Next" at bounding box center [366, 138] width 40 height 40
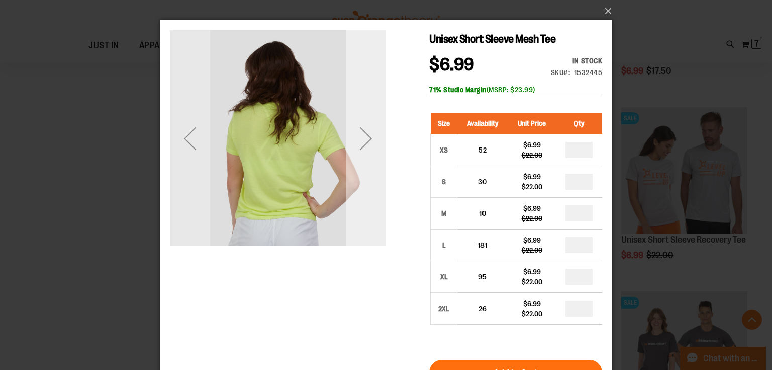
click at [353, 143] on div "Next" at bounding box center [366, 138] width 40 height 40
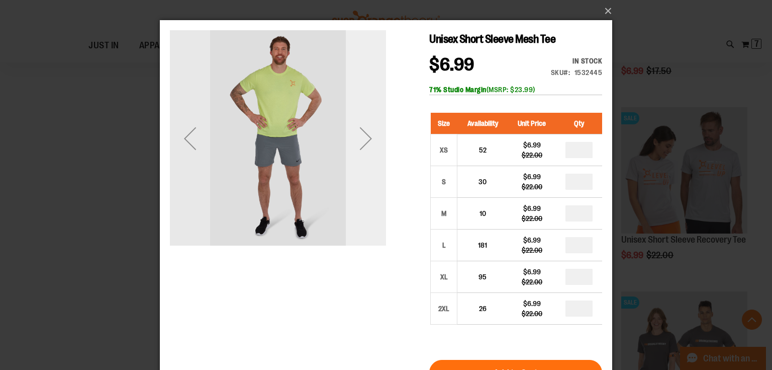
click at [353, 143] on div "Next" at bounding box center [366, 138] width 40 height 40
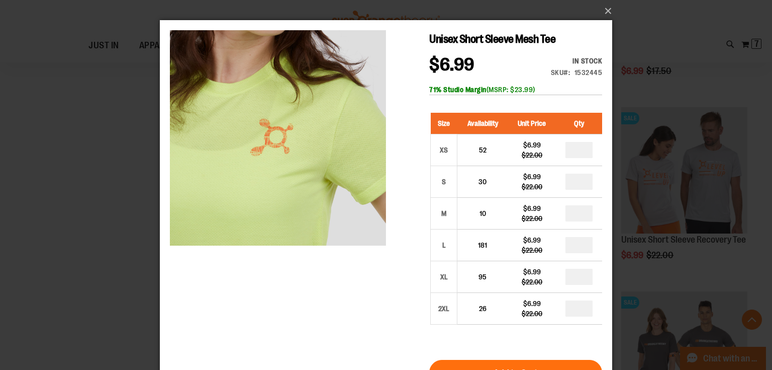
click at [75, 204] on div "×" at bounding box center [386, 185] width 772 height 370
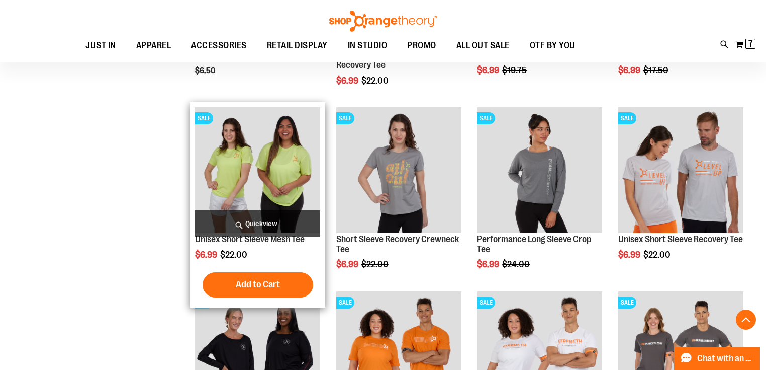
click at [249, 219] on span "Quickview" at bounding box center [257, 223] width 125 height 27
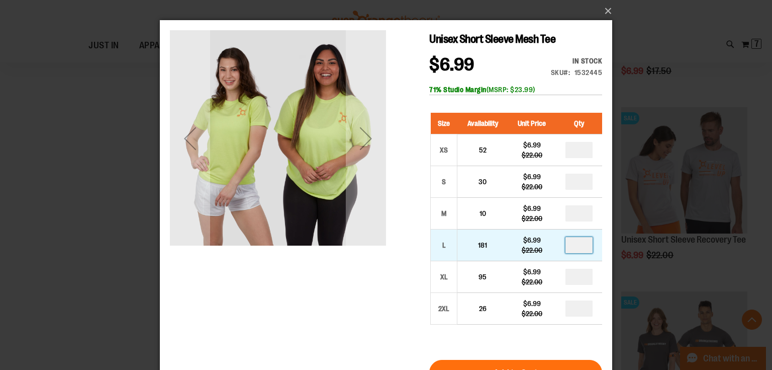
click at [578, 247] on input "number" at bounding box center [579, 245] width 27 height 16
type input "*"
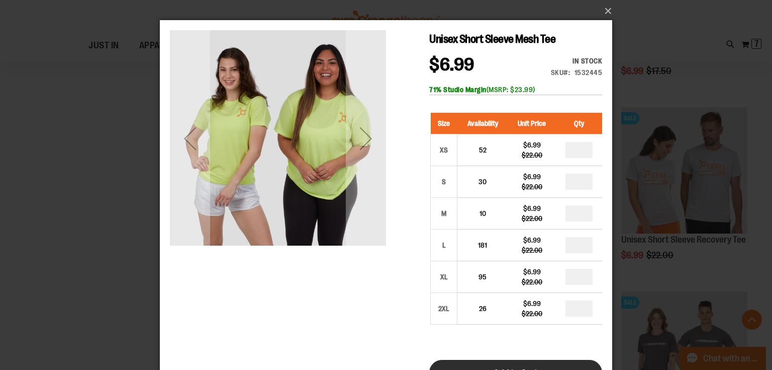
click at [537, 362] on button "Add to Cart" at bounding box center [515, 372] width 173 height 25
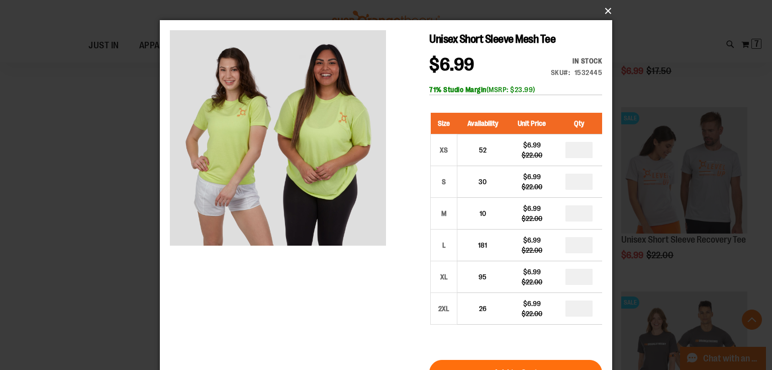
click at [606, 10] on button "×" at bounding box center [389, 11] width 453 height 22
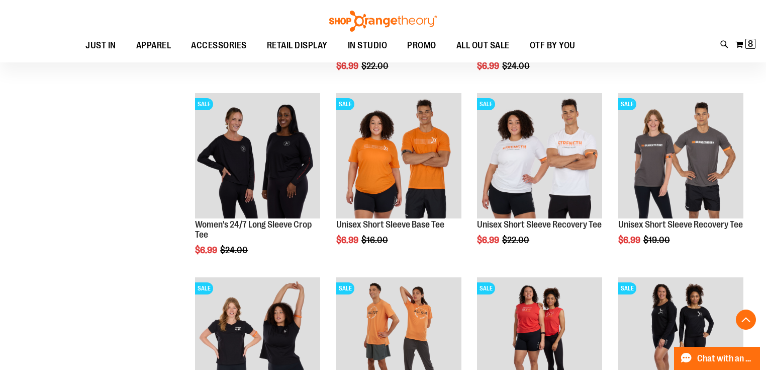
scroll to position [845, 0]
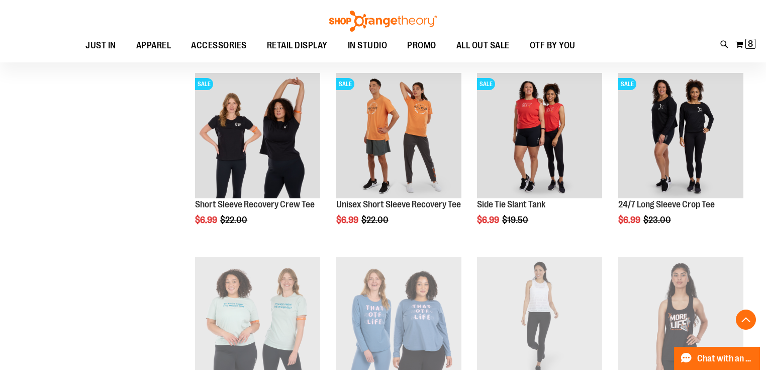
scroll to position [1126, 0]
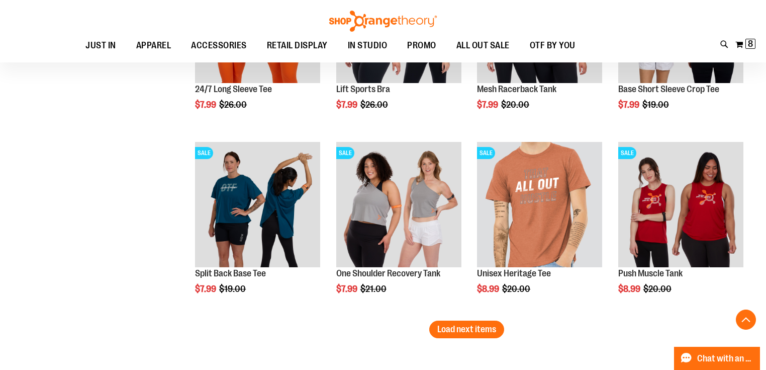
scroll to position [1690, 0]
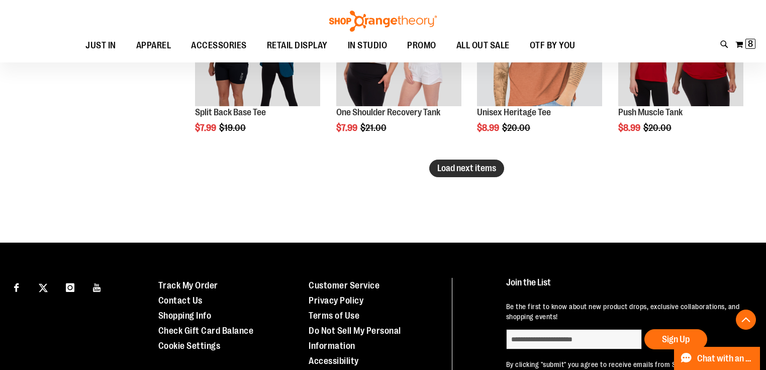
click at [453, 167] on span "Load next items" at bounding box center [466, 168] width 59 height 10
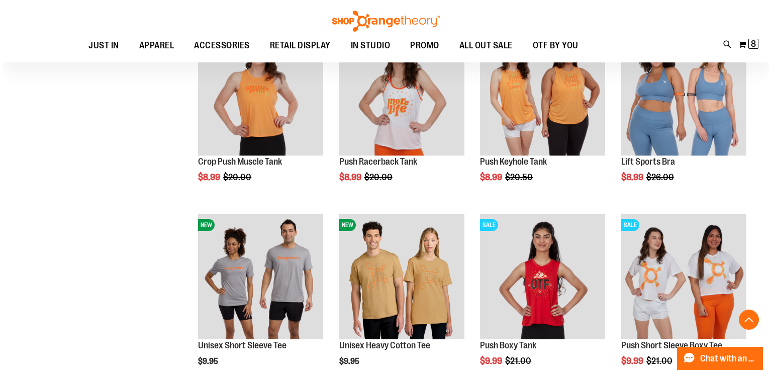
scroll to position [1810, 0]
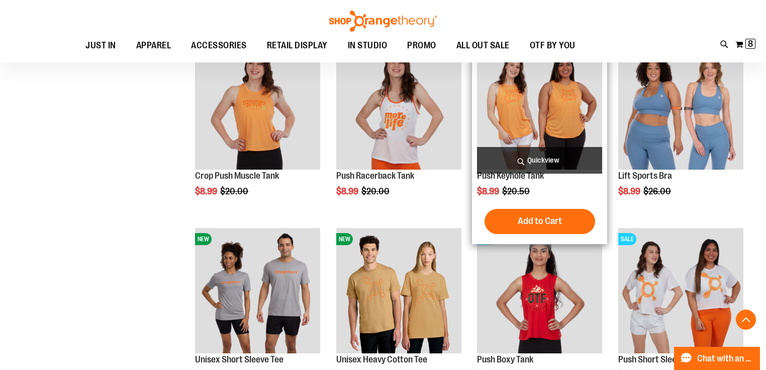
click at [551, 153] on span "Quickview" at bounding box center [539, 160] width 125 height 27
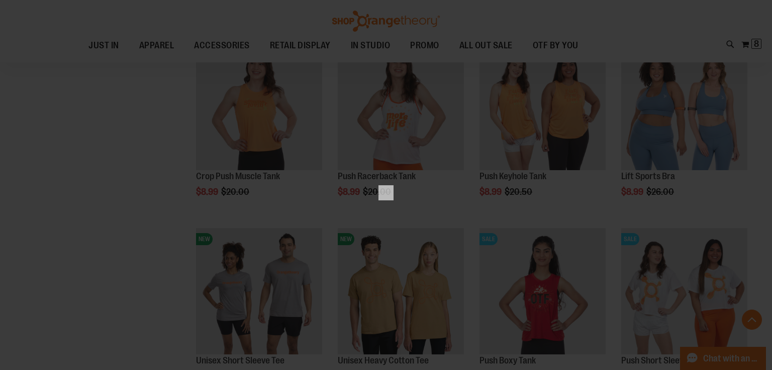
scroll to position [0, 0]
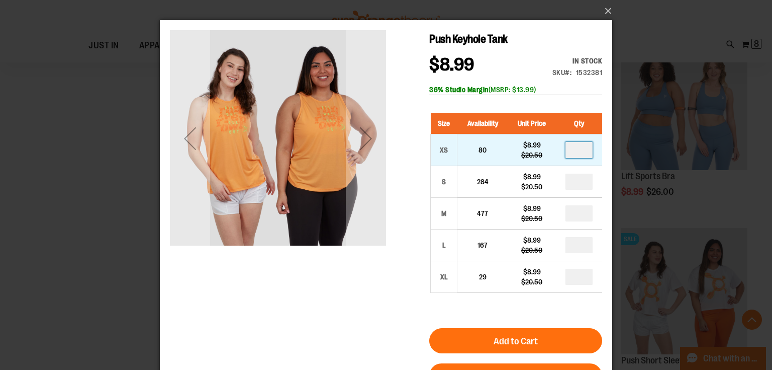
click at [580, 147] on input "number" at bounding box center [579, 150] width 27 height 16
type input "*"
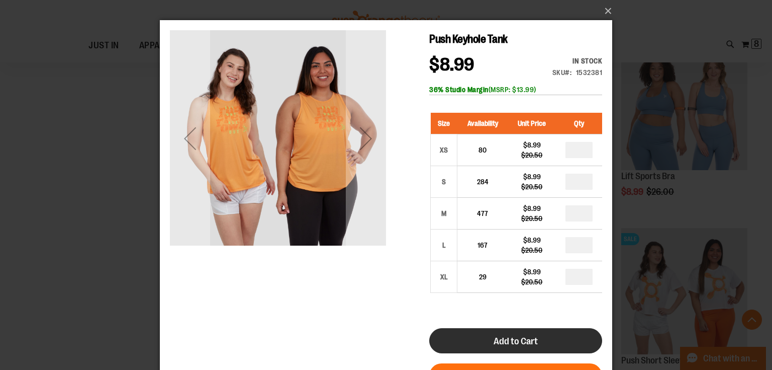
click at [554, 339] on button "Add to Cart" at bounding box center [515, 340] width 173 height 25
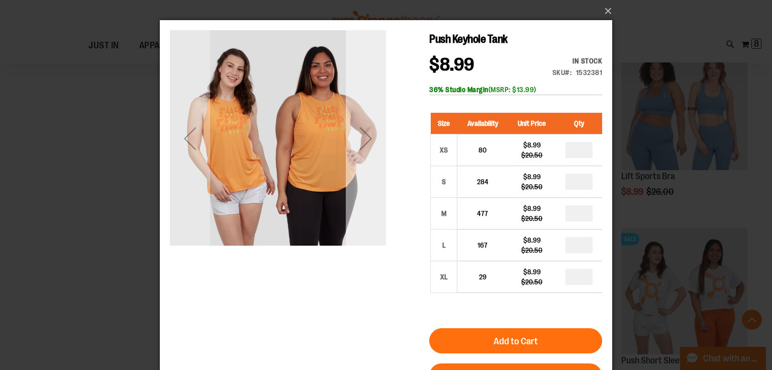
click at [374, 154] on div "Next" at bounding box center [366, 138] width 40 height 40
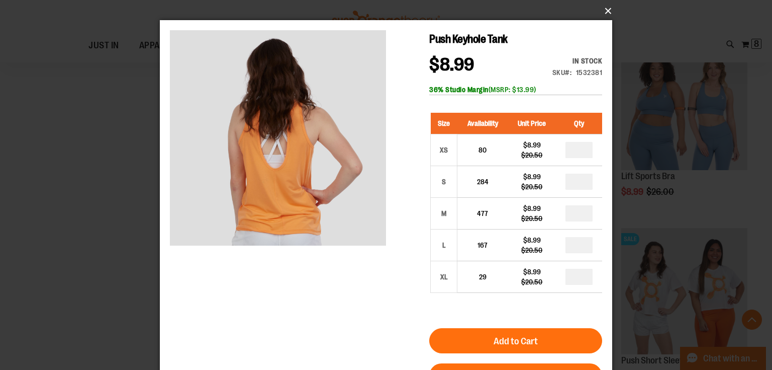
click at [609, 13] on button "×" at bounding box center [389, 11] width 453 height 22
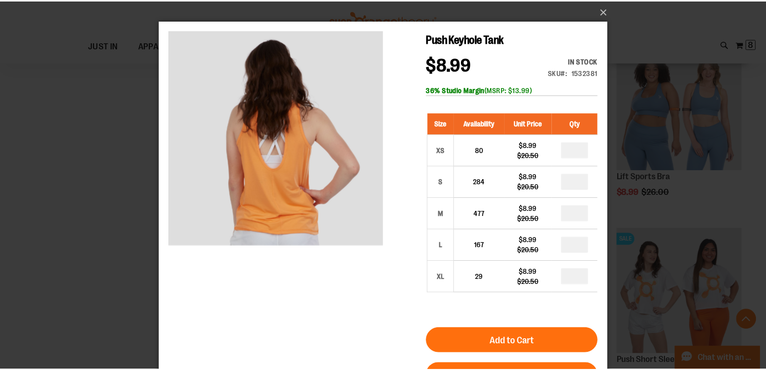
scroll to position [1472, 0]
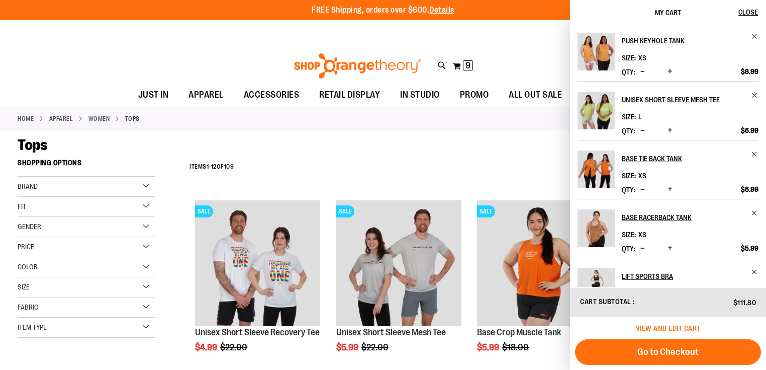
click at [665, 326] on span "View and edit cart" at bounding box center [668, 328] width 65 height 8
